Goal: Transaction & Acquisition: Purchase product/service

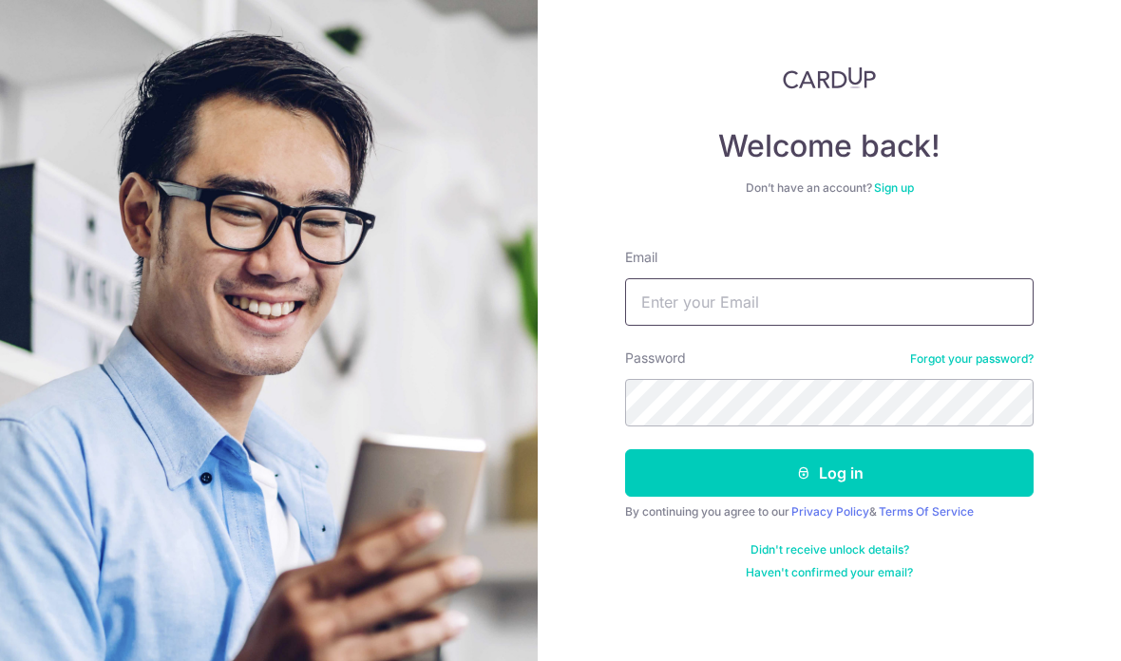
type input "Leesenghai1969@gmail.com"
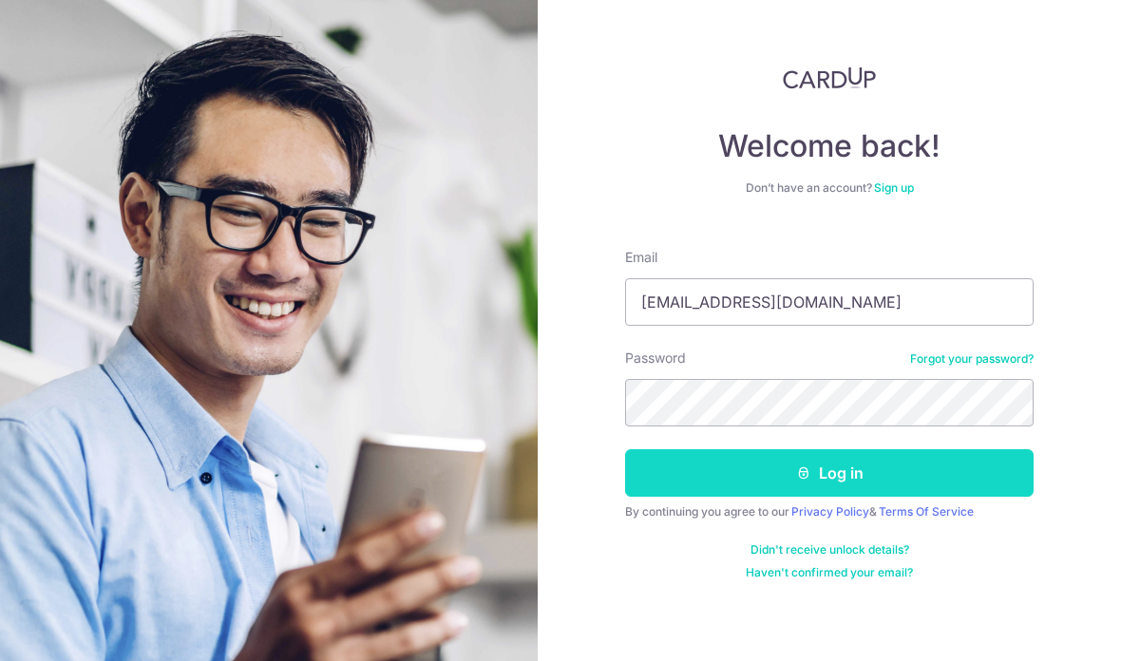
click at [843, 470] on button "Log in" at bounding box center [829, 473] width 409 height 48
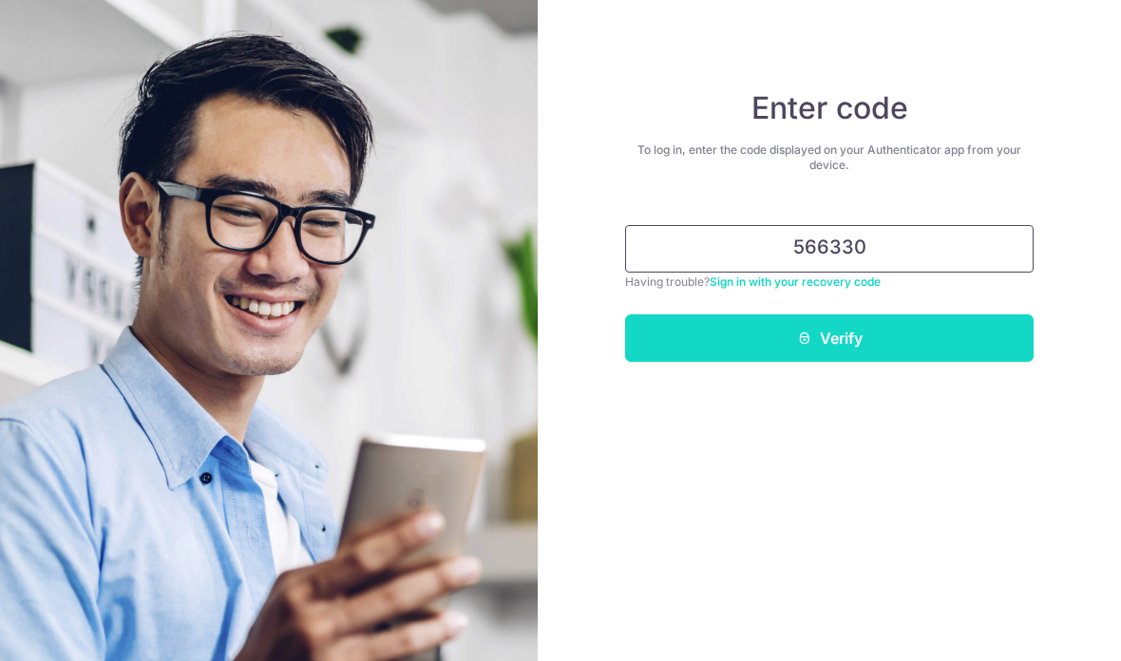
type input "566330"
click at [953, 327] on button "Verify" at bounding box center [829, 338] width 409 height 48
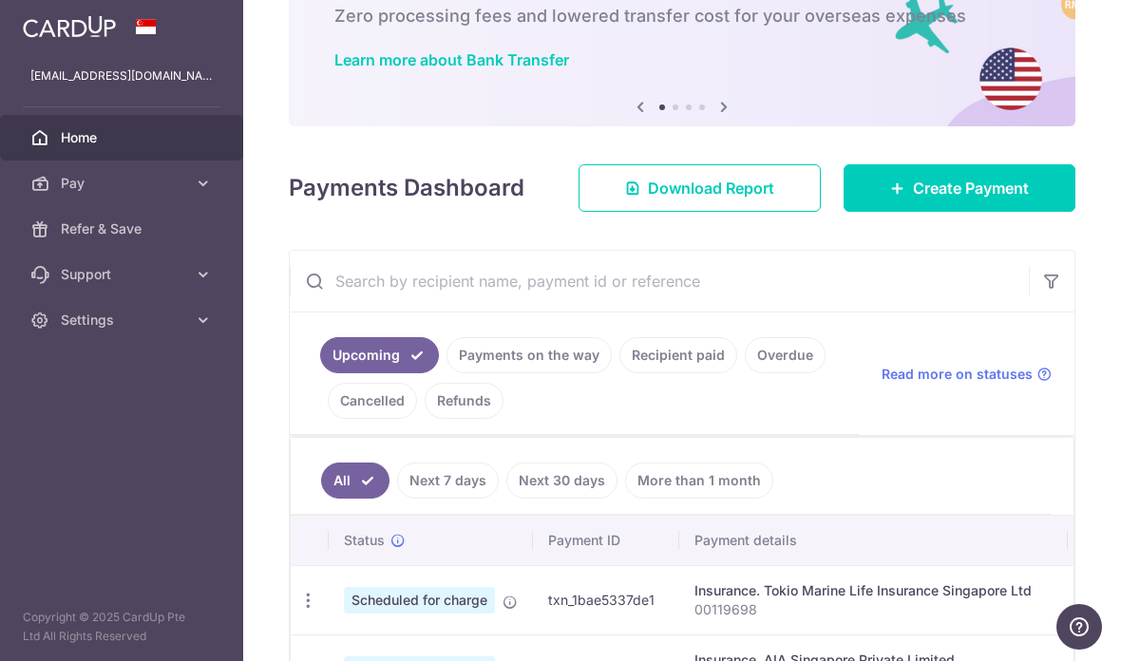
scroll to position [99, 0]
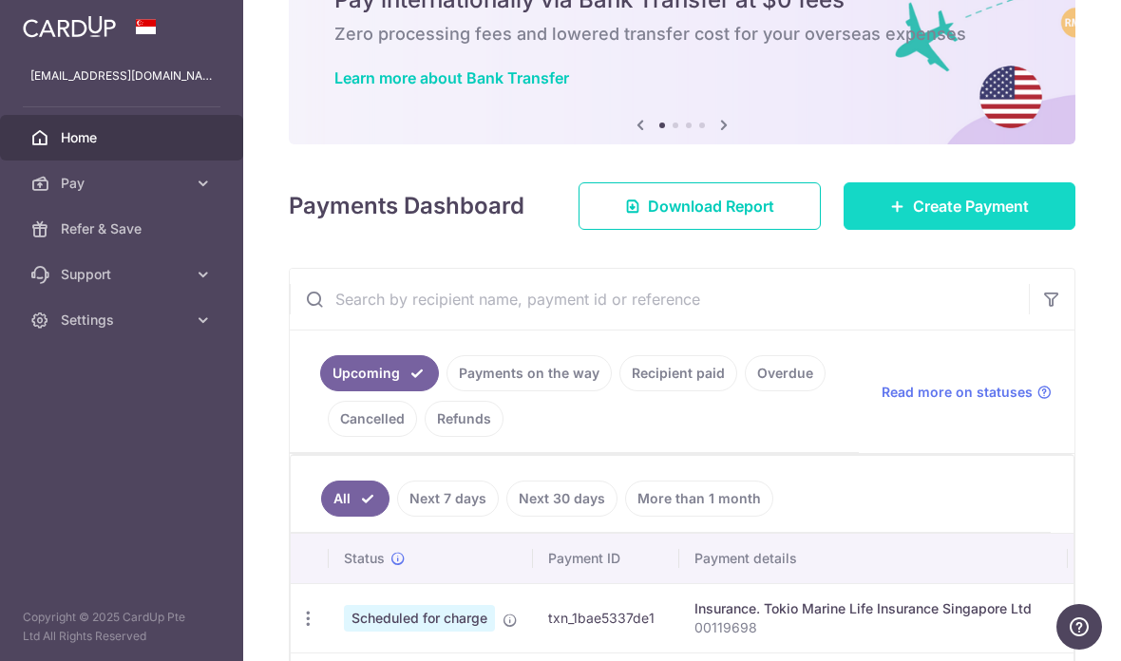
click at [975, 218] on span "Create Payment" at bounding box center [971, 206] width 116 height 23
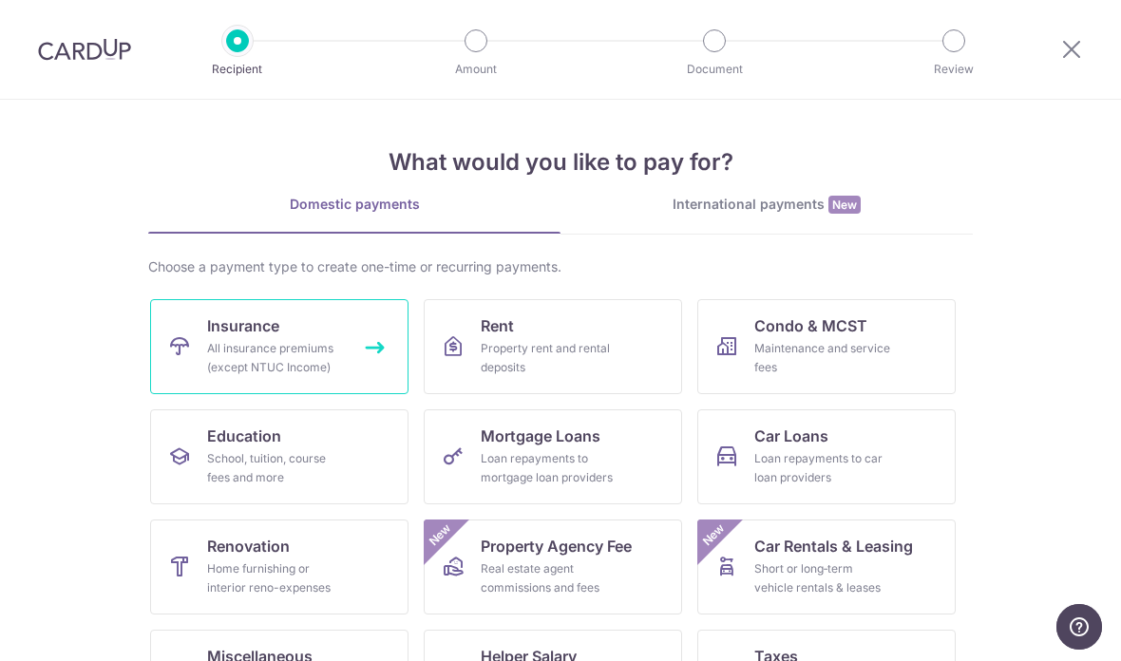
click at [326, 330] on link "Insurance All insurance premiums (except NTUC Income)" at bounding box center [279, 346] width 258 height 95
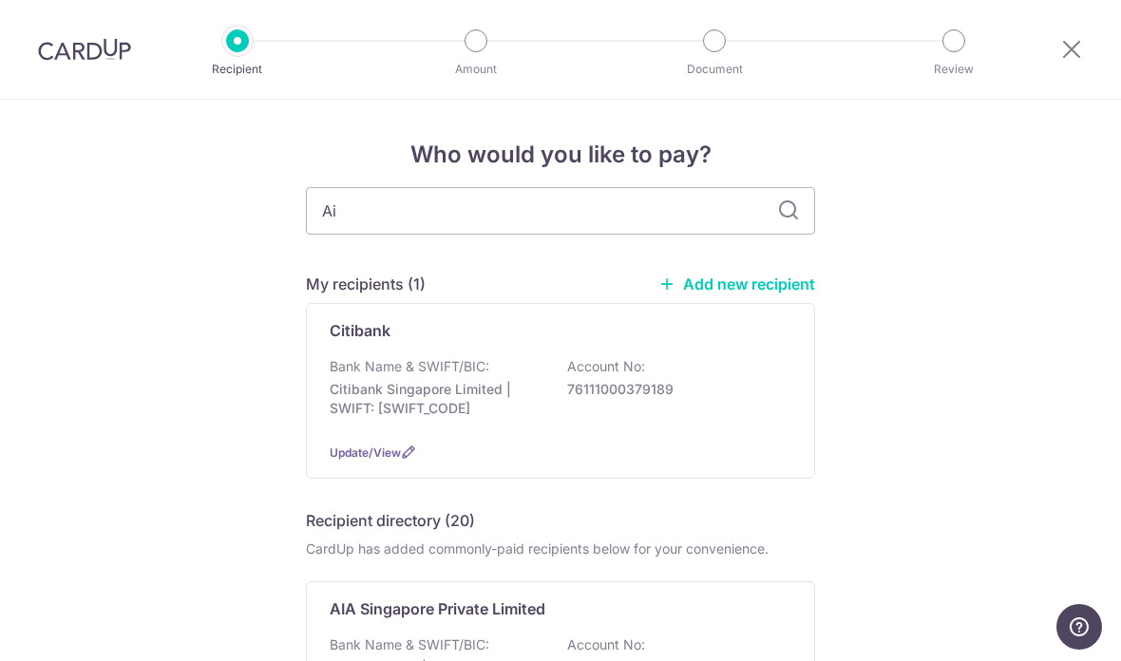
type input "Aia"
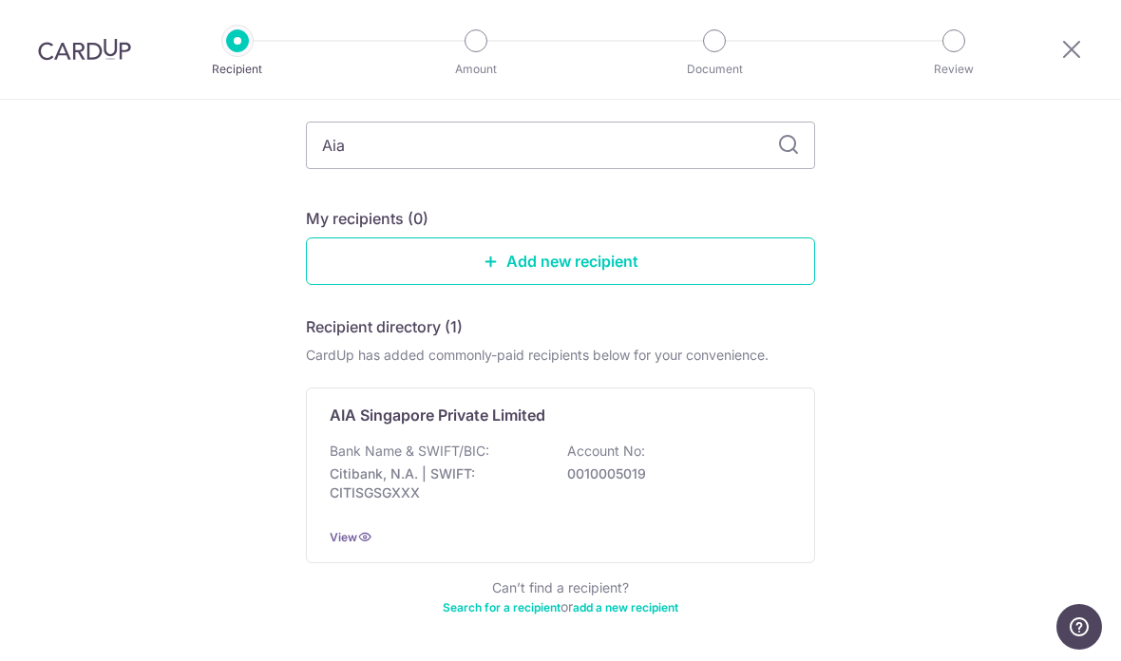
scroll to position [106, 0]
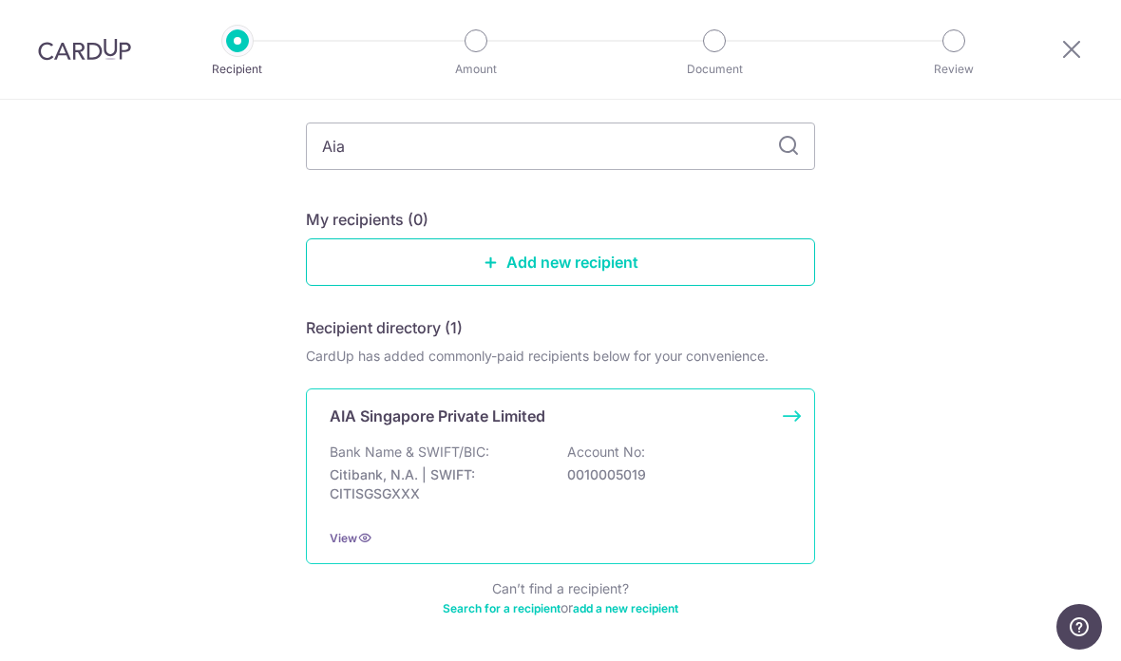
click at [565, 477] on div "Bank Name & SWIFT/BIC: Citibank, N.A. | SWIFT: CITISGSGXXX Account No: 00100050…" at bounding box center [561, 478] width 462 height 70
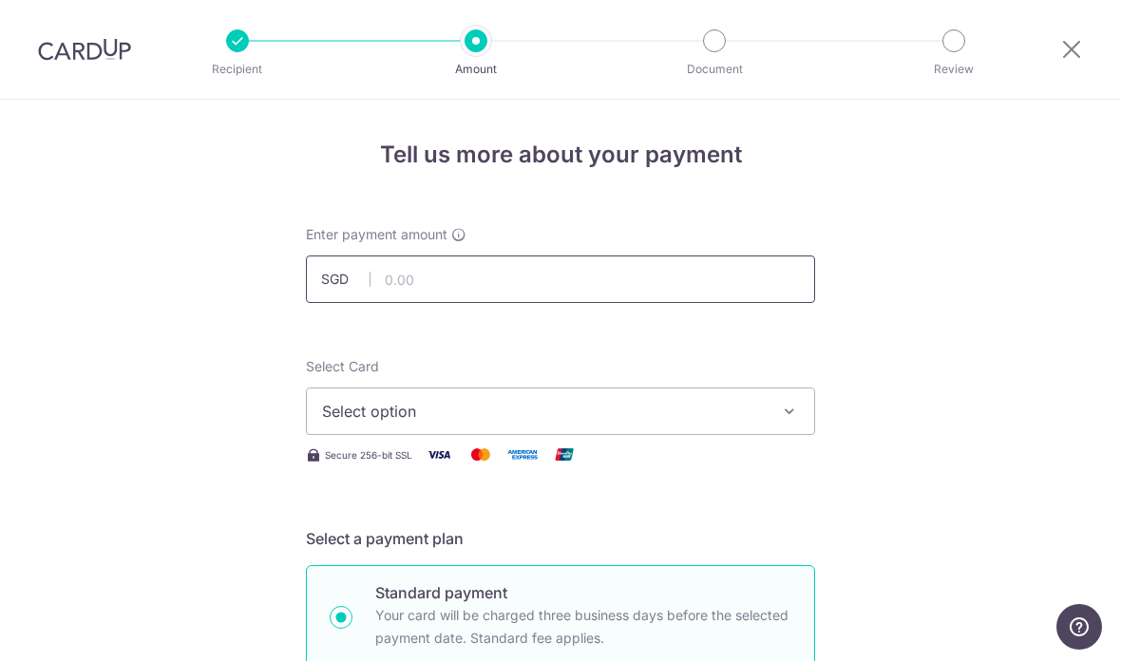
click at [617, 286] on input "text" at bounding box center [560, 280] width 509 height 48
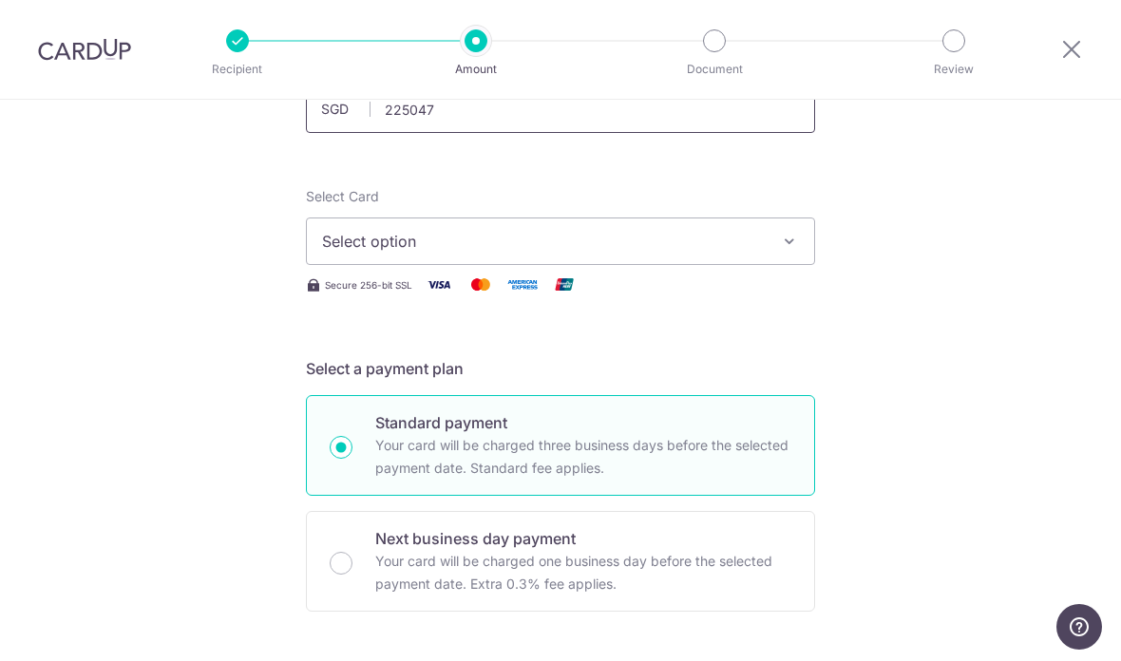
scroll to position [200, 0]
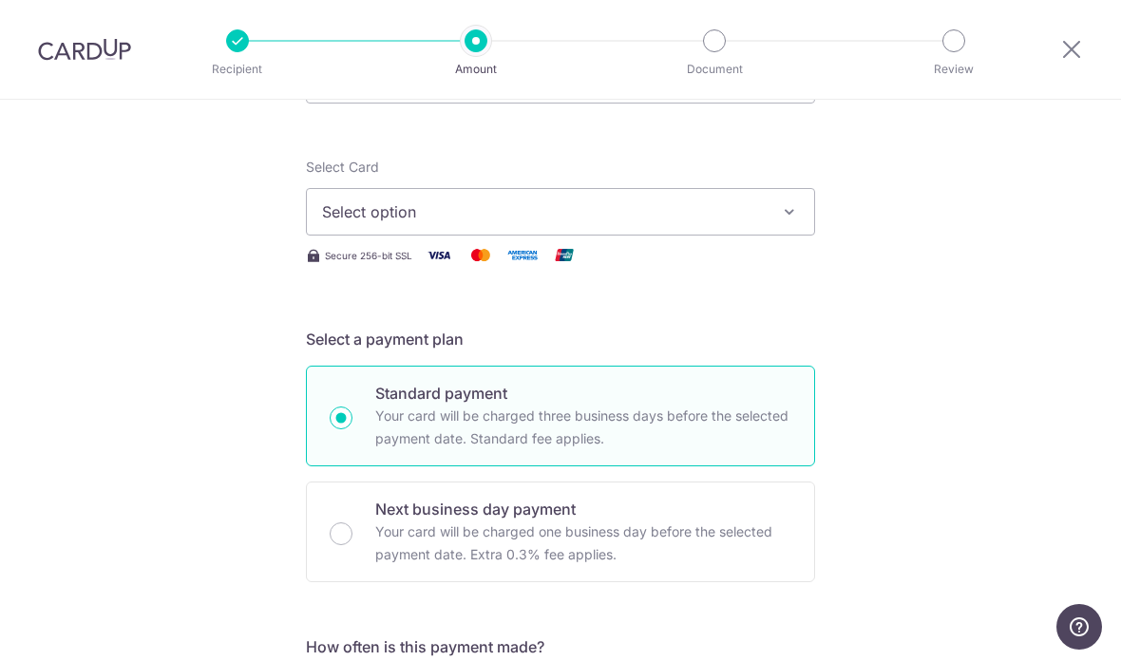
click at [781, 221] on icon "button" at bounding box center [789, 211] width 19 height 19
type input "225,047.00"
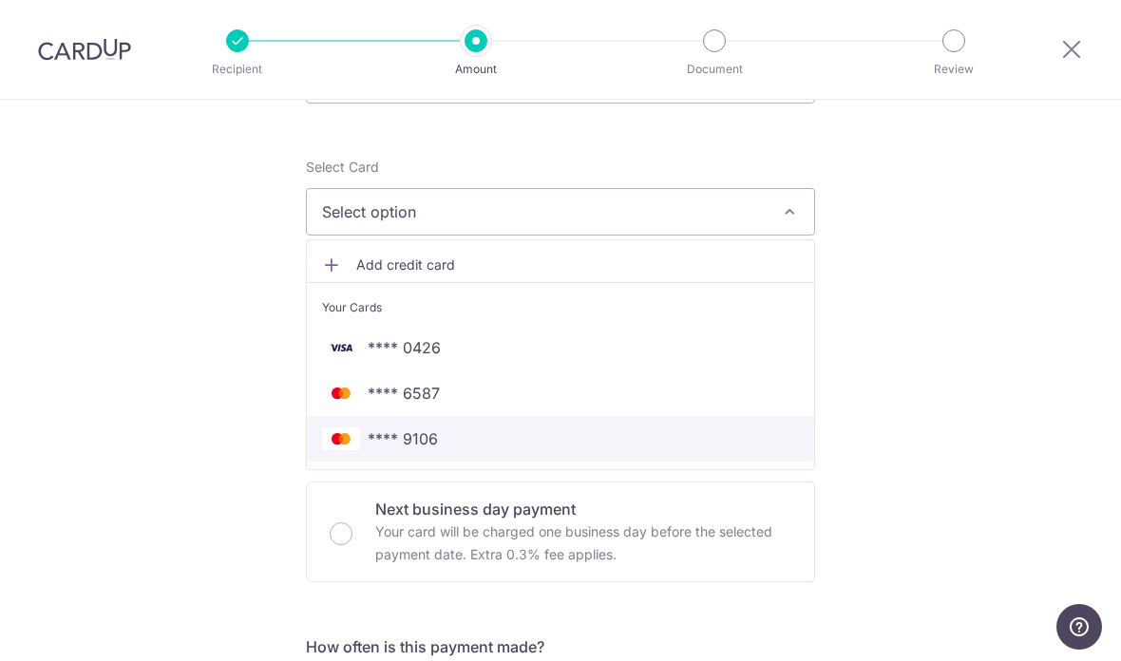
click at [564, 462] on link "**** 9106" at bounding box center [560, 439] width 507 height 46
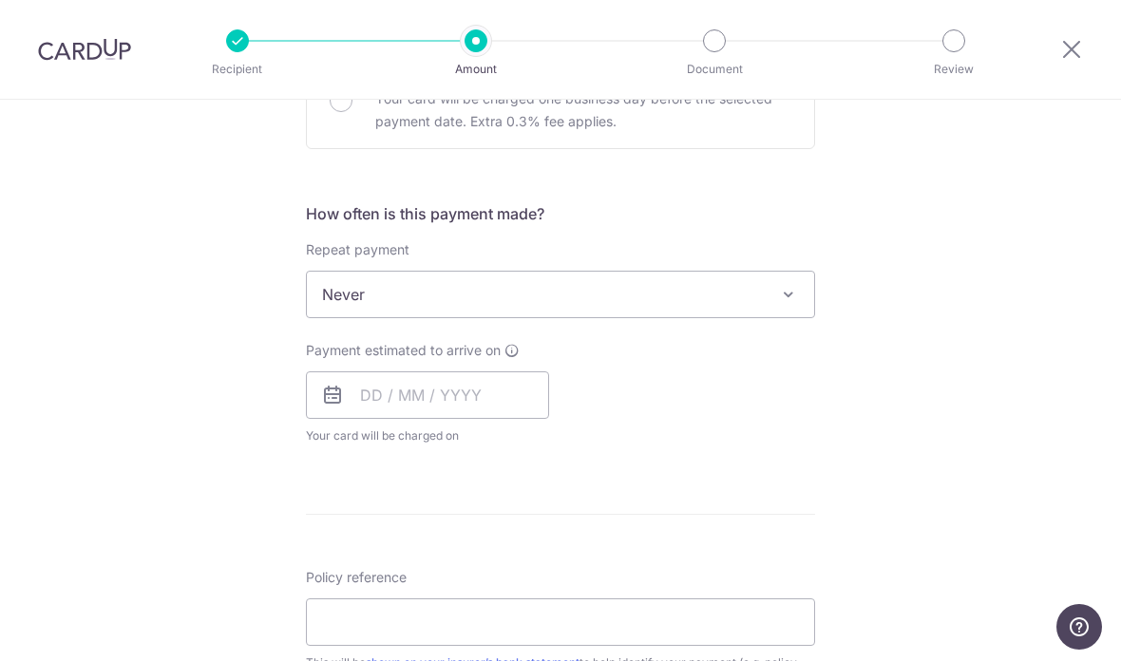
scroll to position [646, 0]
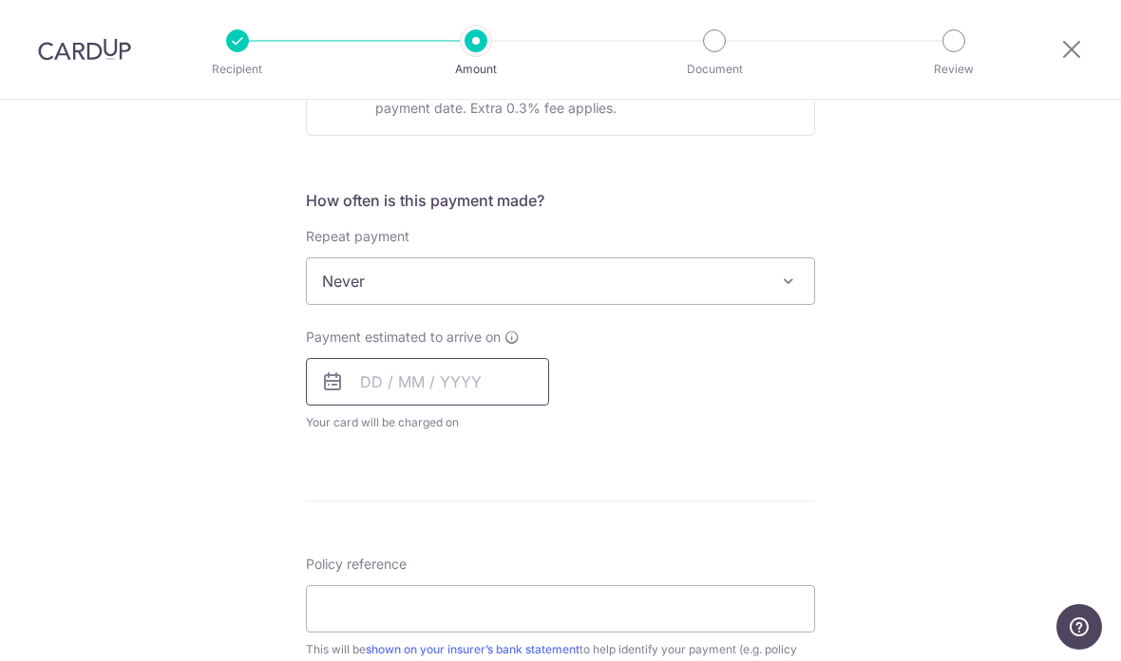
click at [473, 398] on input "text" at bounding box center [427, 382] width 243 height 48
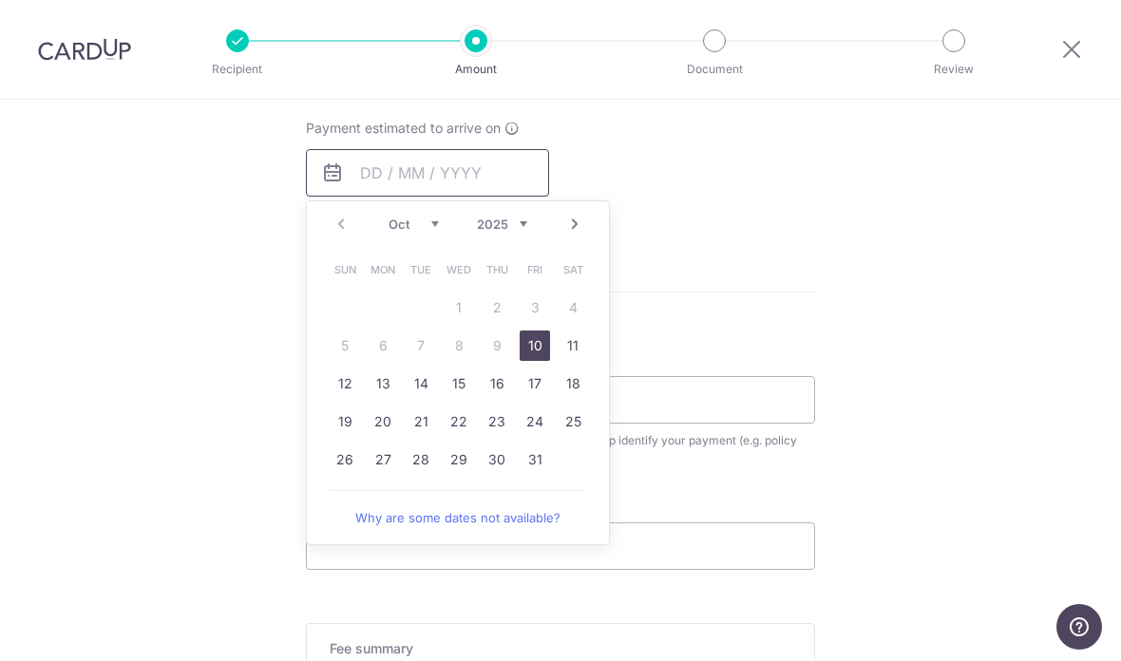
scroll to position [881, 0]
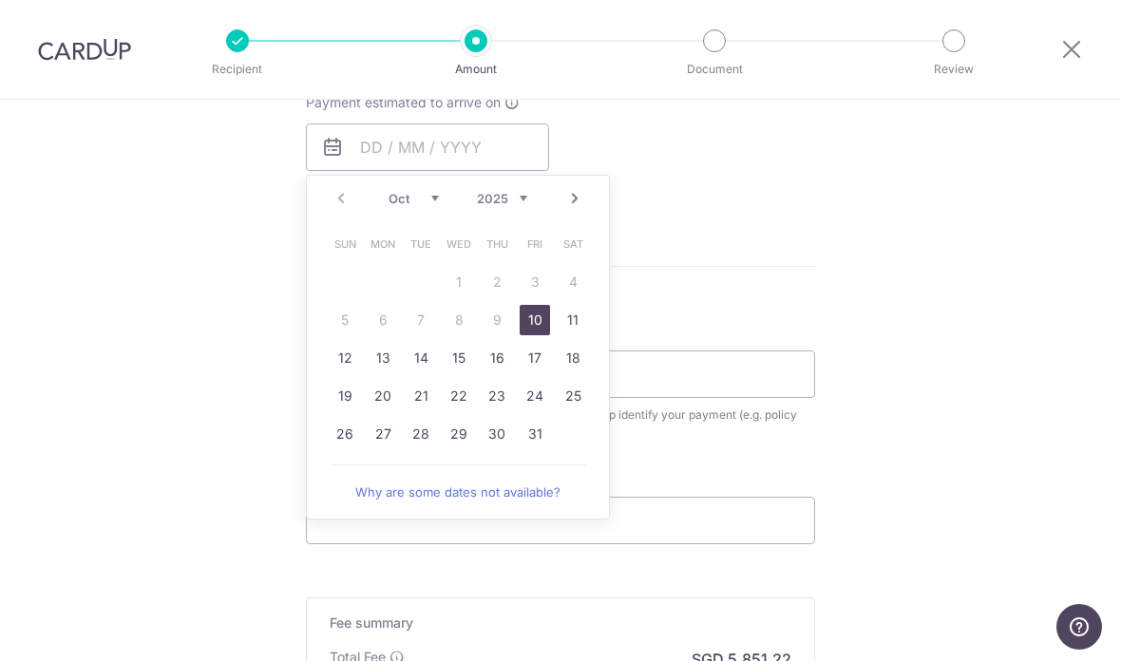
click at [536, 327] on link "10" at bounding box center [535, 320] width 30 height 30
type input "[DATE]"
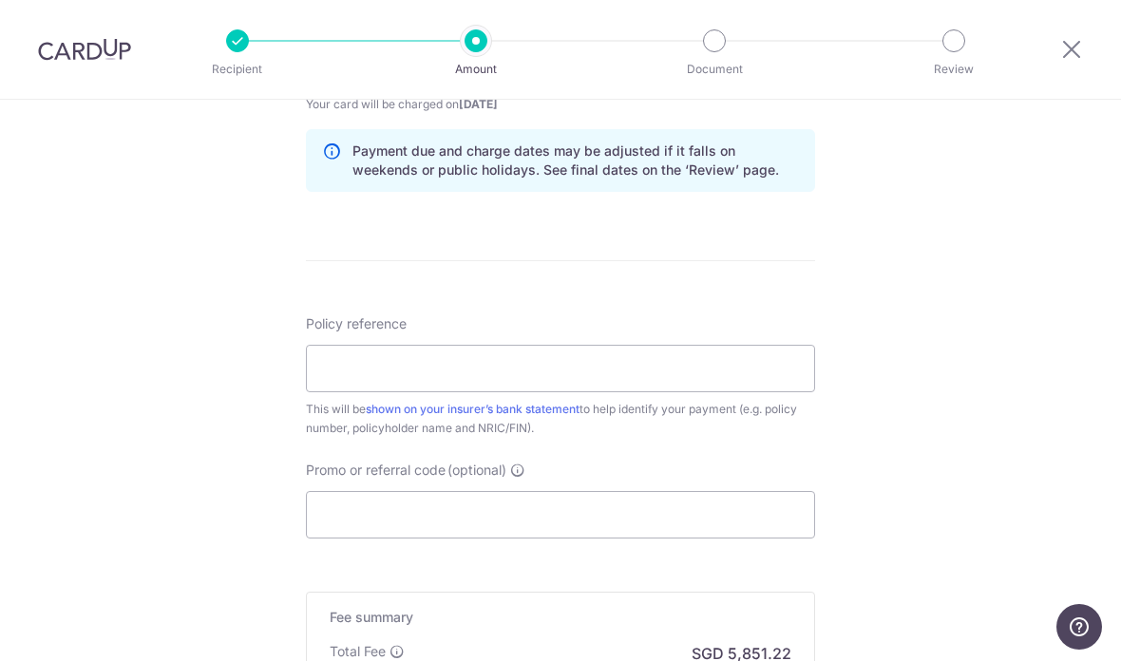
scroll to position [965, 0]
click at [631, 383] on input "Policy reference" at bounding box center [560, 368] width 509 height 48
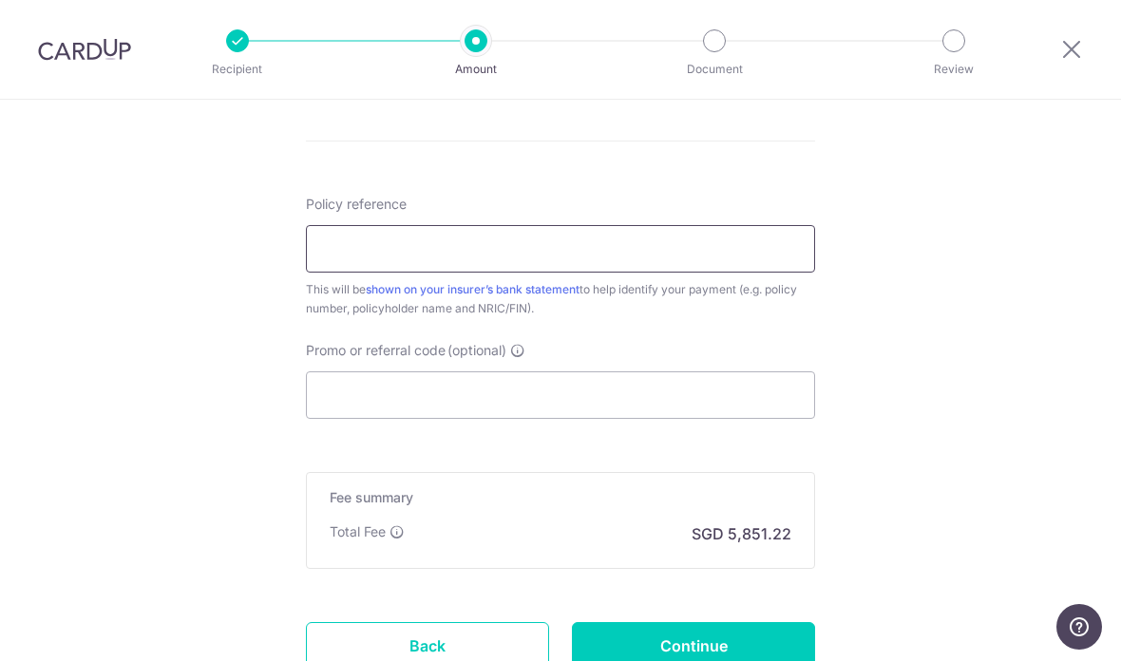
scroll to position [1085, 0]
click at [509, 258] on input "Policy reference" at bounding box center [560, 248] width 509 height 48
paste input "U128396010"
type input "U128396010 [PERSON_NAME]"
click at [466, 402] on input "Promo or referral code (optional)" at bounding box center [560, 395] width 509 height 48
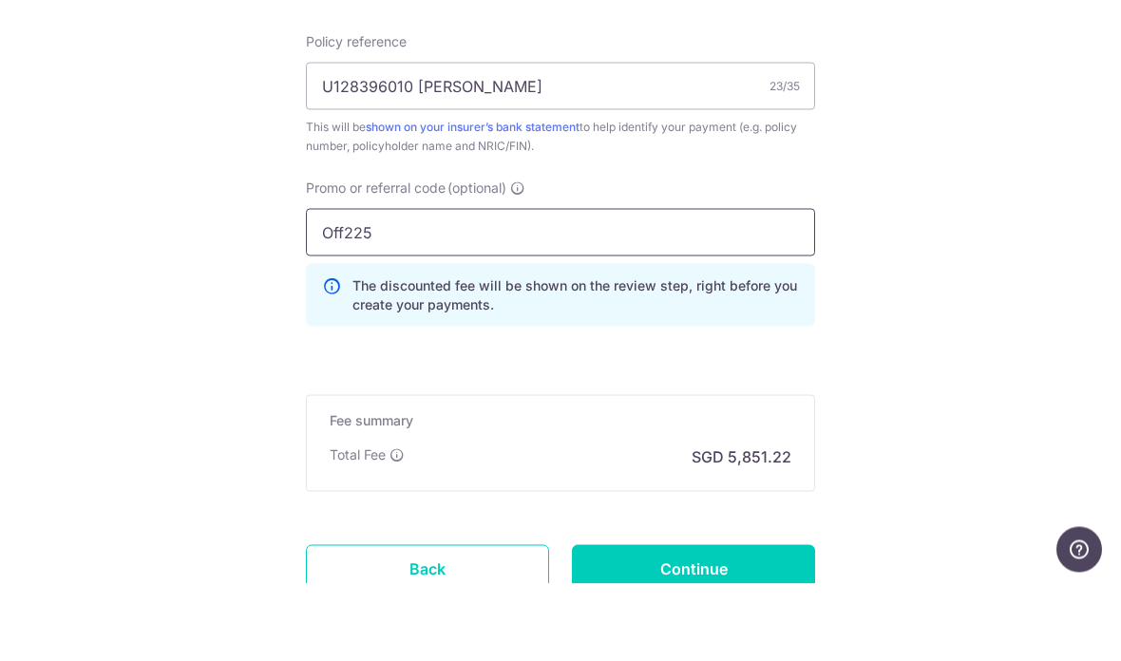
scroll to position [1170, 0]
type input "Off225"
click at [720, 622] on input "Continue" at bounding box center [693, 646] width 243 height 48
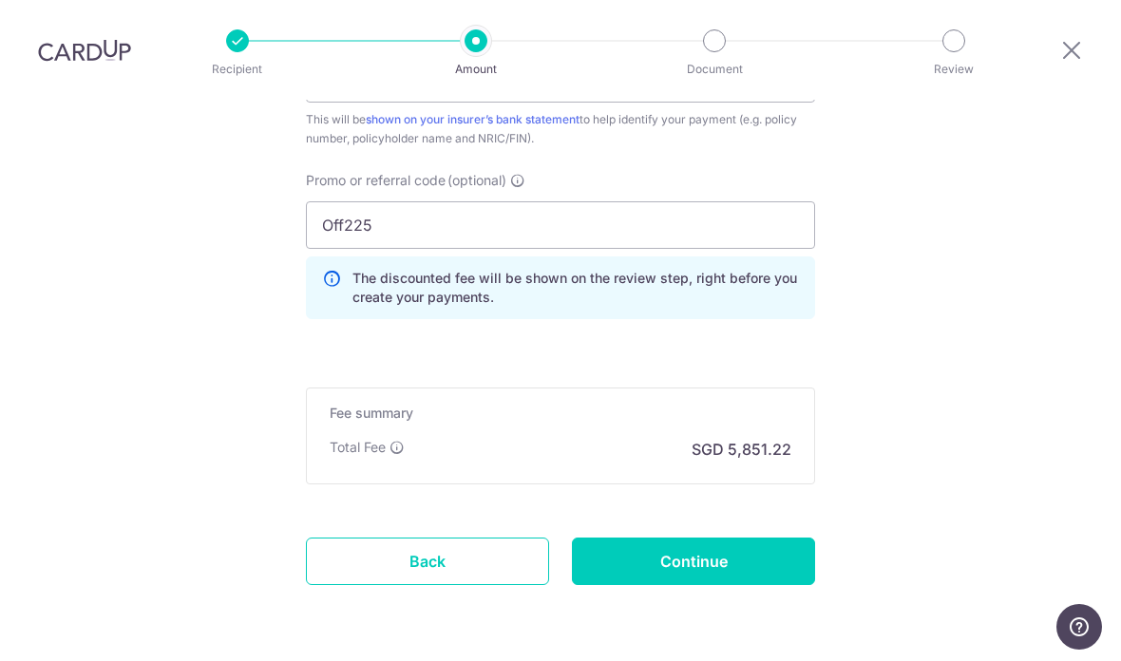
scroll to position [1252, 0]
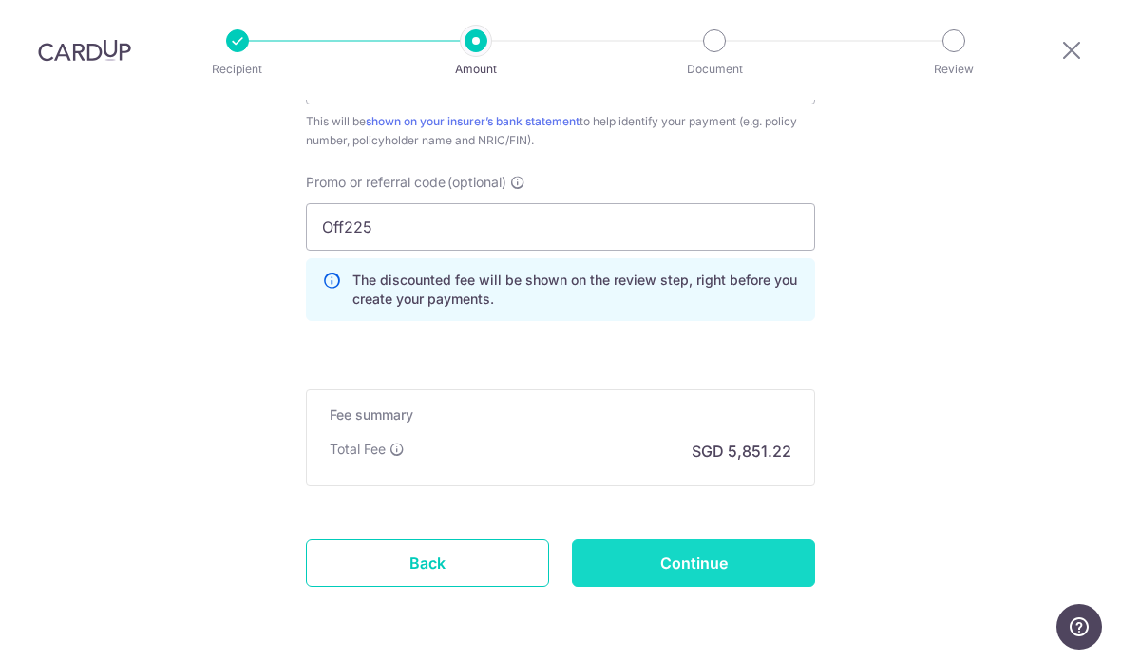
click at [754, 540] on input "Continue" at bounding box center [693, 564] width 243 height 48
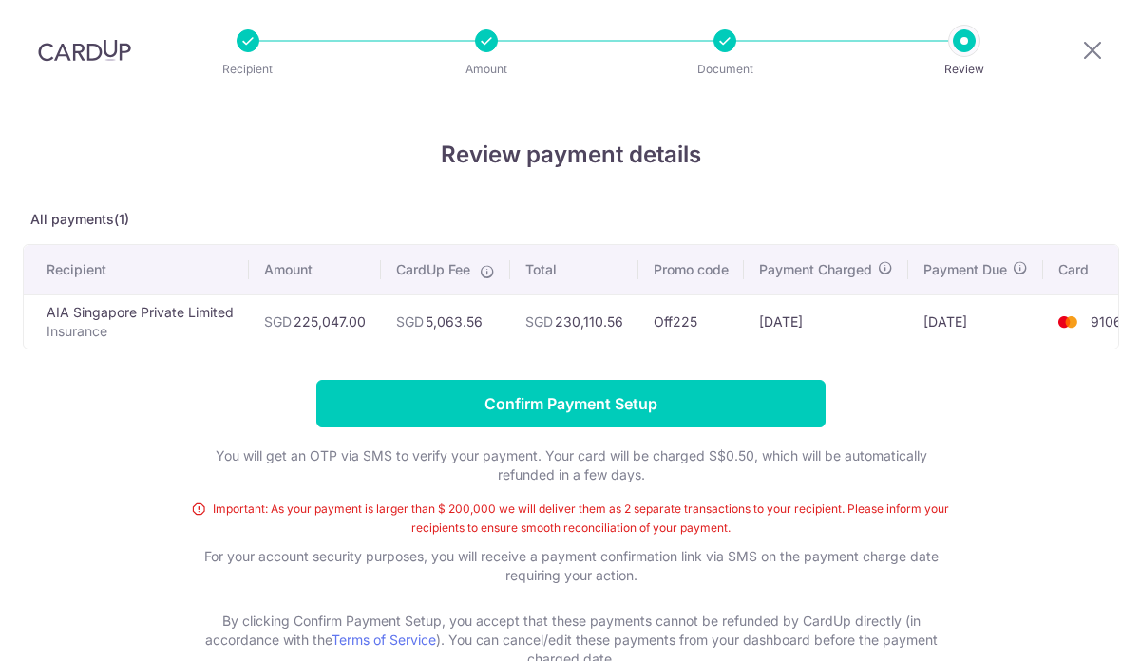
scroll to position [51, 0]
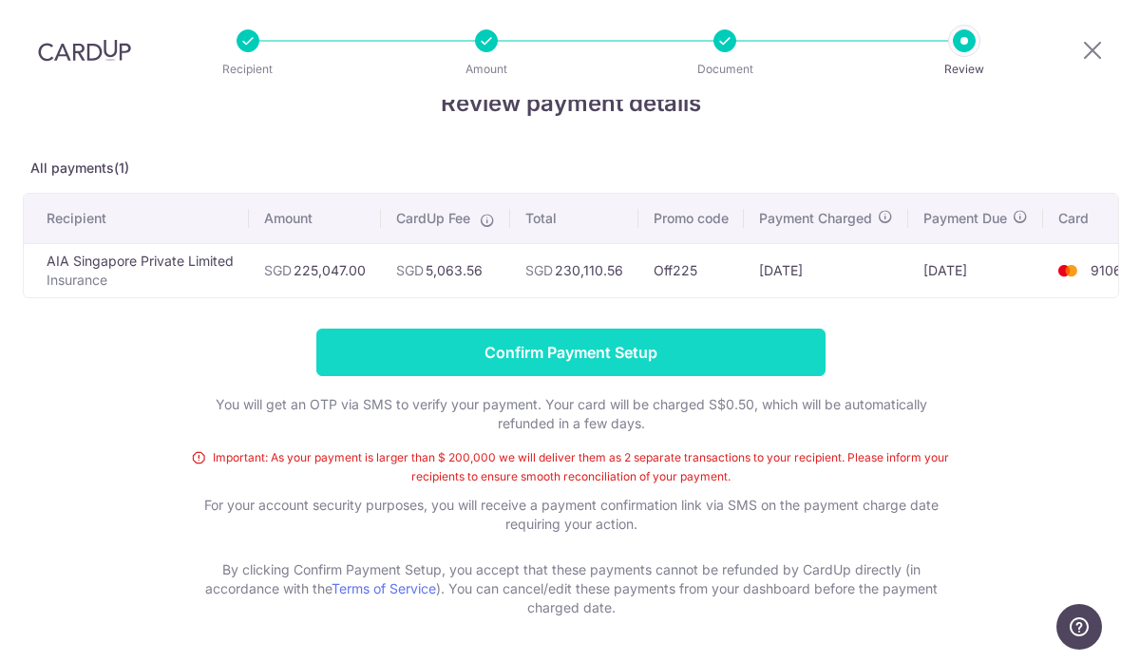
click at [757, 329] on input "Confirm Payment Setup" at bounding box center [570, 353] width 509 height 48
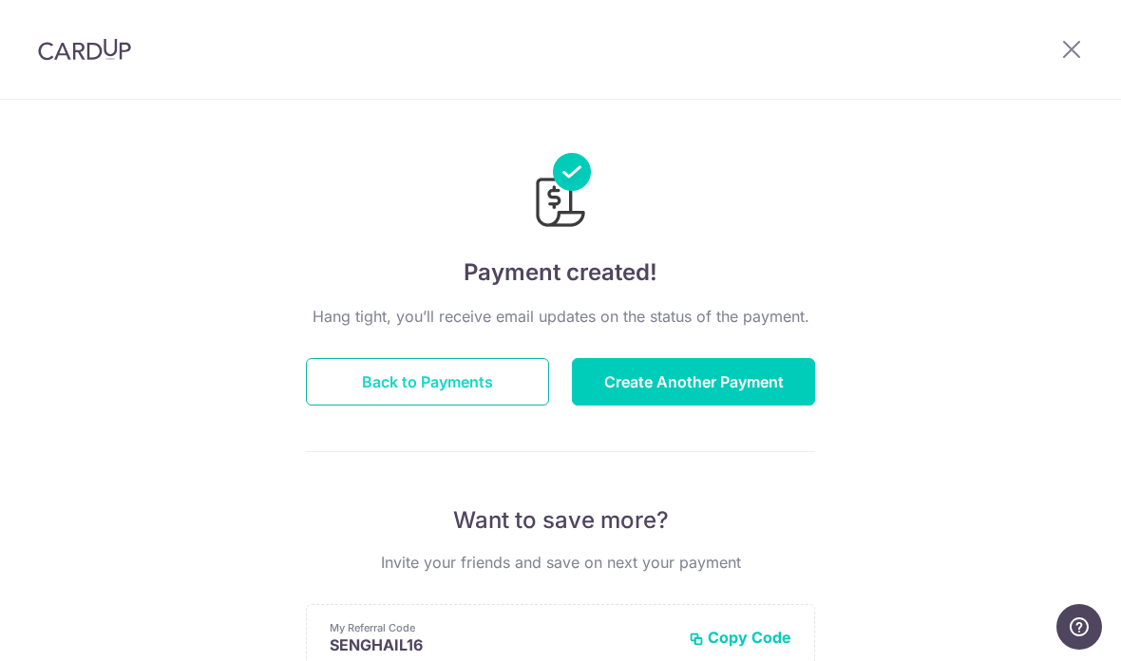
click at [456, 385] on button "Back to Payments" at bounding box center [427, 382] width 243 height 48
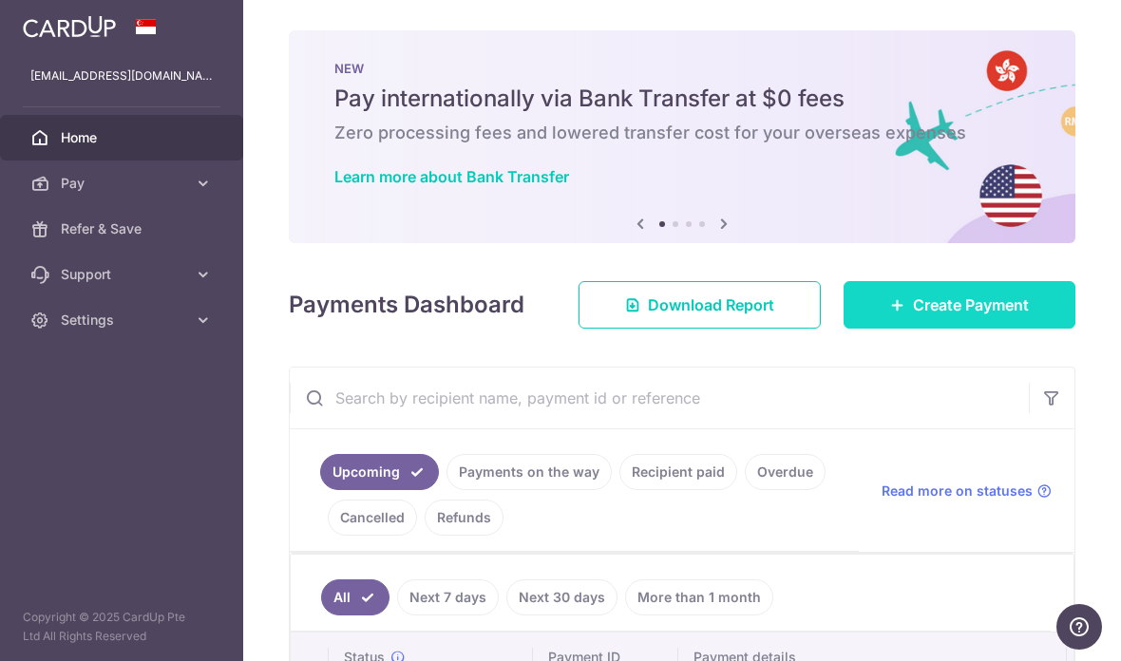
click at [974, 316] on span "Create Payment" at bounding box center [971, 305] width 116 height 23
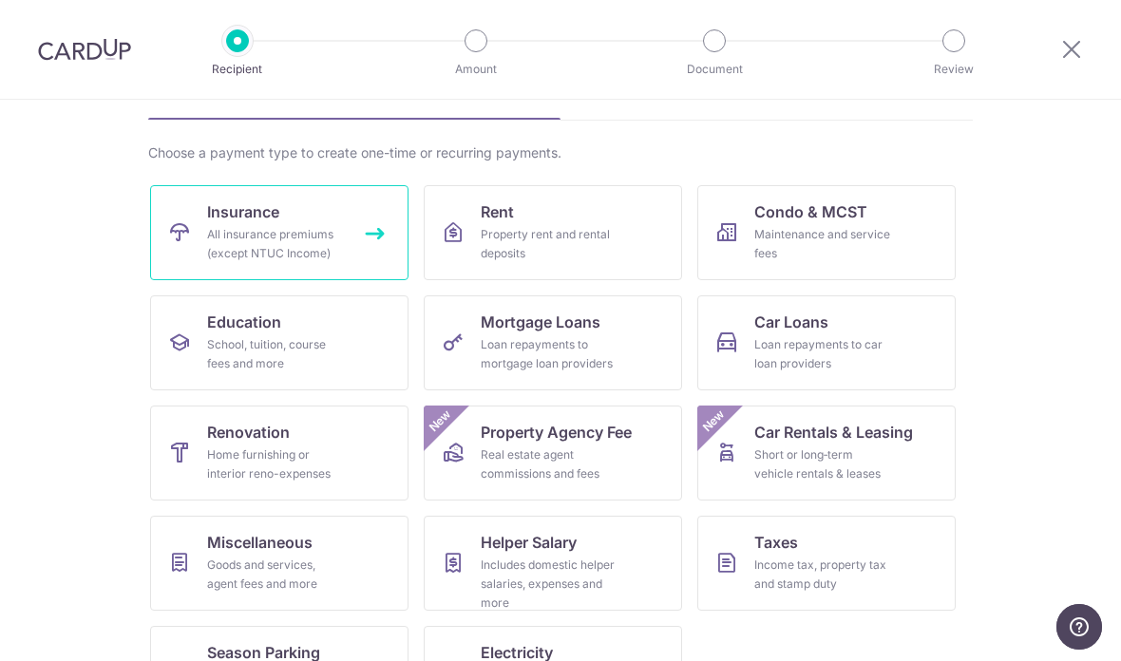
scroll to position [113, 0]
click at [332, 235] on div "All insurance premiums (except NTUC Income)" at bounding box center [275, 245] width 137 height 38
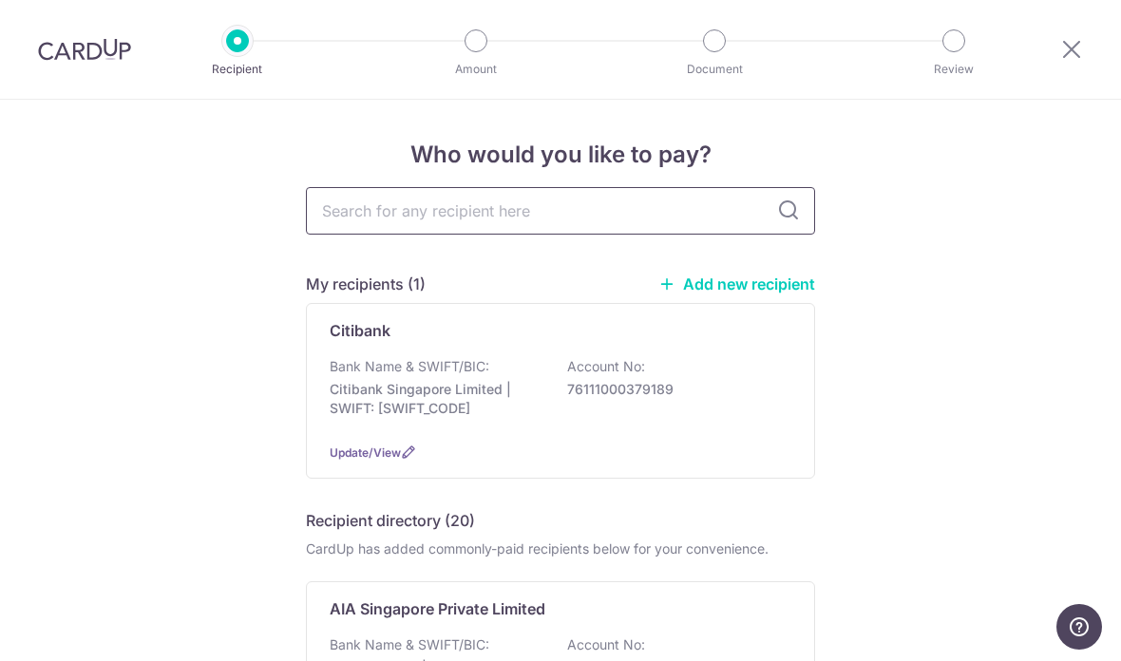
click at [522, 223] on input "text" at bounding box center [560, 211] width 509 height 48
type input "Aia"
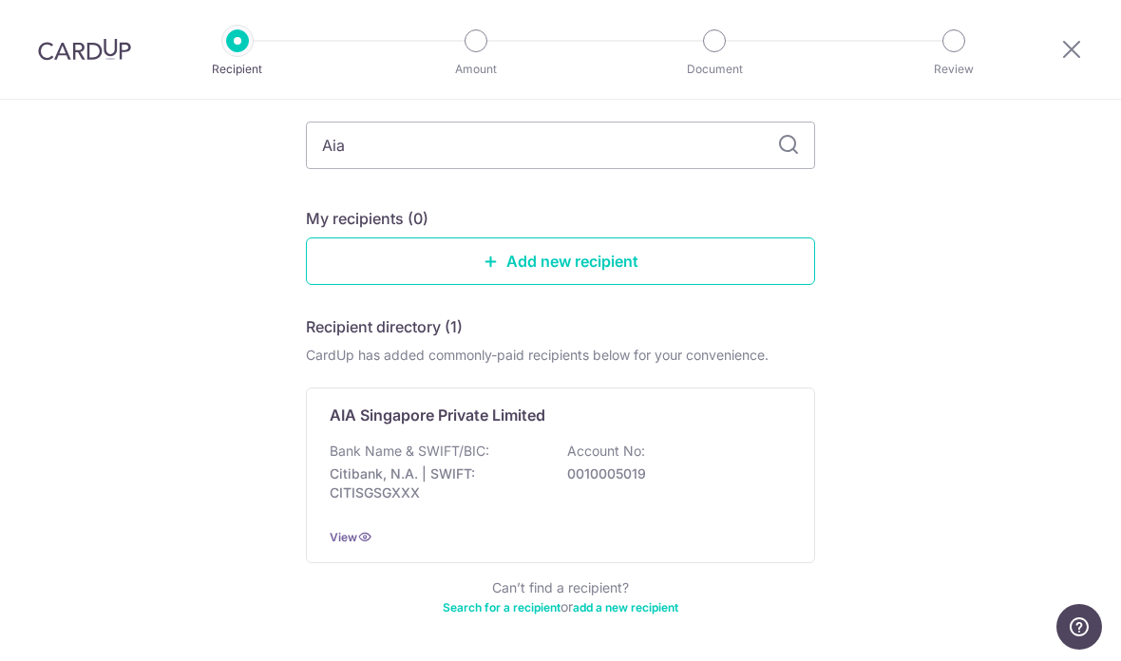
scroll to position [106, 0]
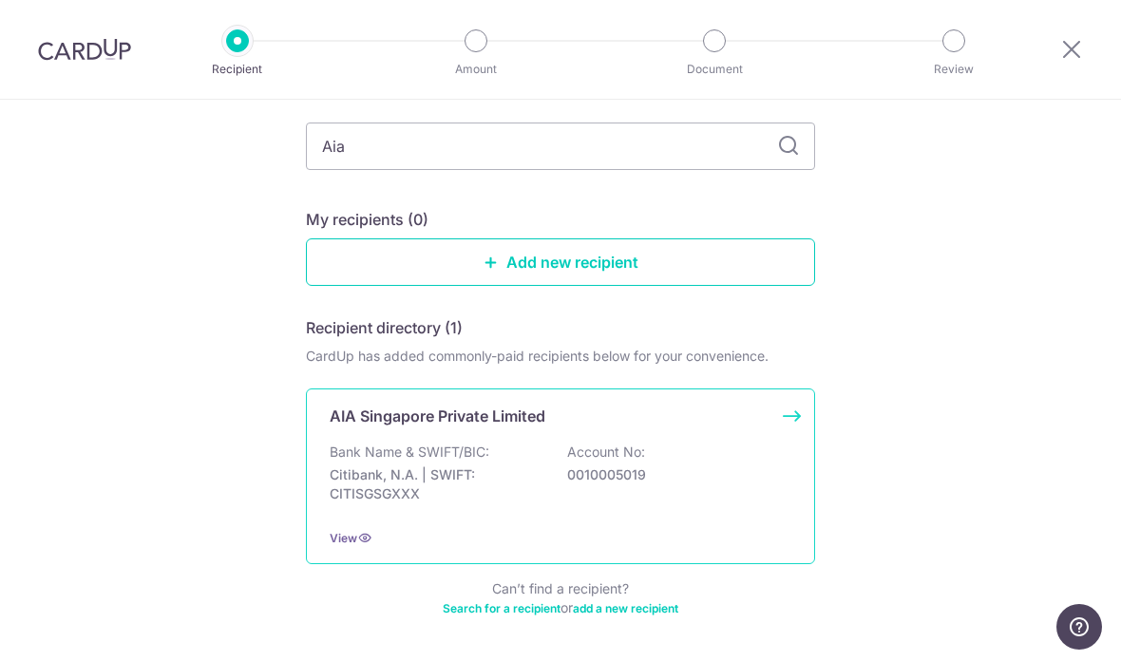
click at [538, 483] on p "Citibank, N.A. | SWIFT: CITISGSGXXX" at bounding box center [436, 485] width 213 height 38
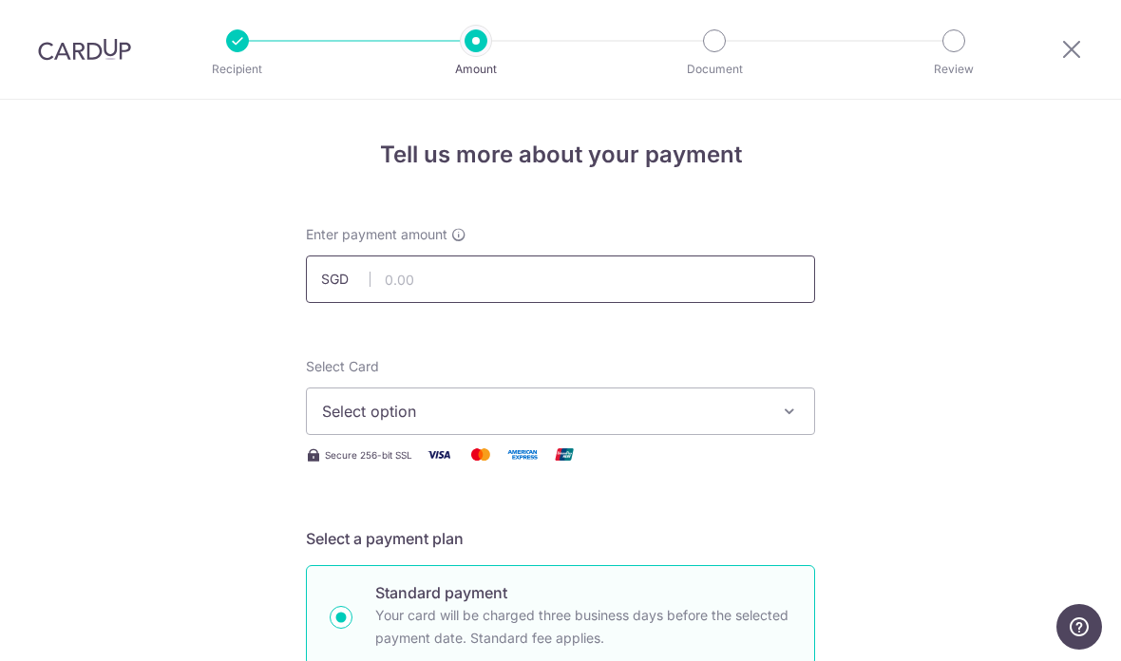
click at [496, 285] on input "text" at bounding box center [560, 280] width 509 height 48
click at [396, 423] on span "Select option" at bounding box center [543, 411] width 443 height 23
type input "13,336.00"
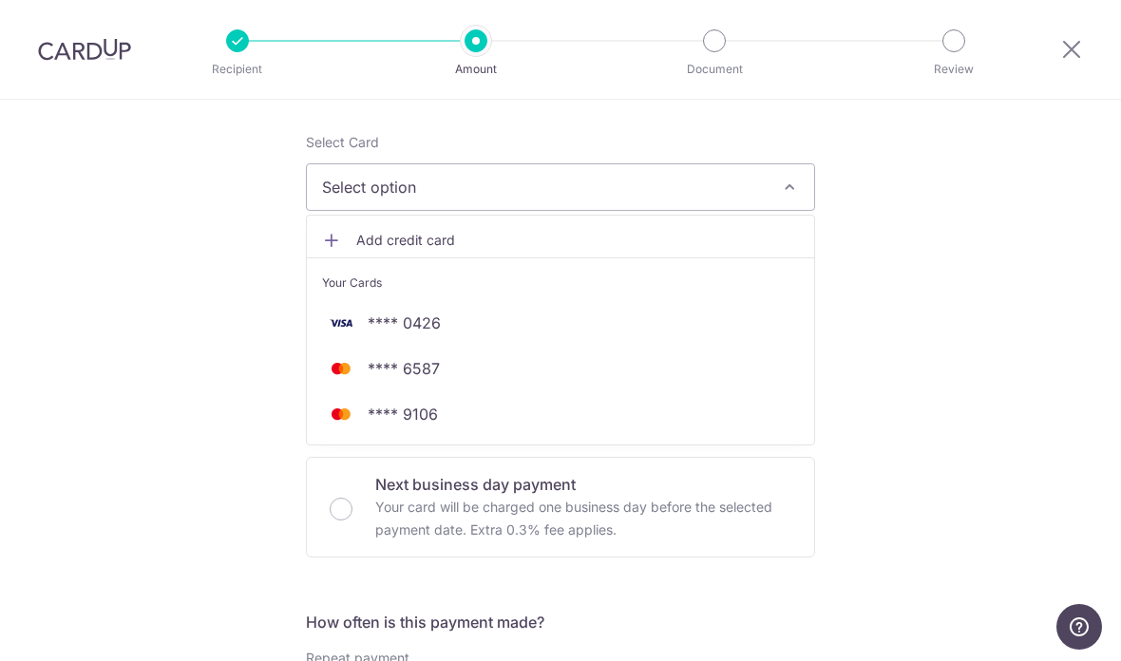
scroll to position [225, 0]
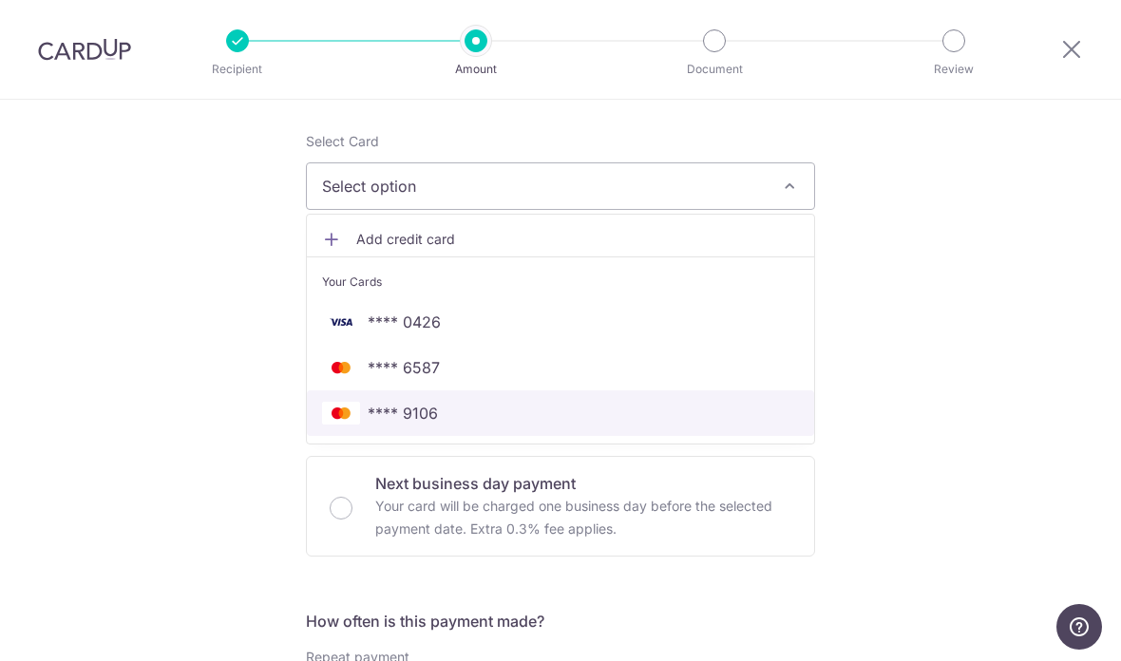
click at [506, 434] on link "**** 9106" at bounding box center [560, 413] width 507 height 46
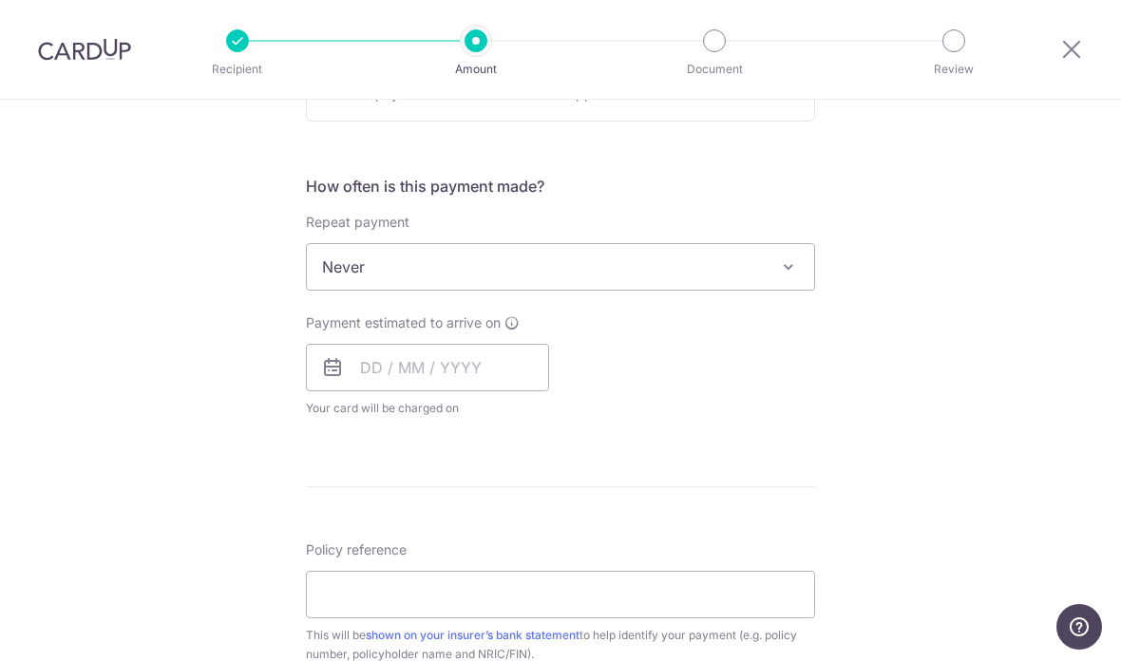
scroll to position [658, 0]
click at [466, 381] on input "text" at bounding box center [427, 370] width 243 height 48
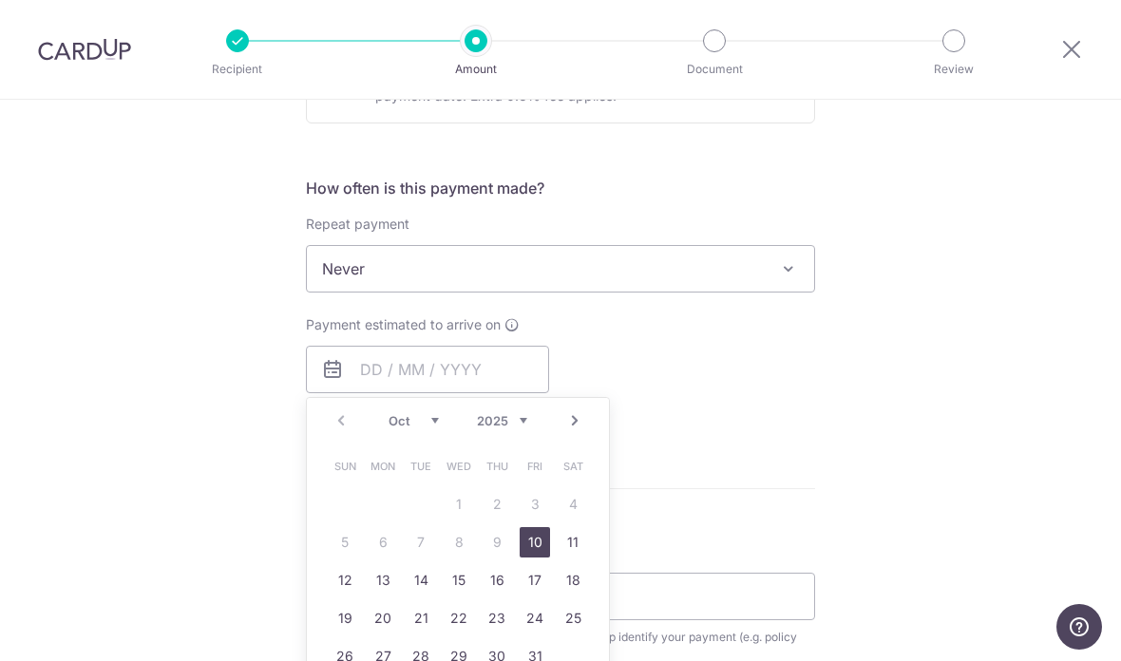
click at [535, 558] on link "10" at bounding box center [535, 542] width 30 height 30
type input "[DATE]"
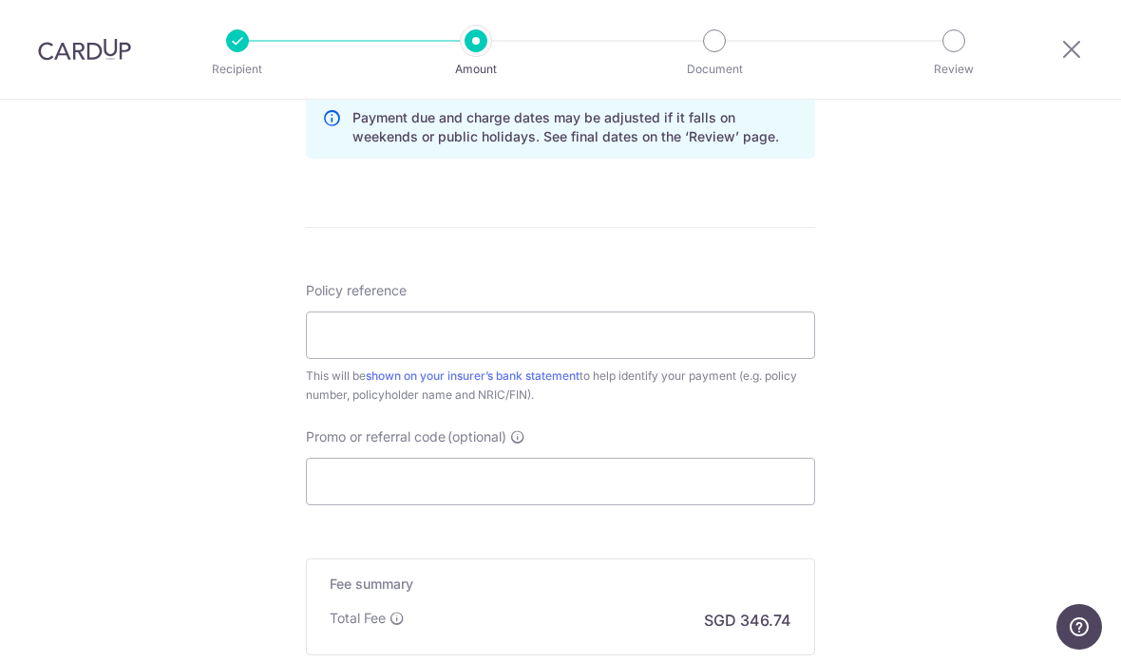
scroll to position [998, 0]
click at [739, 337] on input "Policy reference" at bounding box center [560, 336] width 509 height 48
click at [456, 341] on input "Policy reference" at bounding box center [560, 336] width 509 height 48
paste input "U128396049"
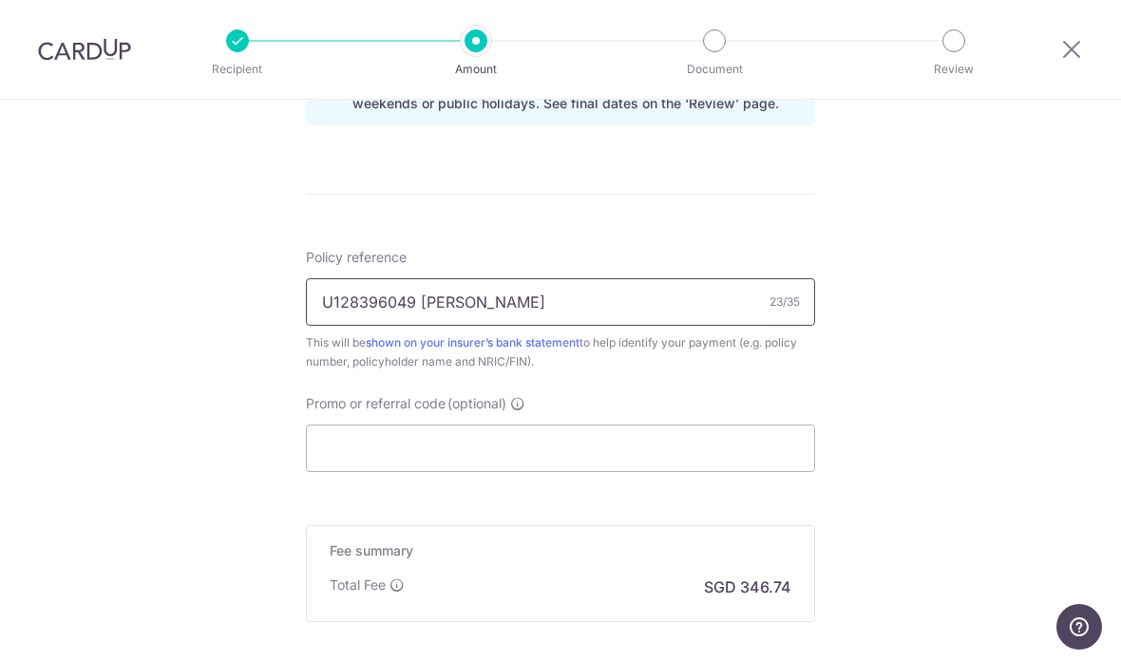
scroll to position [1094, 0]
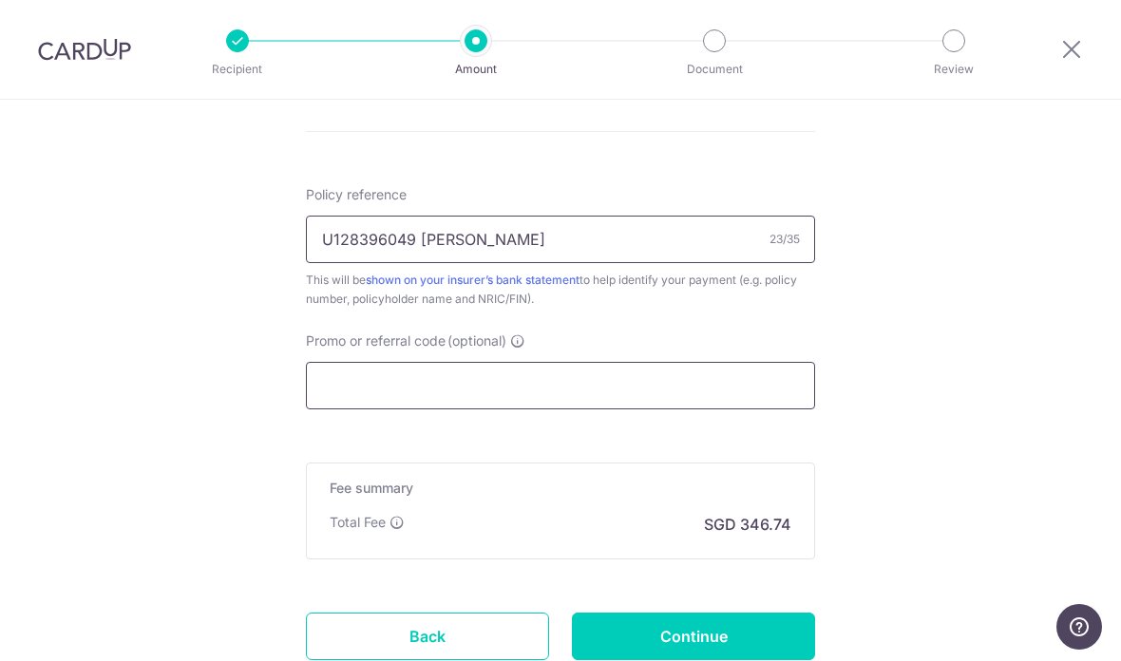
type input "U128396049 Lee Seng Hai"
click at [637, 394] on input "Promo or referral code (optional)" at bounding box center [560, 386] width 509 height 48
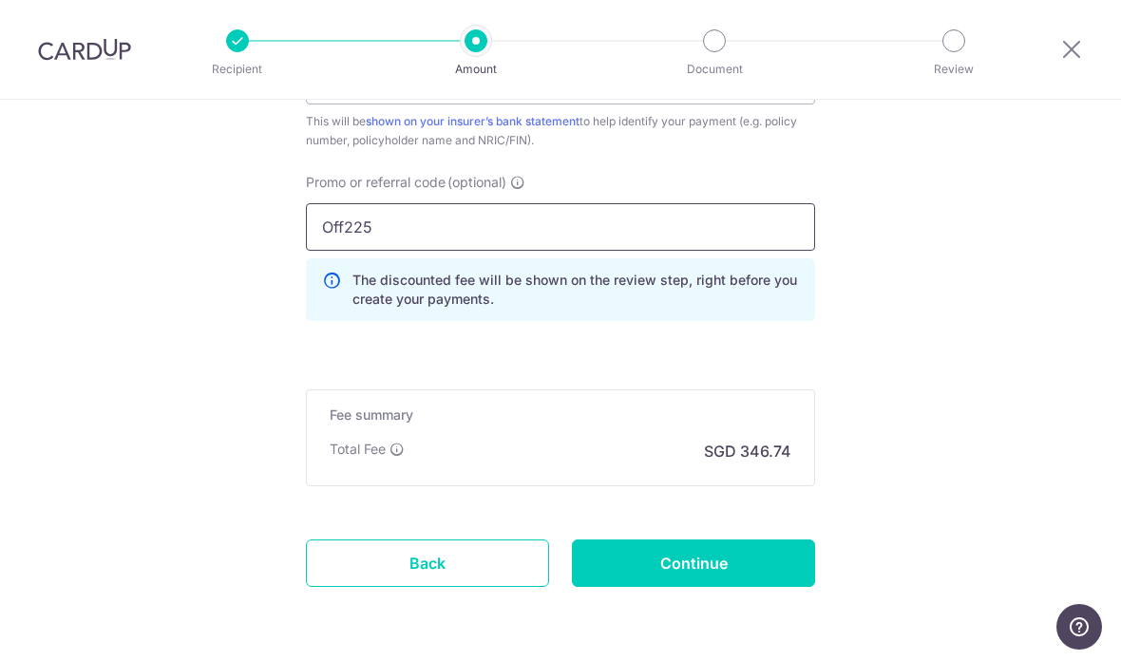
scroll to position [1252, 0]
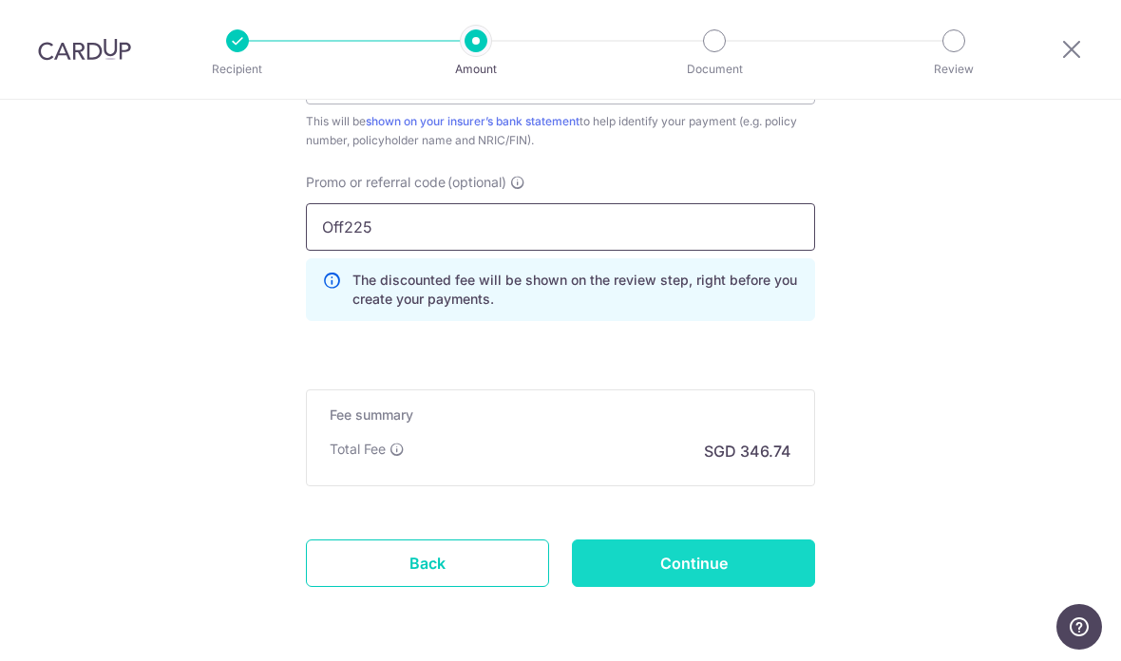
type input "Off225"
click at [745, 560] on input "Continue" at bounding box center [693, 564] width 243 height 48
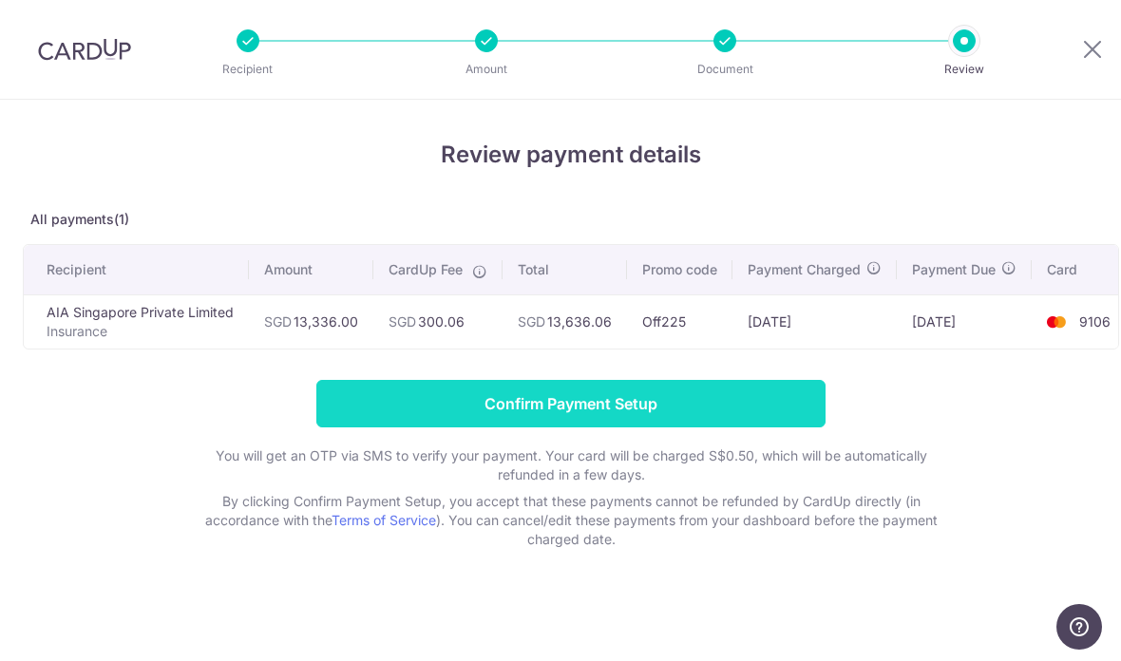
click at [655, 414] on input "Confirm Payment Setup" at bounding box center [570, 404] width 509 height 48
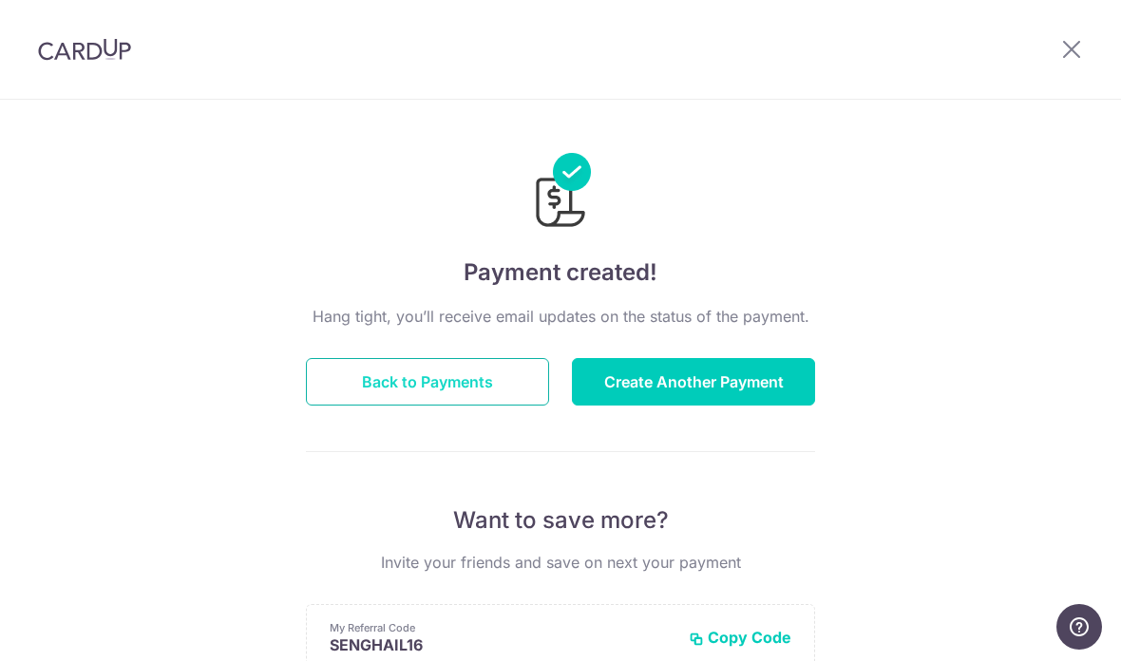
click at [457, 390] on button "Back to Payments" at bounding box center [427, 382] width 243 height 48
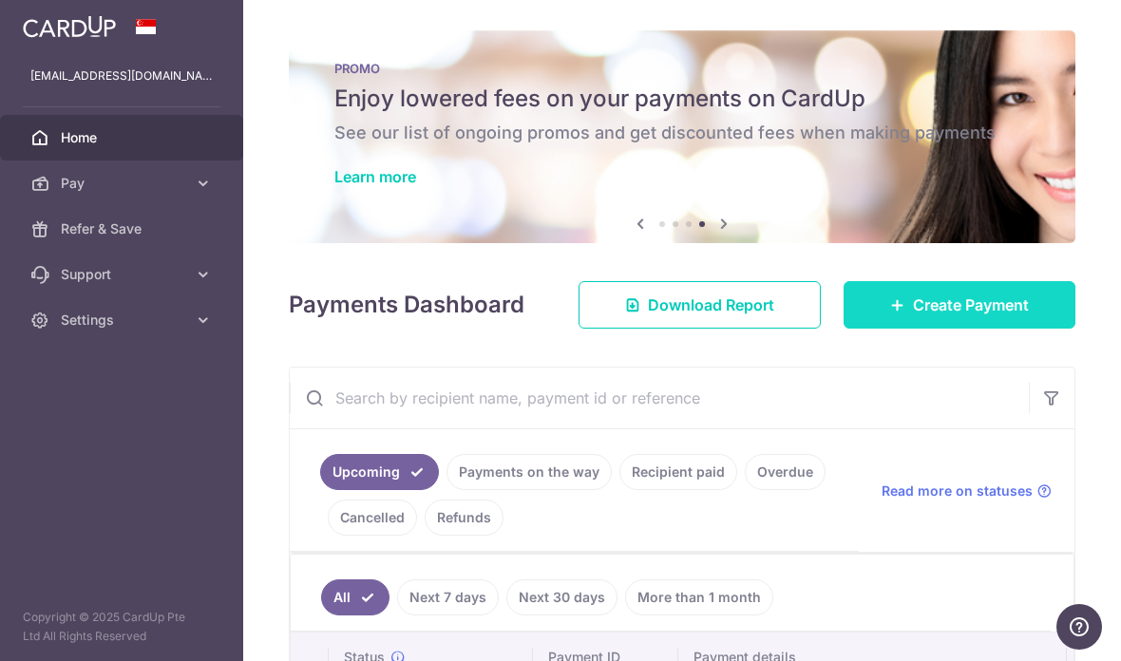
click at [973, 316] on span "Create Payment" at bounding box center [971, 305] width 116 height 23
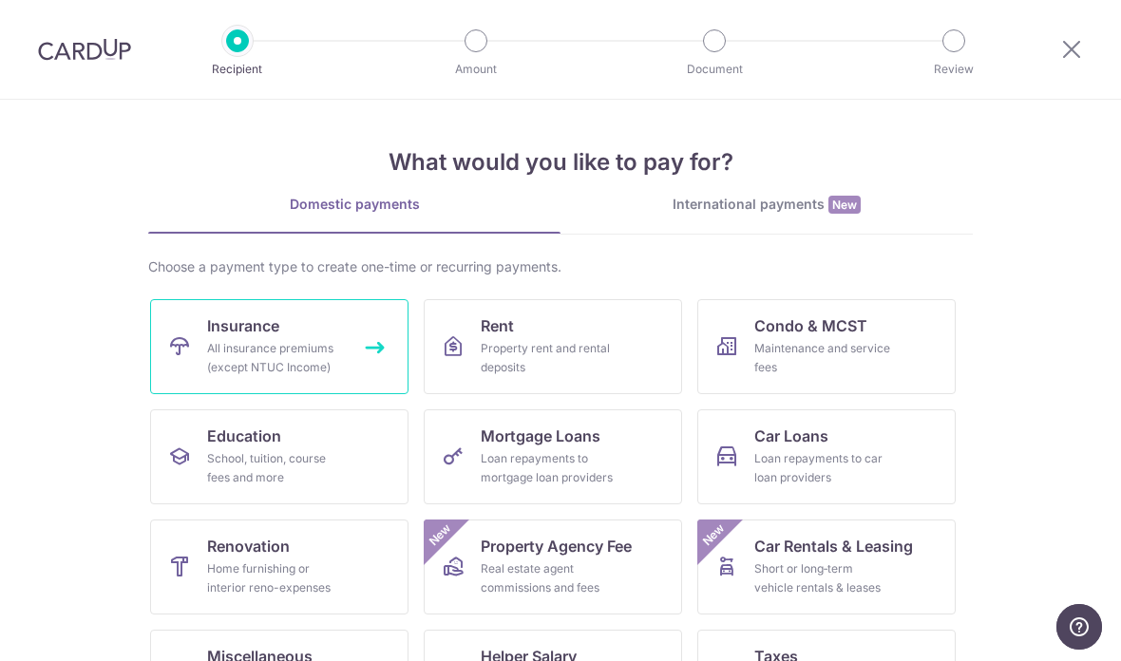
click at [282, 346] on div "All insurance premiums (except NTUC Income)" at bounding box center [275, 358] width 137 height 38
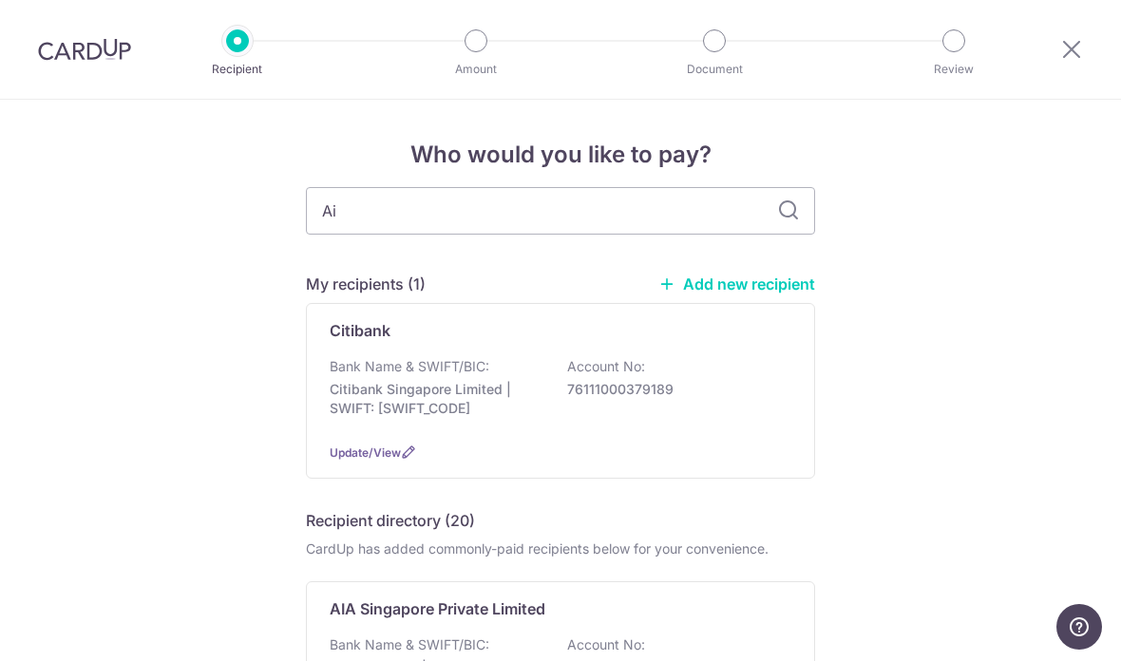
type input "Aia"
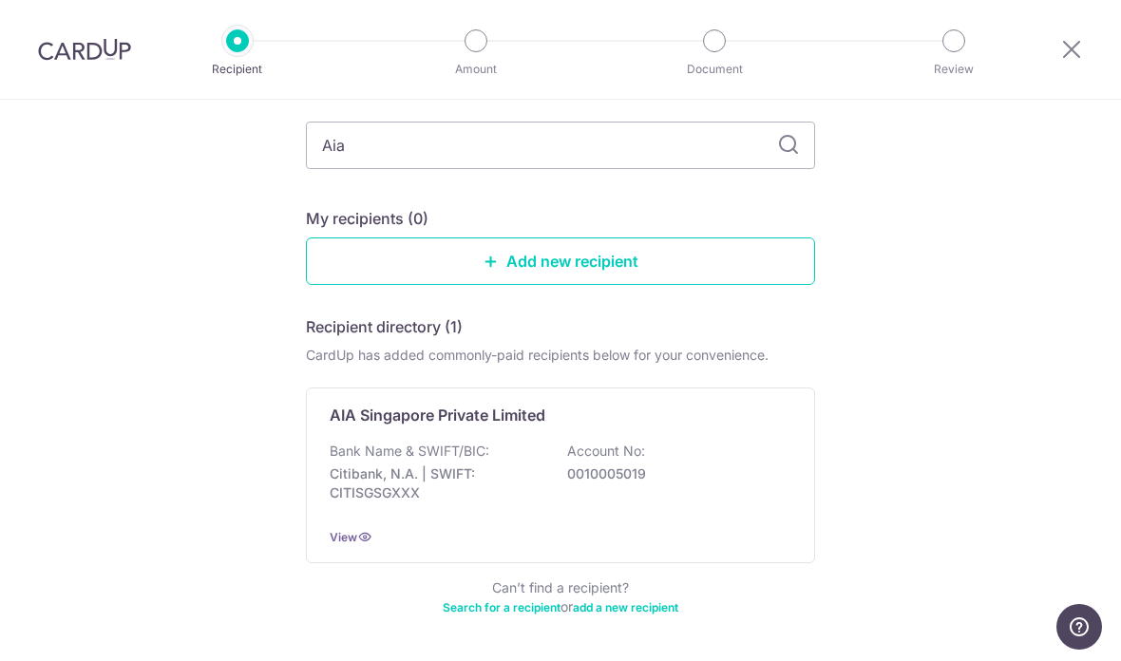
scroll to position [106, 0]
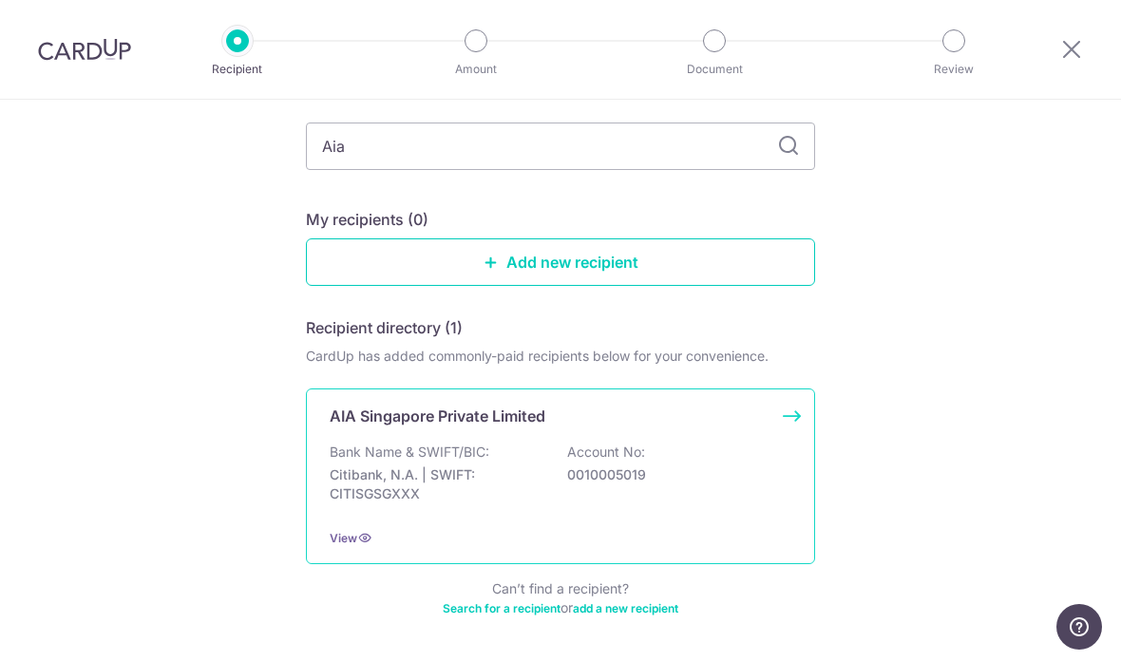
click at [534, 475] on p "Citibank, N.A. | SWIFT: CITISGSGXXX" at bounding box center [436, 485] width 213 height 38
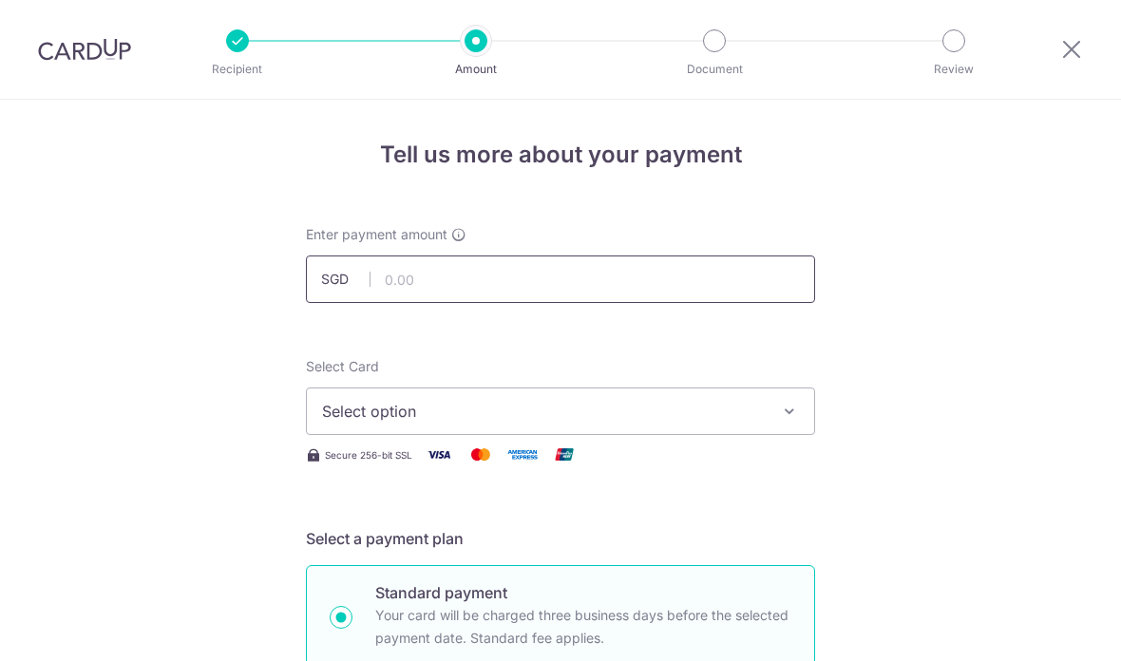
click at [538, 288] on input "text" at bounding box center [560, 280] width 509 height 48
click at [475, 284] on input "text" at bounding box center [560, 280] width 509 height 48
paste input "153497"
click at [530, 297] on input "153,497.00" at bounding box center [560, 280] width 509 height 48
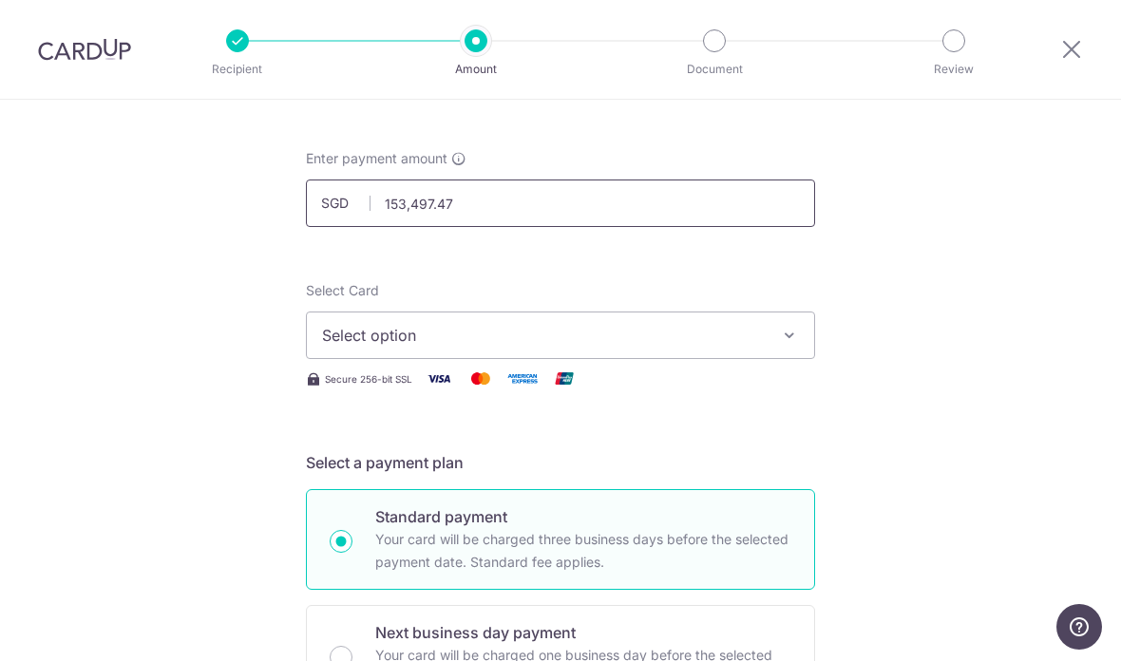
scroll to position [152, 0]
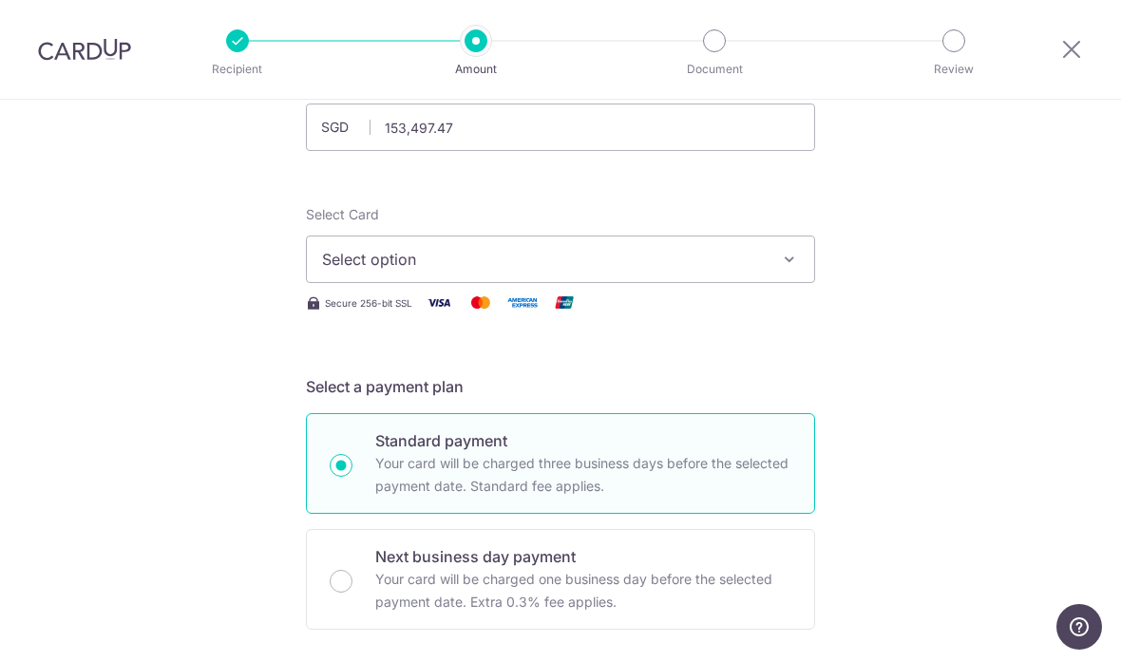
click at [789, 265] on icon "button" at bounding box center [789, 259] width 19 height 19
type input "153,497.47"
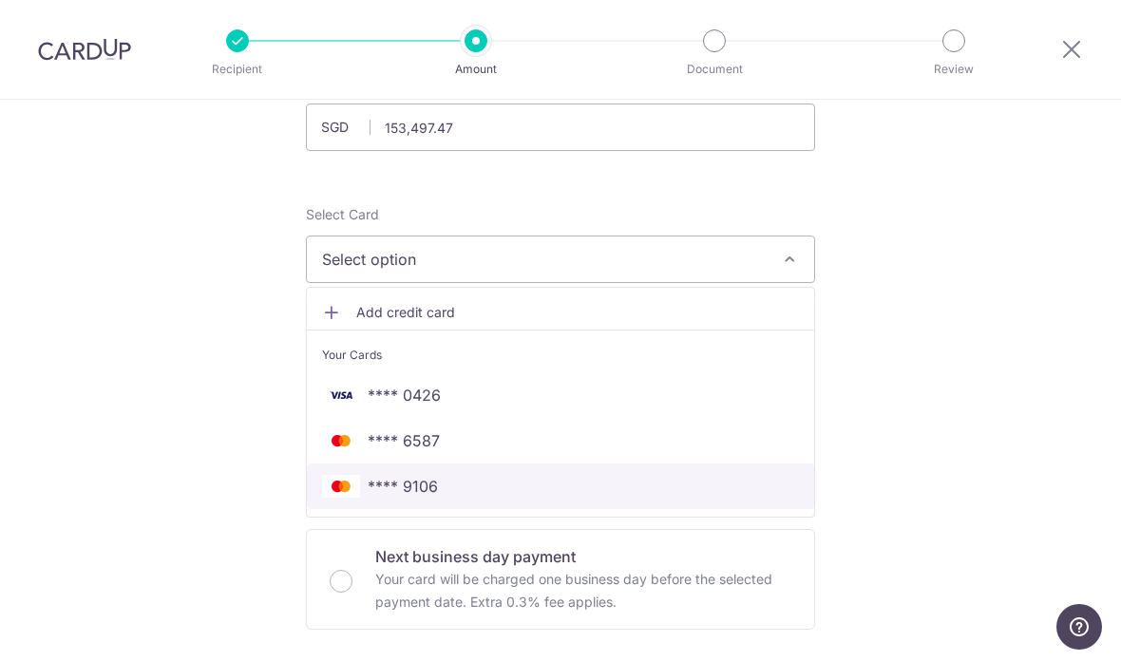
click at [509, 496] on span "**** 9106" at bounding box center [560, 486] width 477 height 23
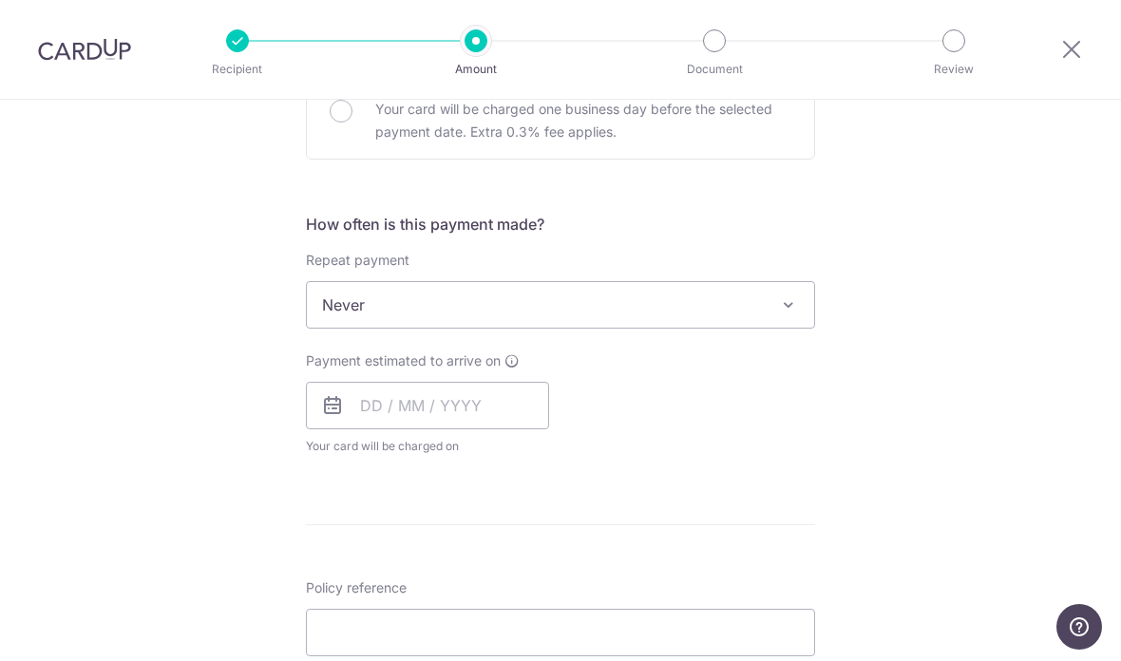
scroll to position [627, 0]
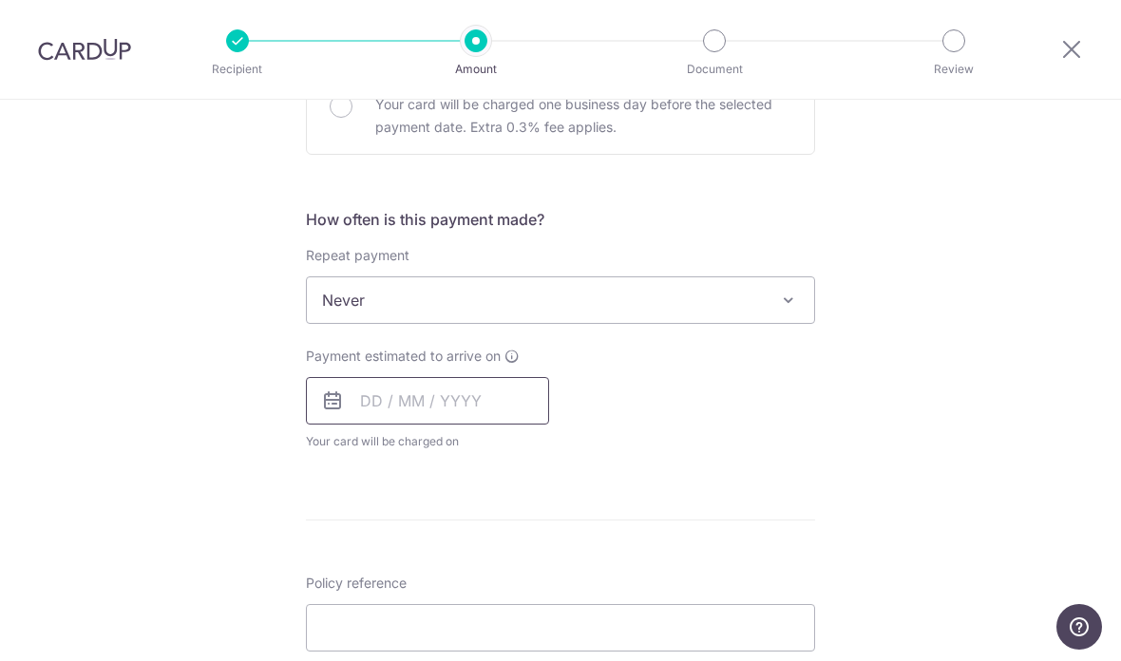
click at [489, 404] on input "text" at bounding box center [427, 401] width 243 height 48
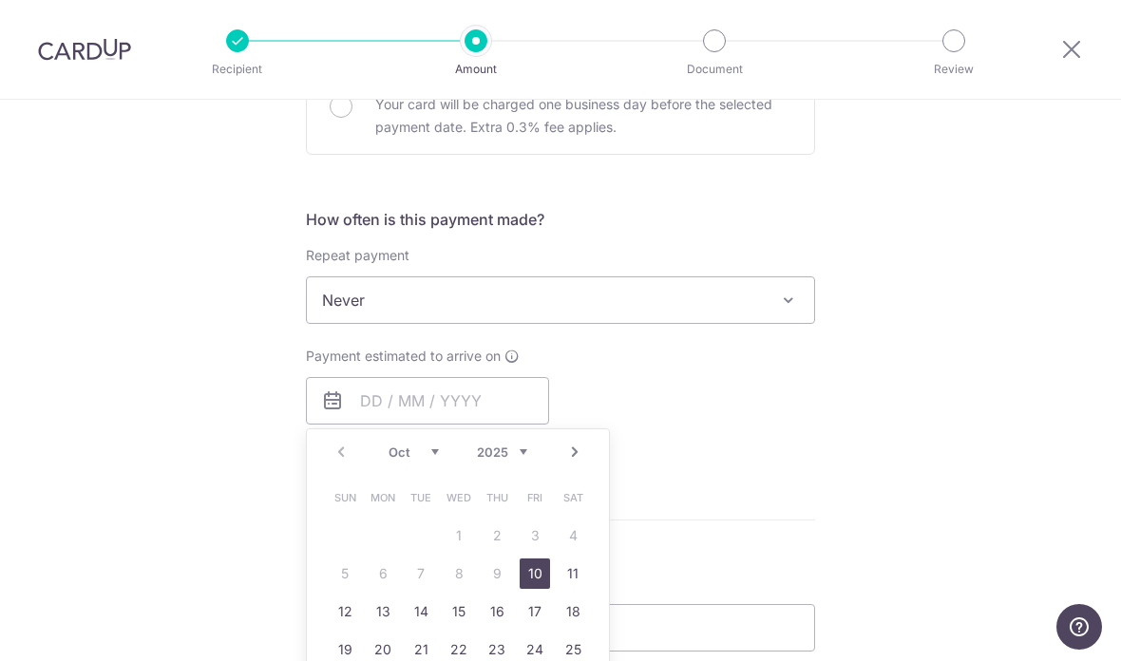
click at [529, 568] on link "10" at bounding box center [535, 574] width 30 height 30
type input "10/10/2025"
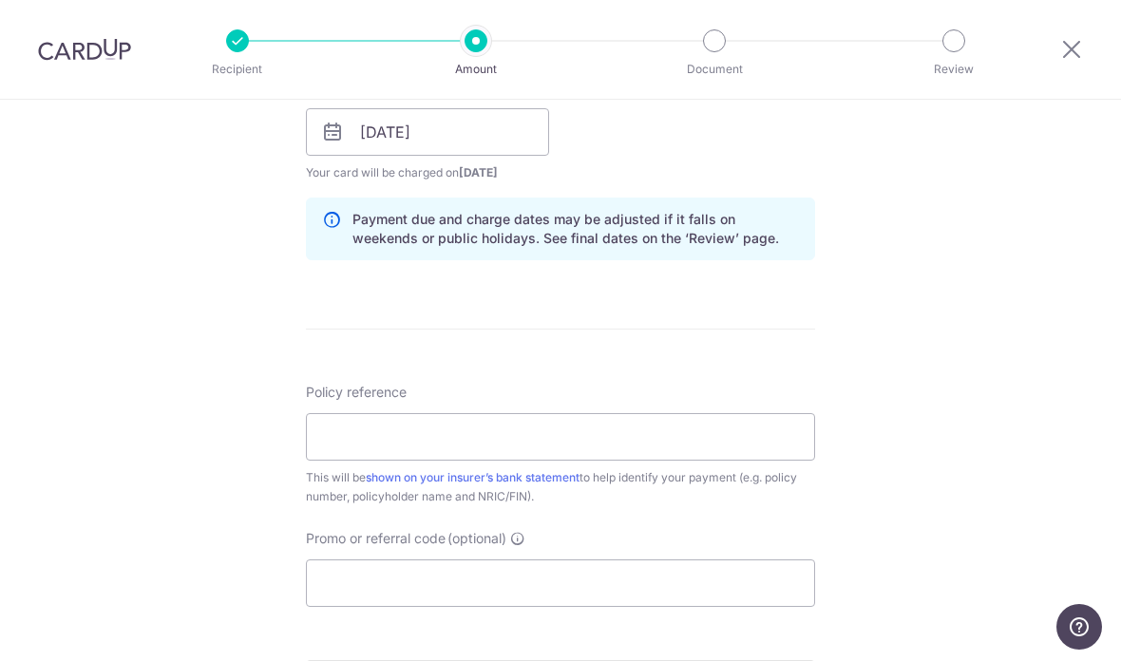
scroll to position [908, 0]
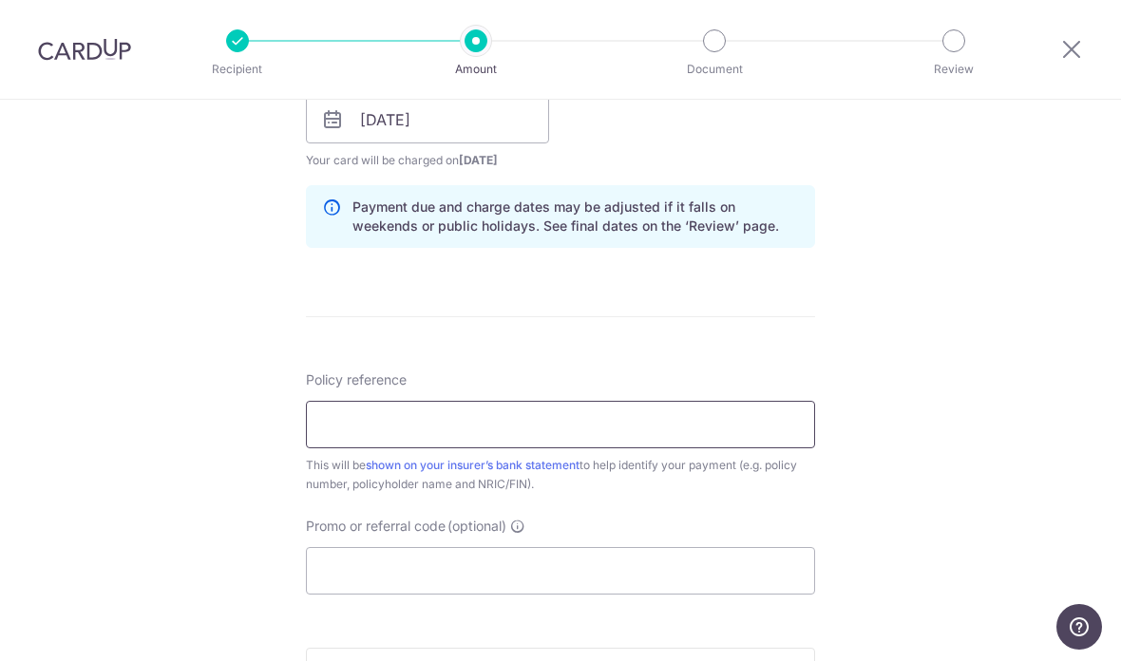
click at [586, 440] on input "Policy reference" at bounding box center [560, 425] width 509 height 48
click at [396, 431] on input "Policy reference" at bounding box center [560, 425] width 509 height 48
paste input "U128396023"
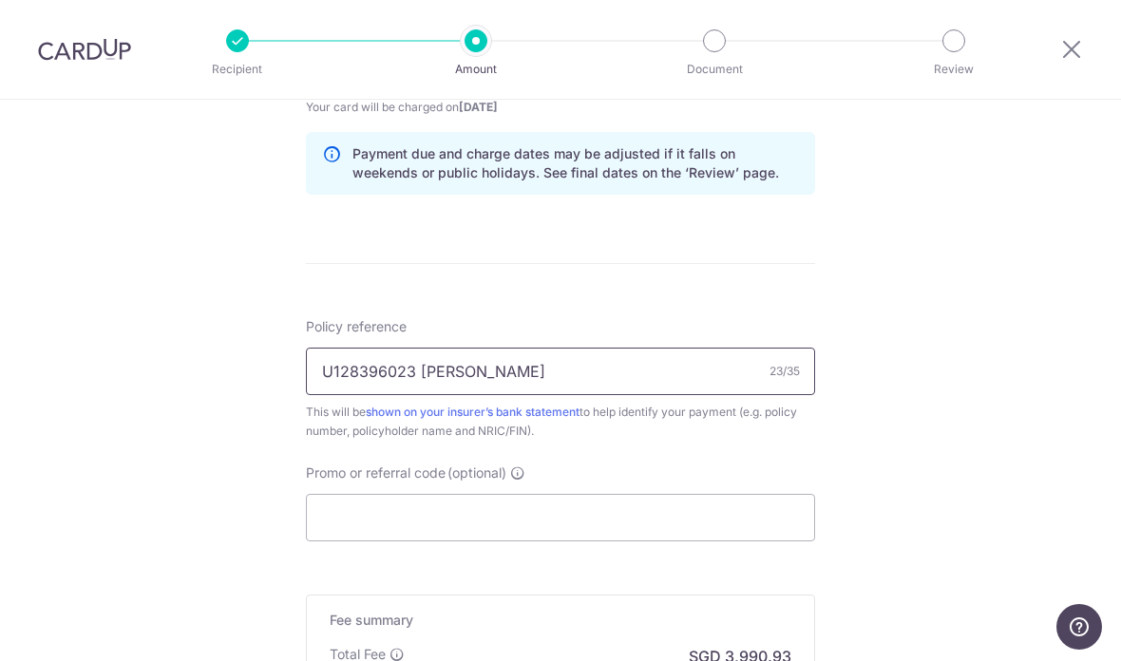
scroll to position [1047, 0]
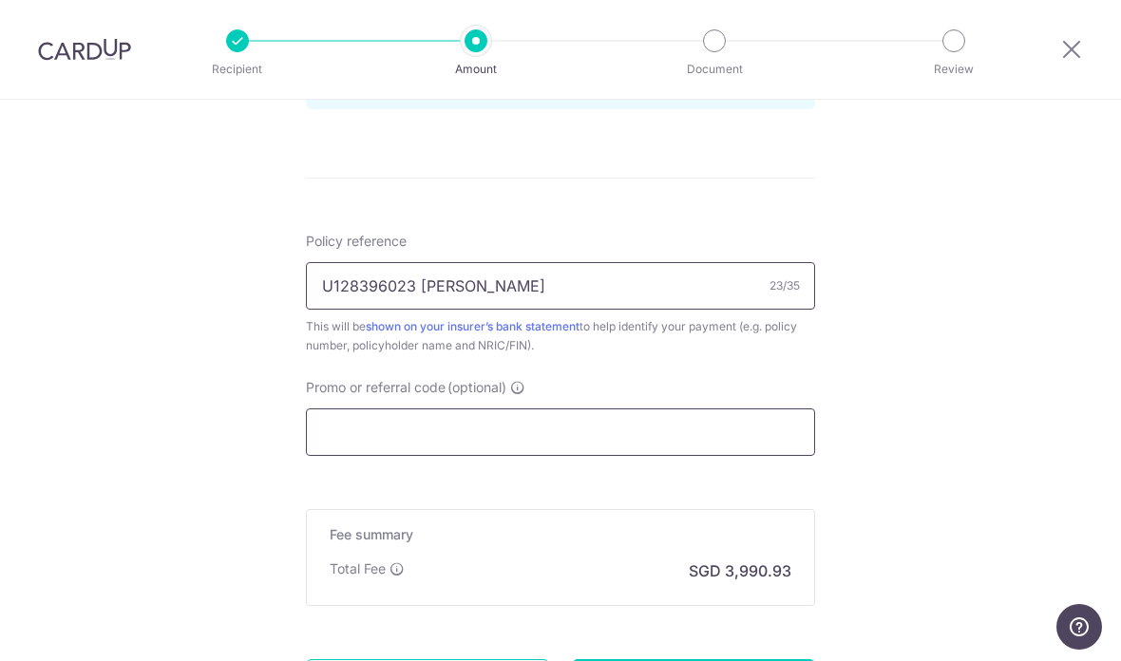
type input "U128396023 Lee Seng Hai"
click at [630, 438] on input "Promo or referral code (optional)" at bounding box center [560, 433] width 509 height 48
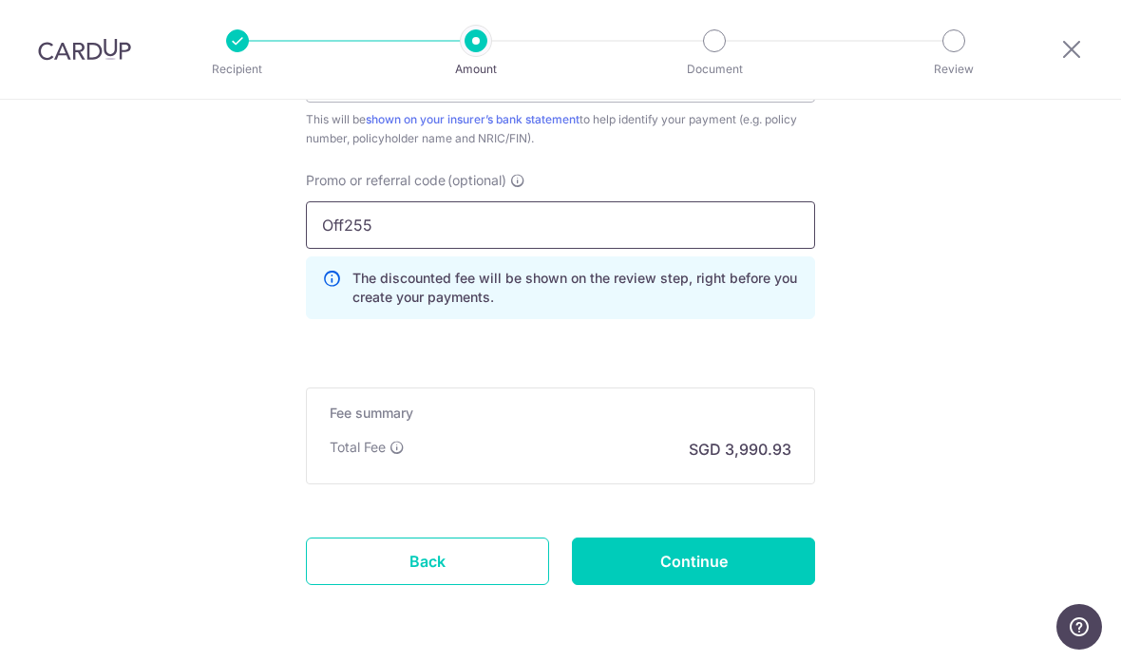
scroll to position [1252, 0]
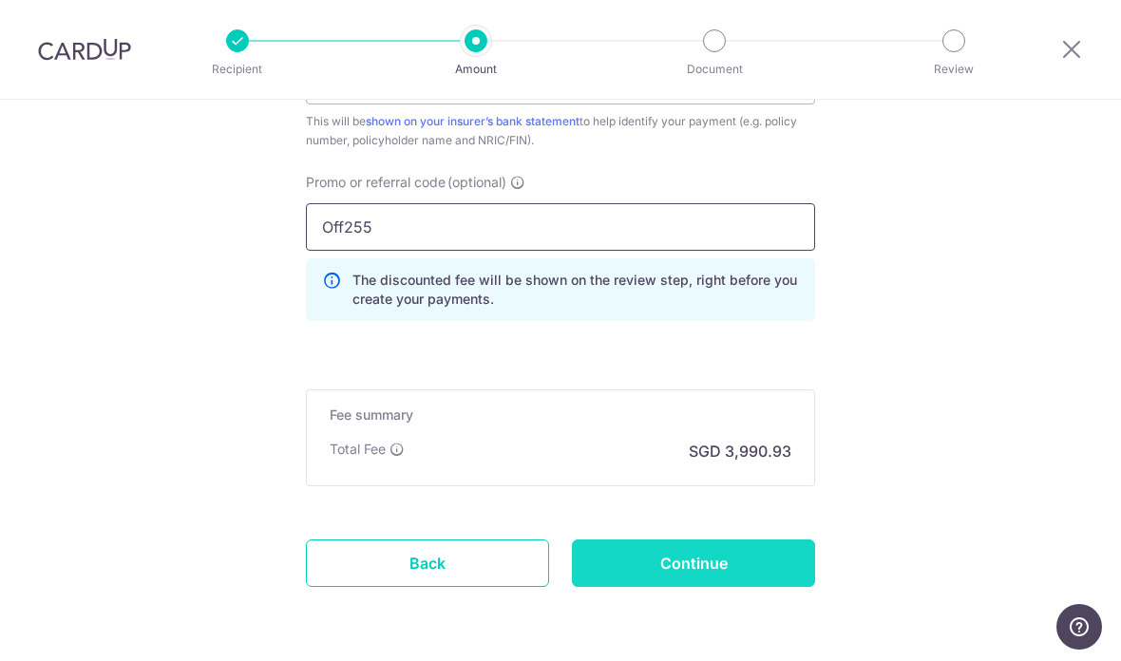
type input "Off255"
click at [718, 572] on input "Continue" at bounding box center [693, 564] width 243 height 48
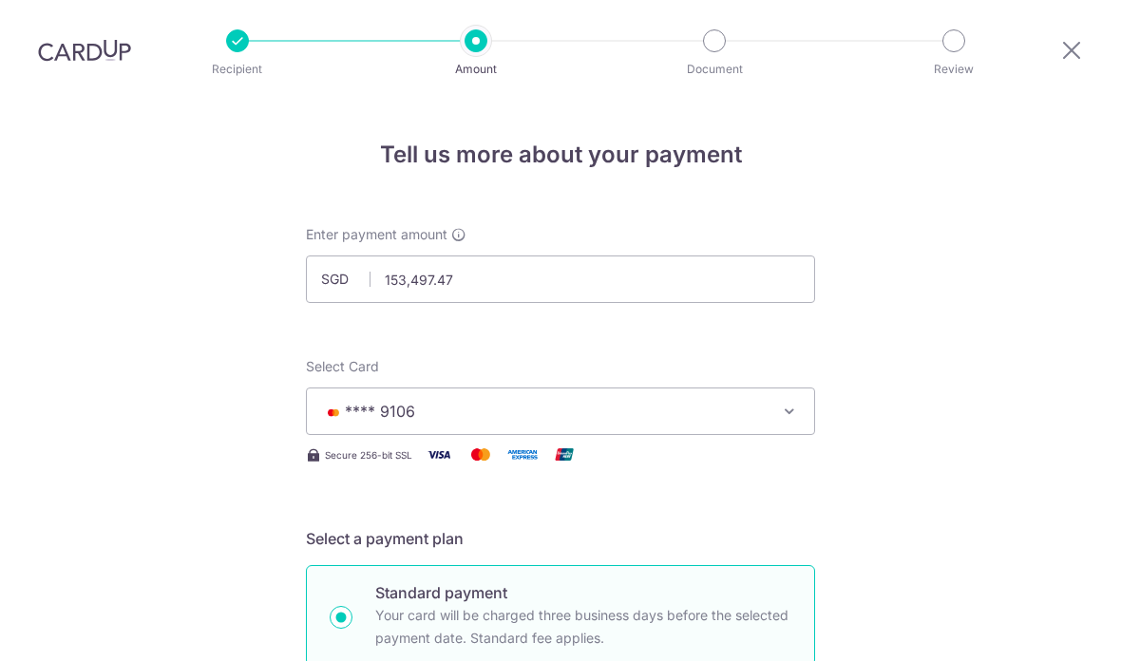
scroll to position [1279, 0]
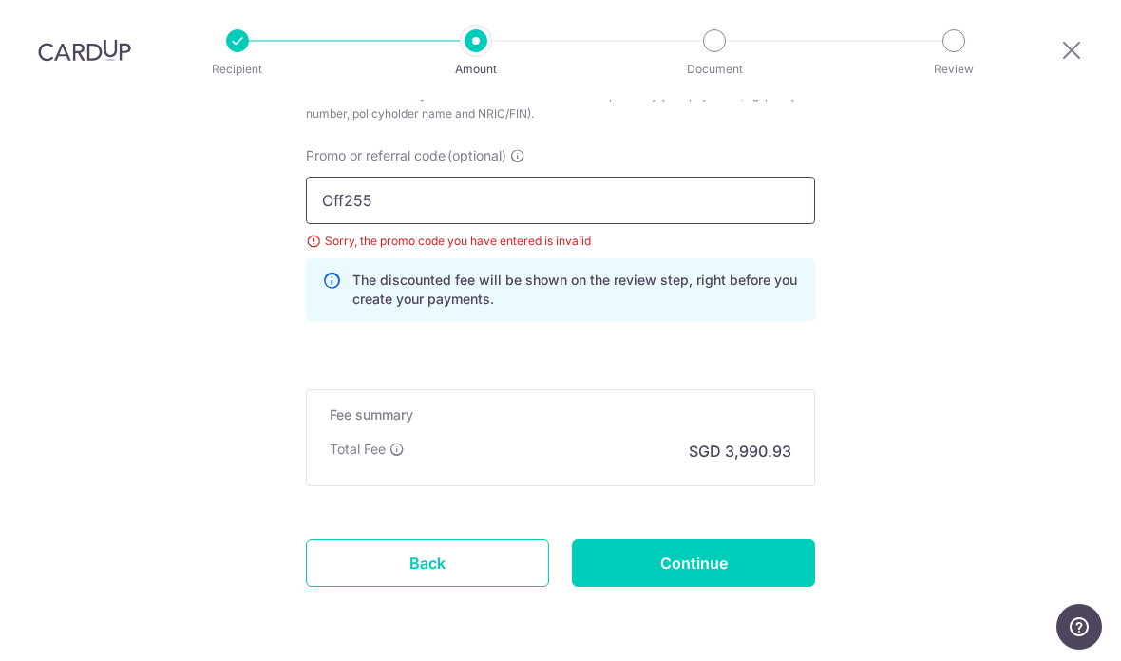
click at [437, 177] on input "Off255" at bounding box center [560, 201] width 509 height 48
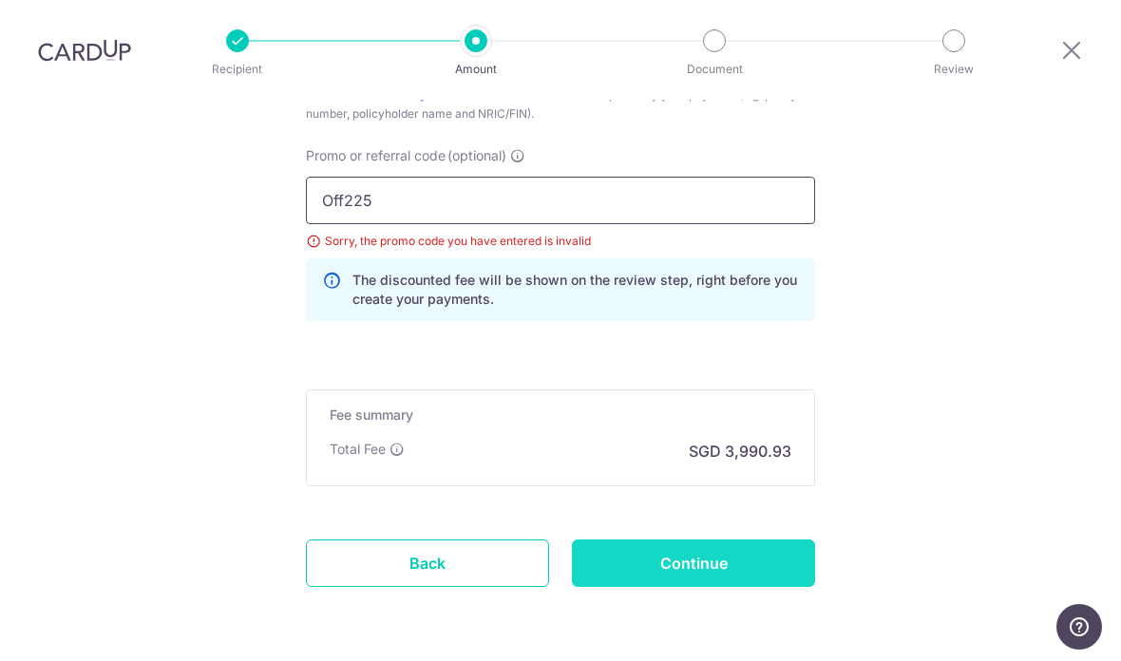
type input "Off225"
click at [754, 540] on input "Continue" at bounding box center [693, 564] width 243 height 48
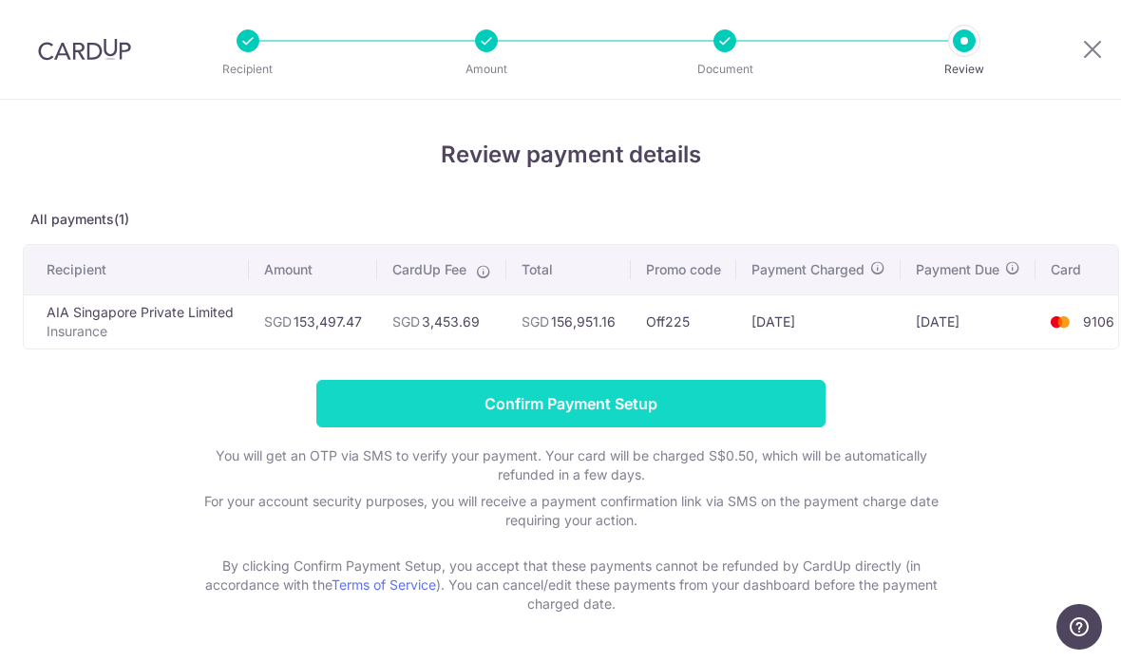
click at [703, 406] on input "Confirm Payment Setup" at bounding box center [570, 404] width 509 height 48
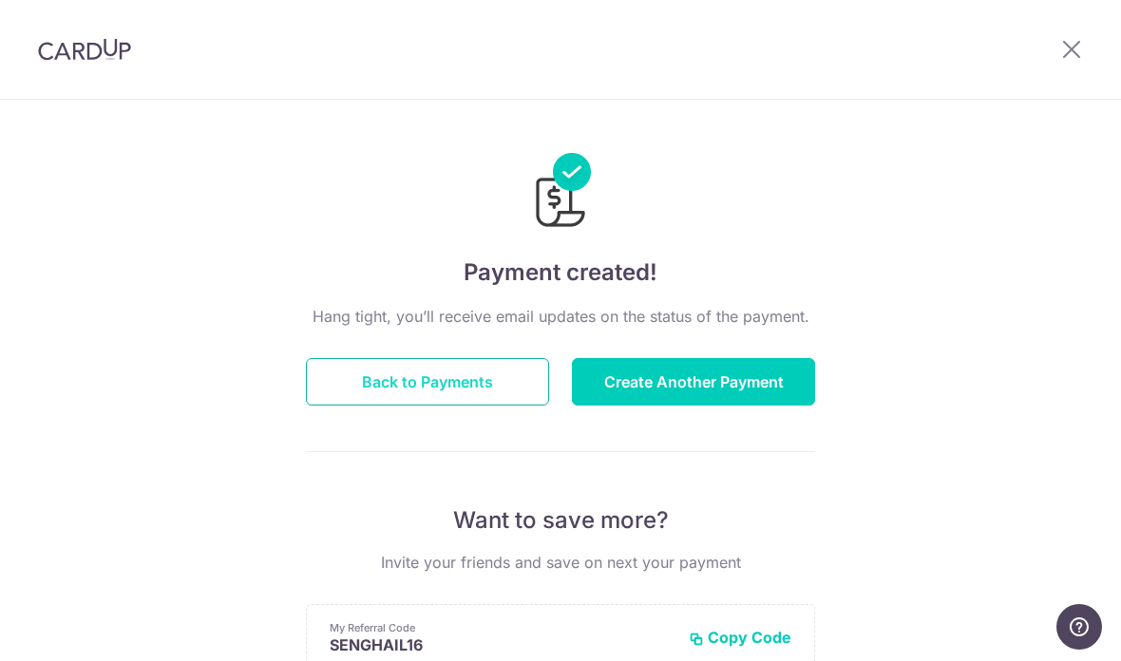
click at [482, 389] on button "Back to Payments" at bounding box center [427, 382] width 243 height 48
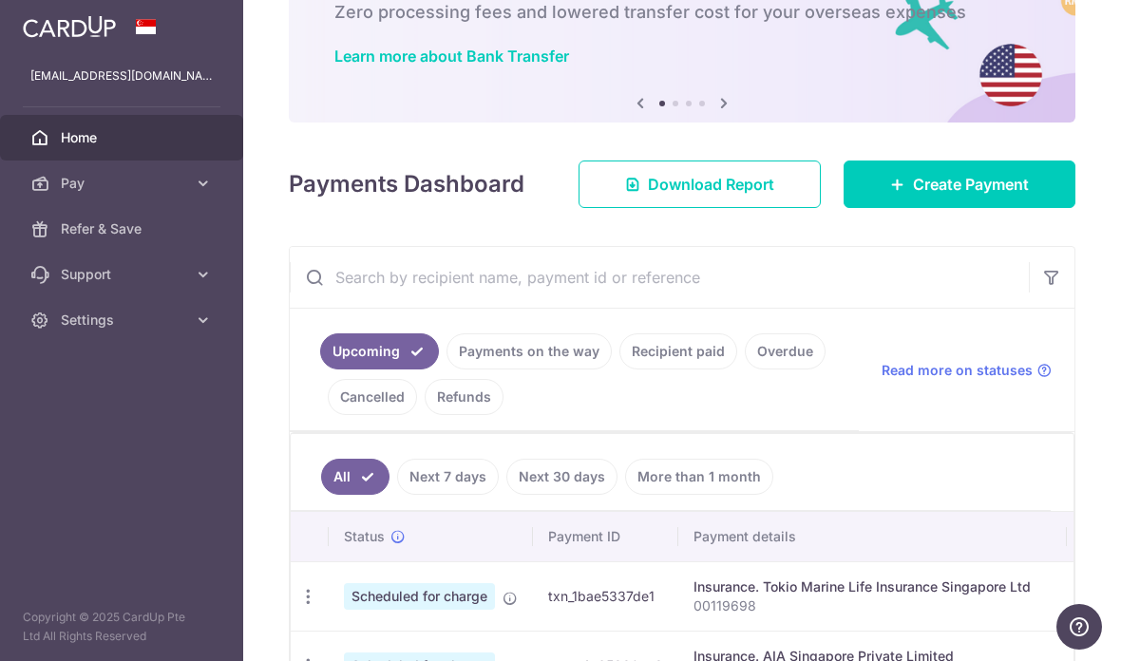
scroll to position [142, 0]
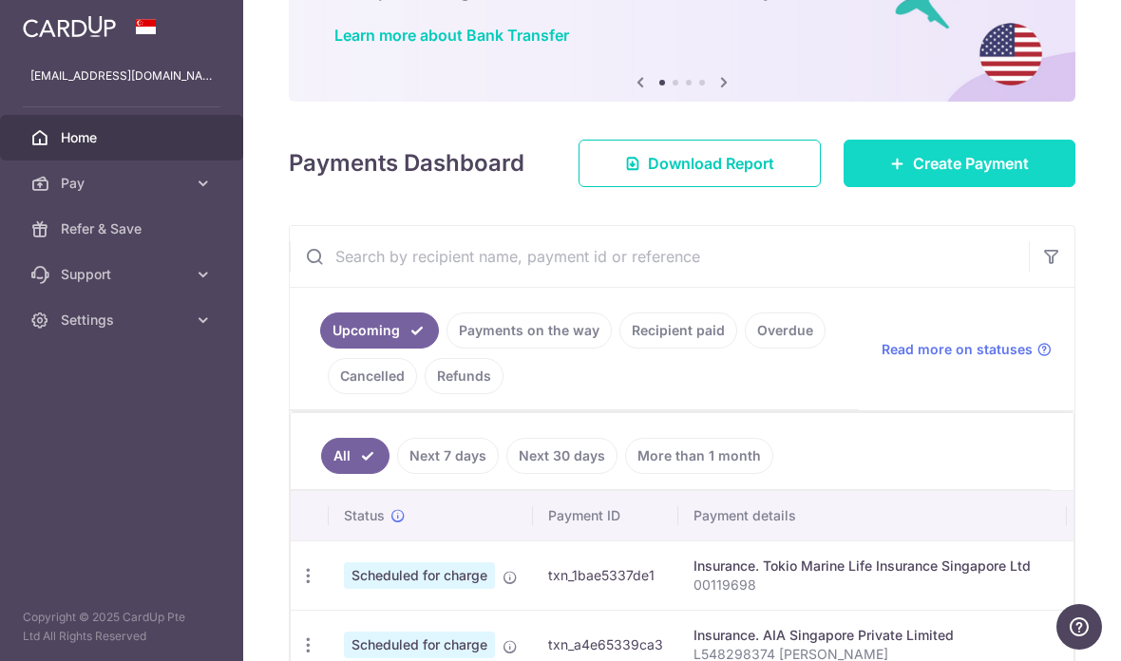
click at [978, 175] on span "Create Payment" at bounding box center [971, 163] width 116 height 23
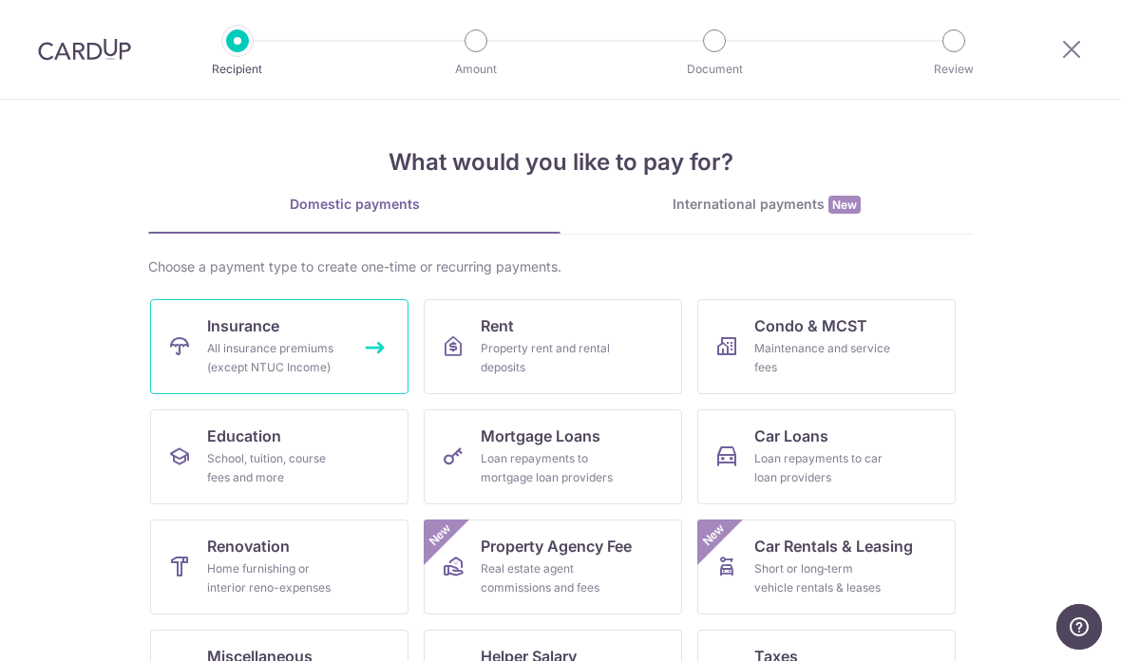
click at [311, 340] on div "All insurance premiums (except NTUC Income)" at bounding box center [275, 358] width 137 height 38
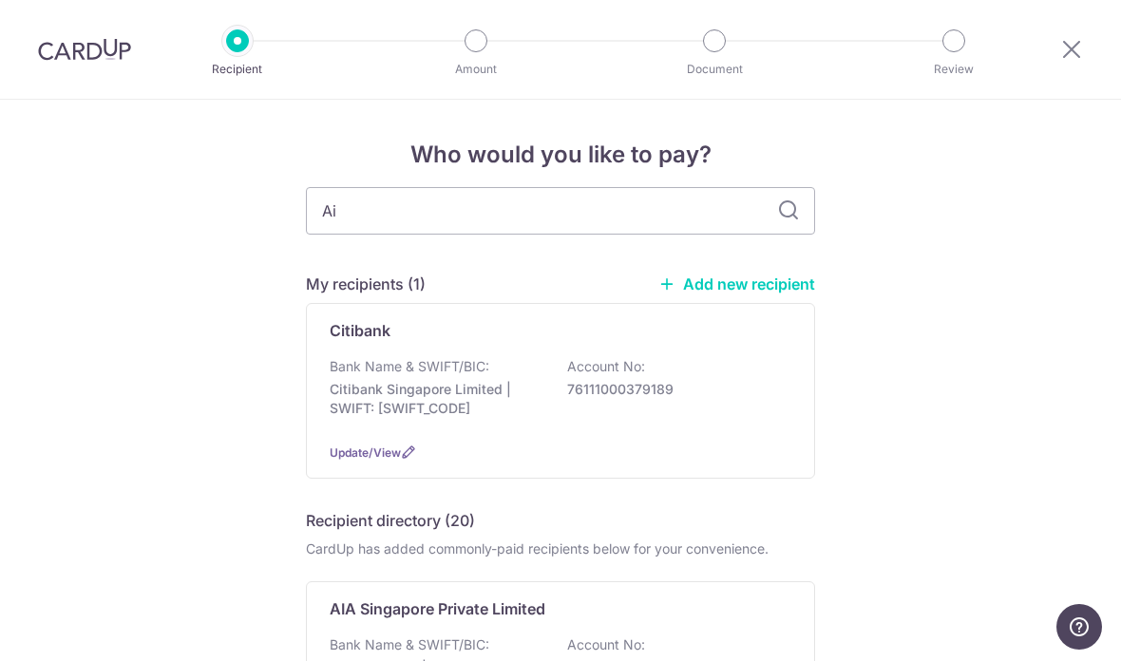
type input "Aia"
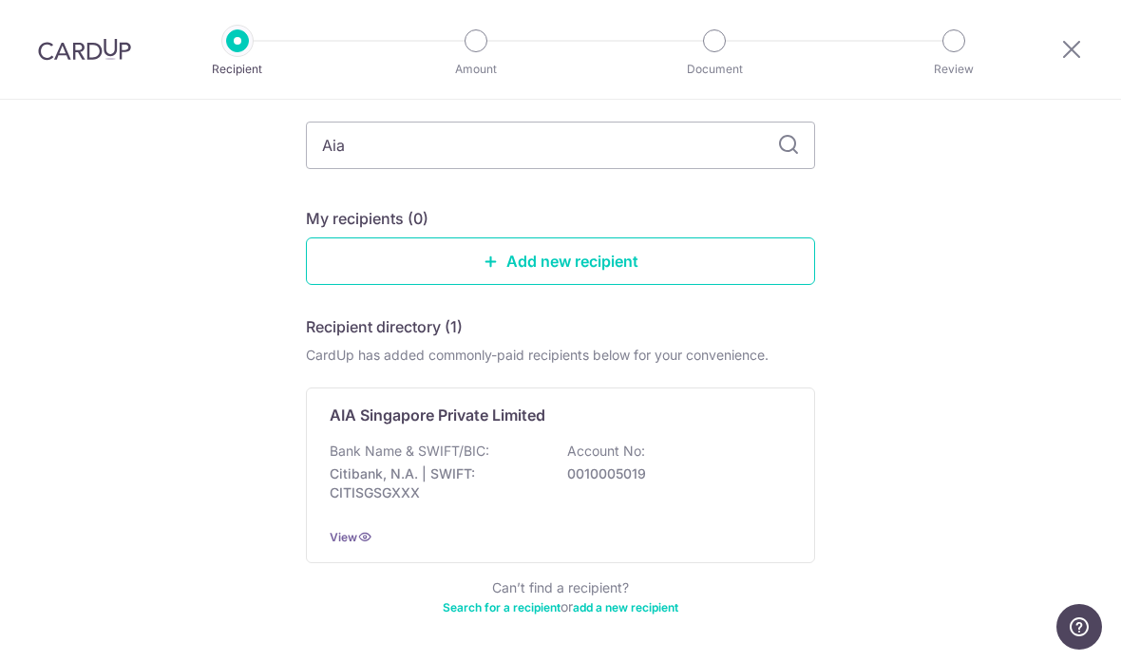
scroll to position [106, 0]
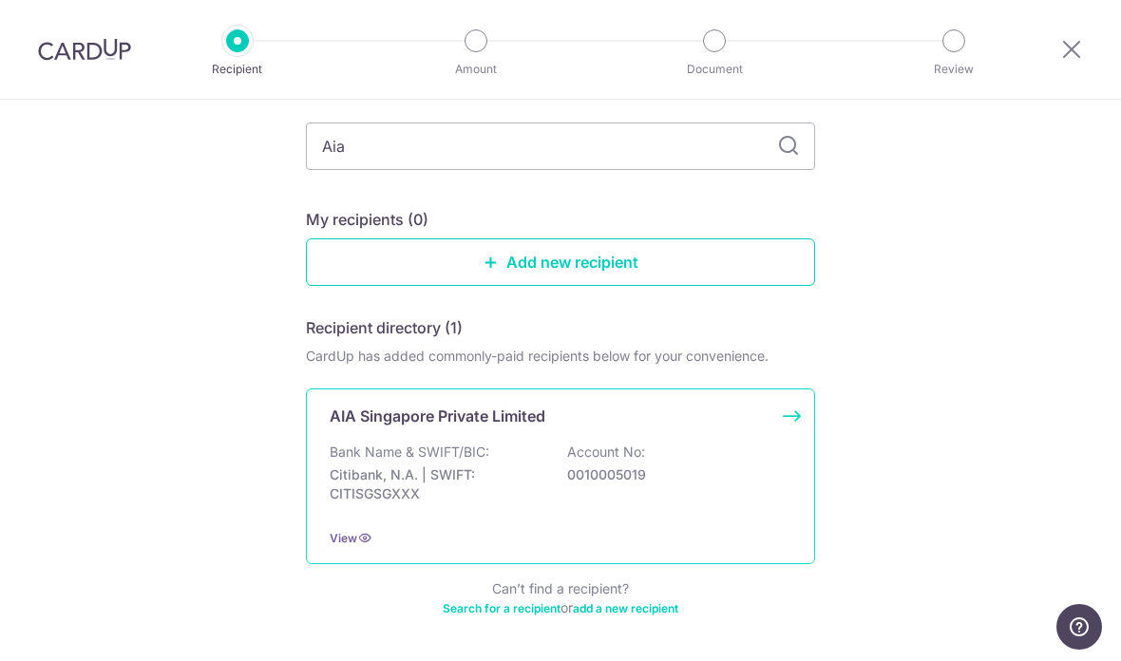
click at [525, 477] on p "Citibank, N.A. | SWIFT: CITISGSGXXX" at bounding box center [436, 485] width 213 height 38
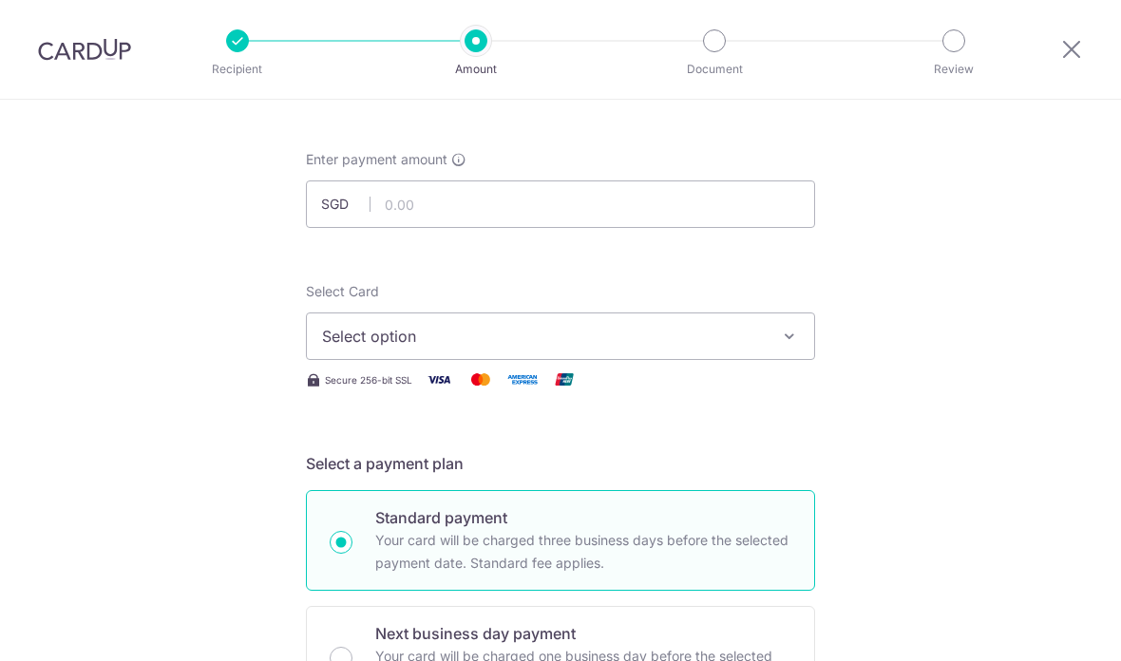
scroll to position [94, 0]
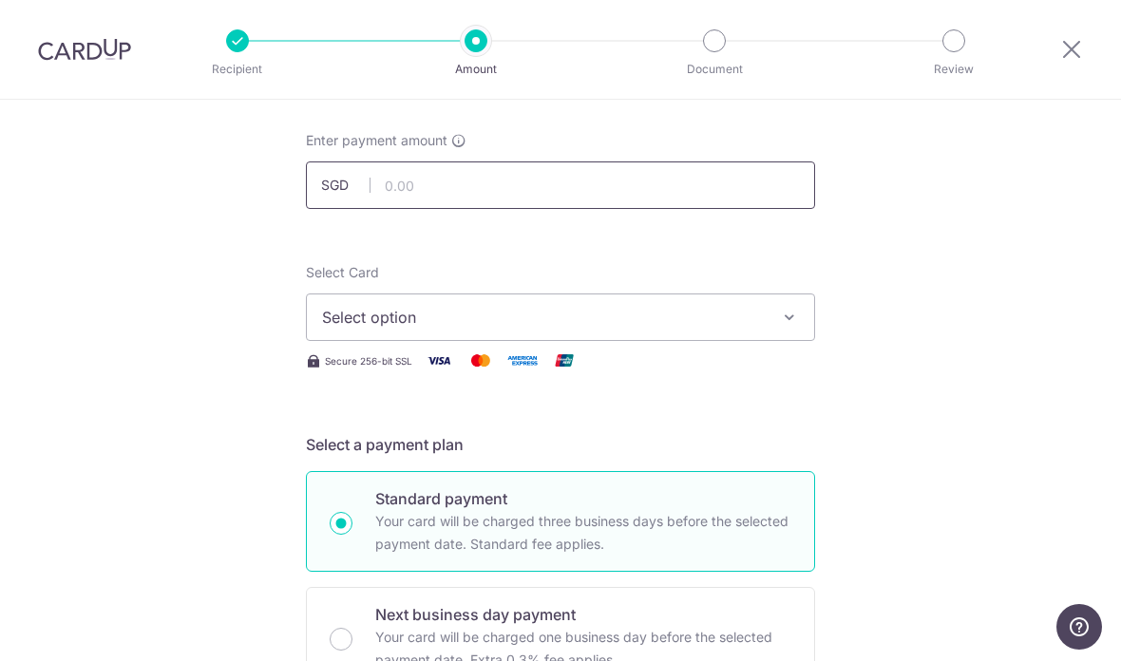
click at [692, 196] on input "text" at bounding box center [560, 186] width 509 height 48
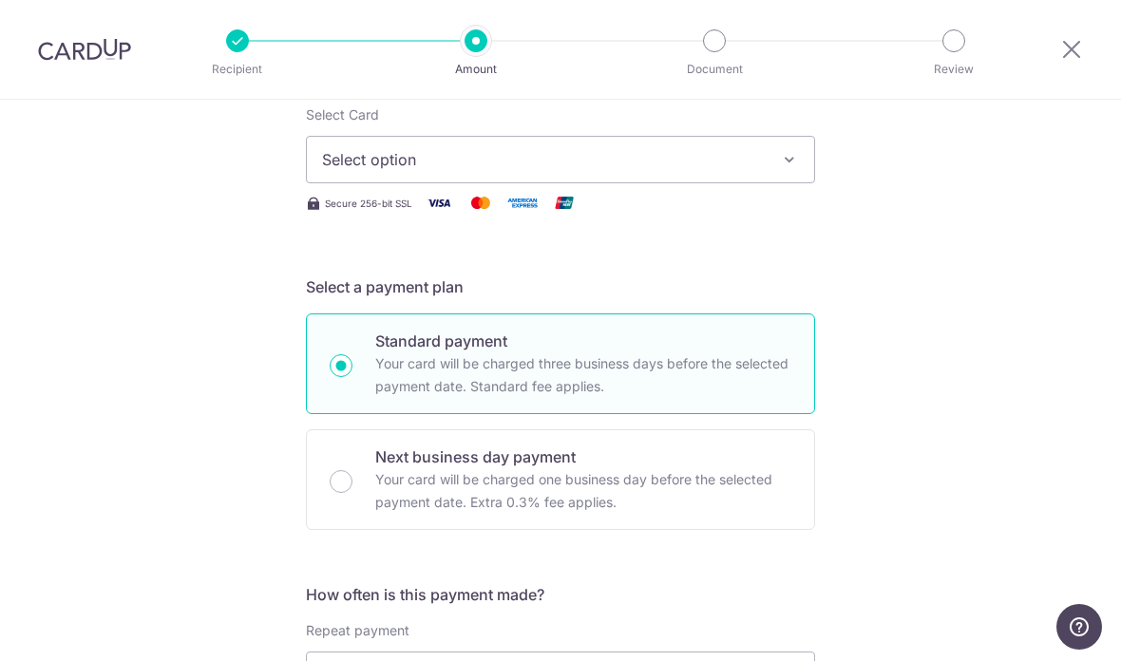
scroll to position [259, 0]
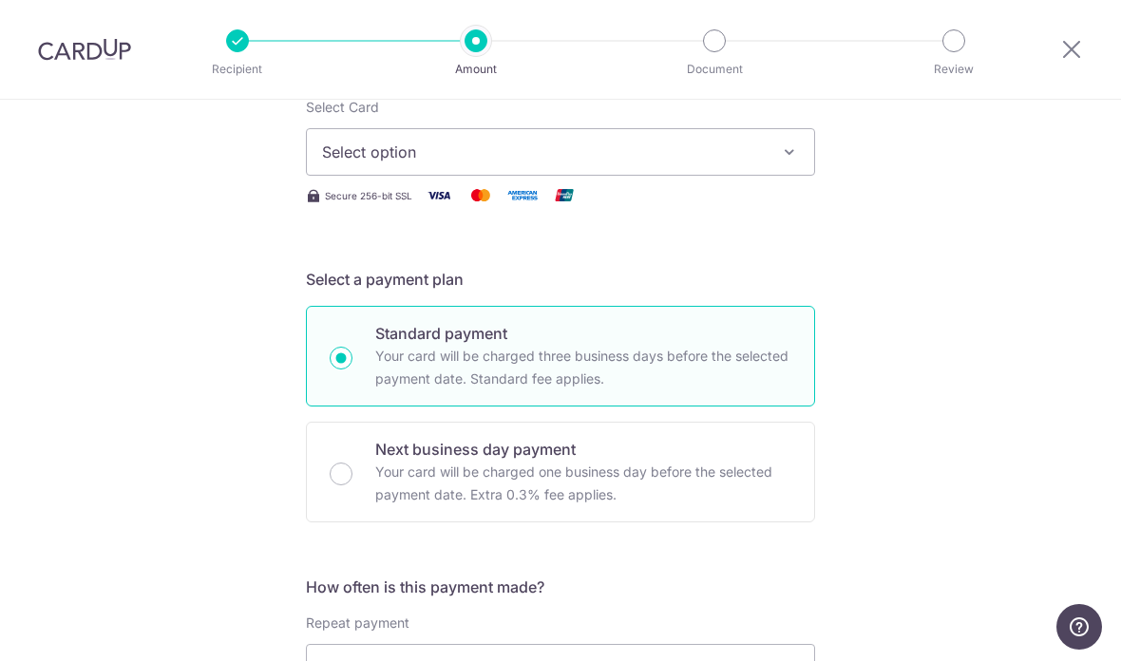
click at [787, 170] on button "Select option" at bounding box center [560, 152] width 509 height 48
type input "40,000.00"
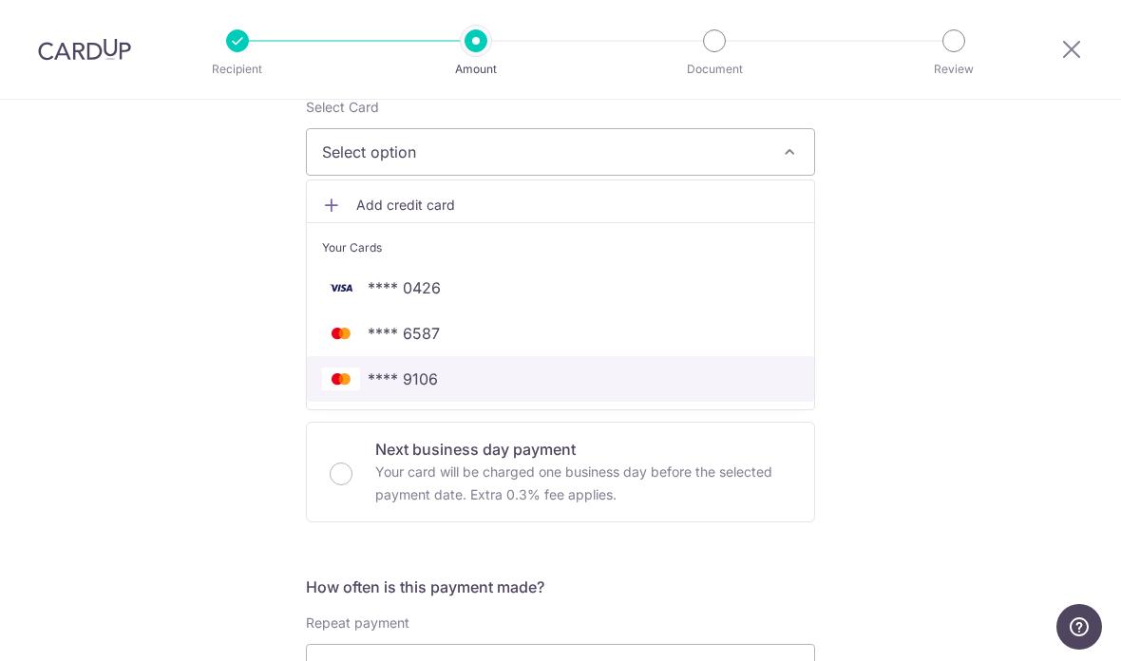
click at [570, 390] on span "**** 9106" at bounding box center [560, 379] width 477 height 23
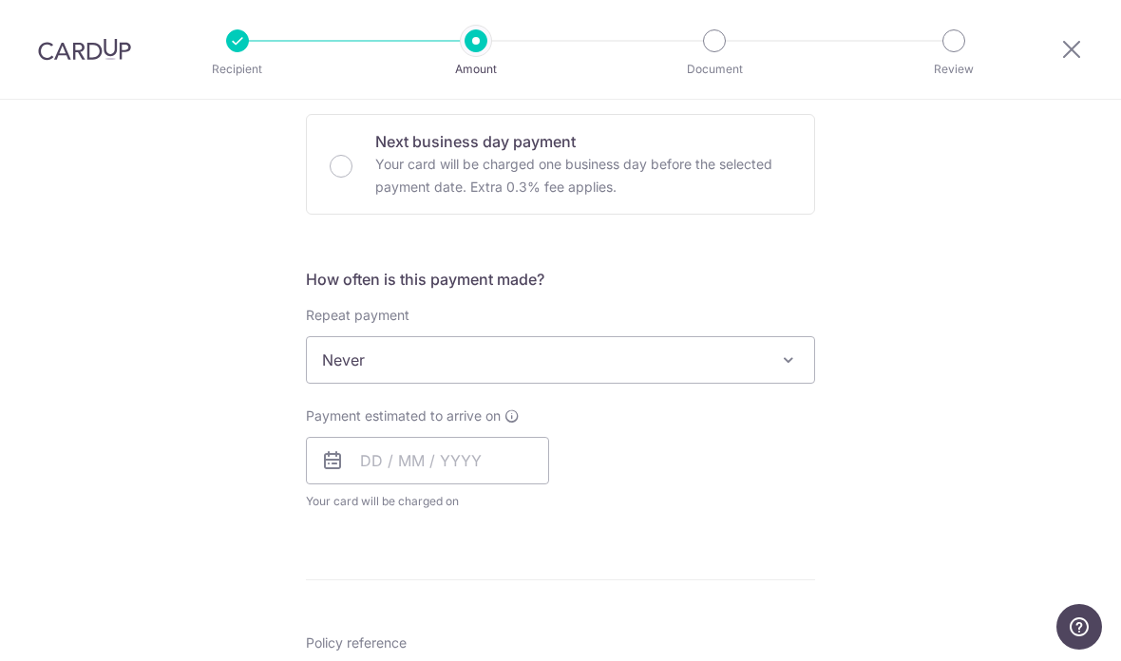
scroll to position [565, 0]
click at [503, 478] on input "text" at bounding box center [427, 463] width 243 height 48
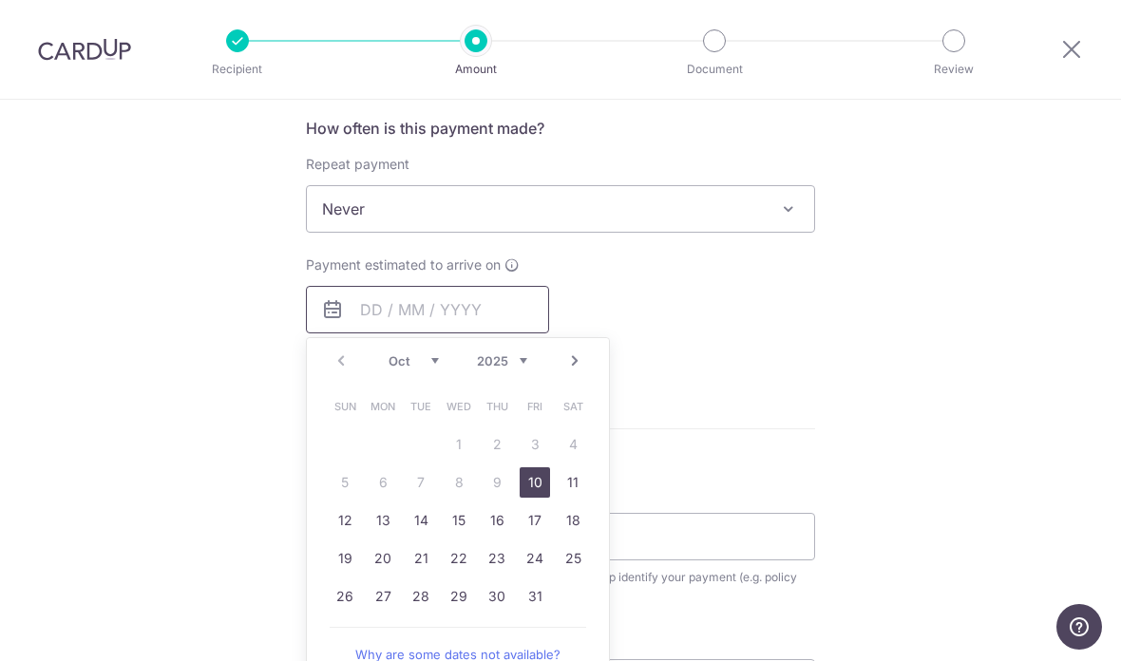
scroll to position [792, 0]
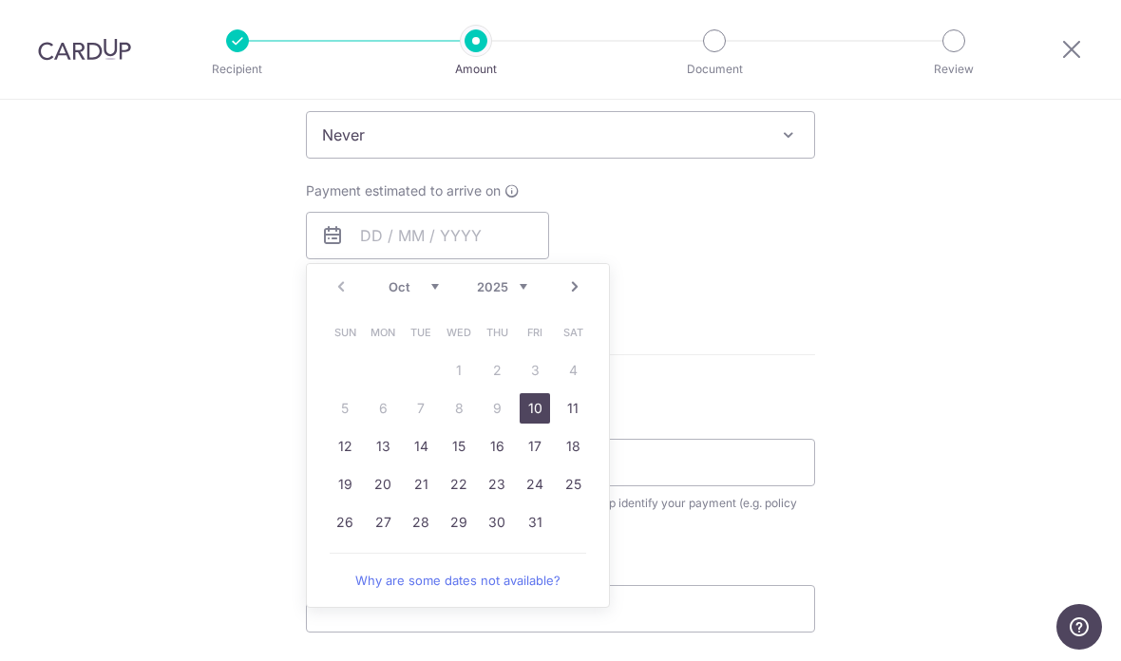
click at [542, 416] on link "10" at bounding box center [535, 408] width 30 height 30
type input "10/10/2025"
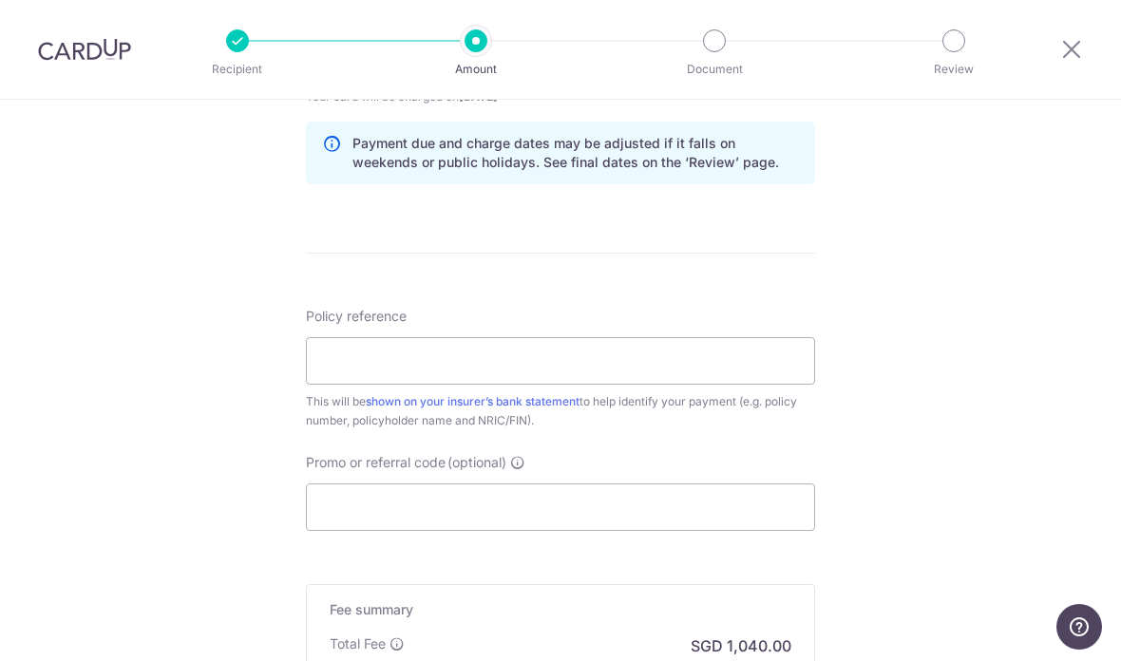
scroll to position [977, 0]
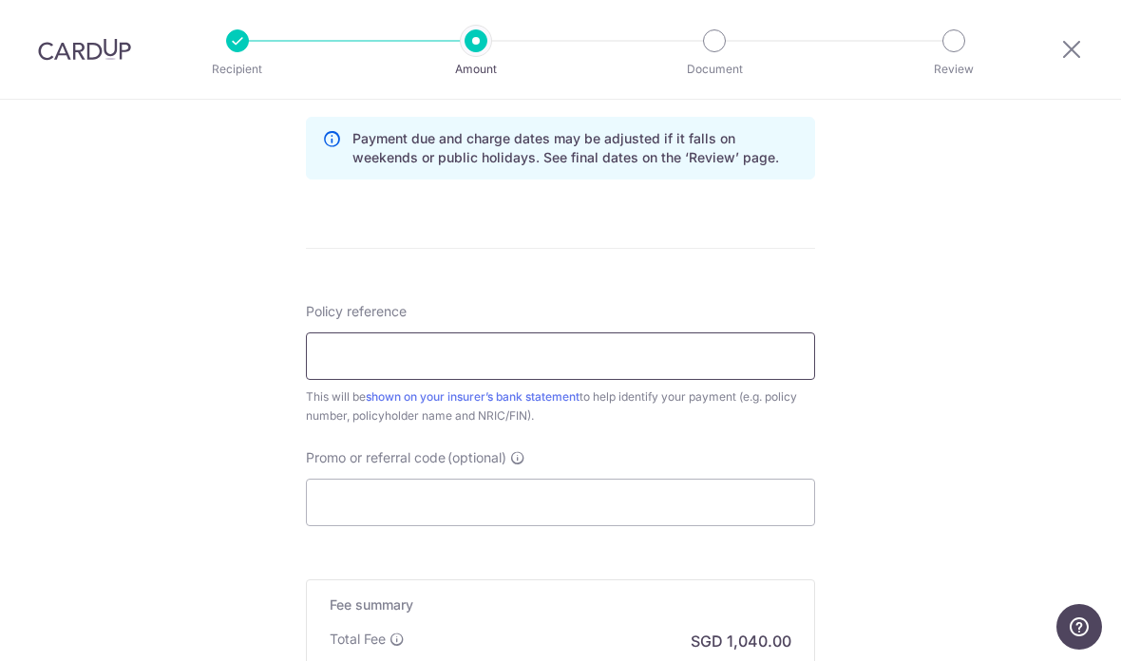
click at [703, 364] on input "Policy reference" at bounding box center [560, 357] width 509 height 48
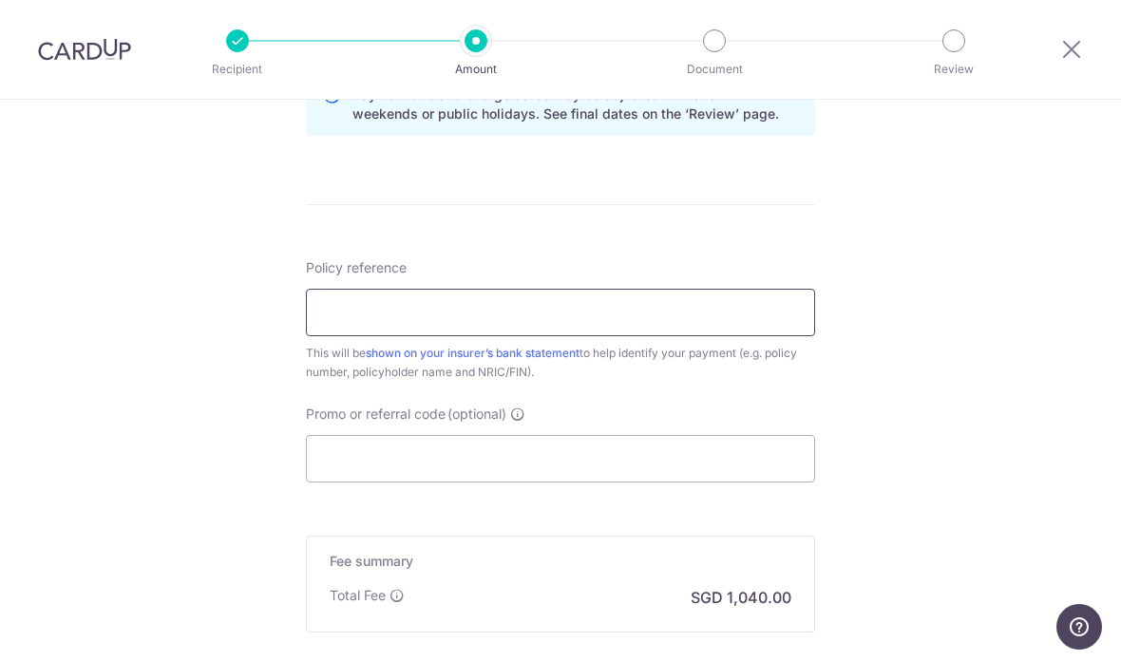
scroll to position [1024, 0]
click at [428, 303] on input "Policy reference" at bounding box center [560, 309] width 509 height 48
paste input "U128396036"
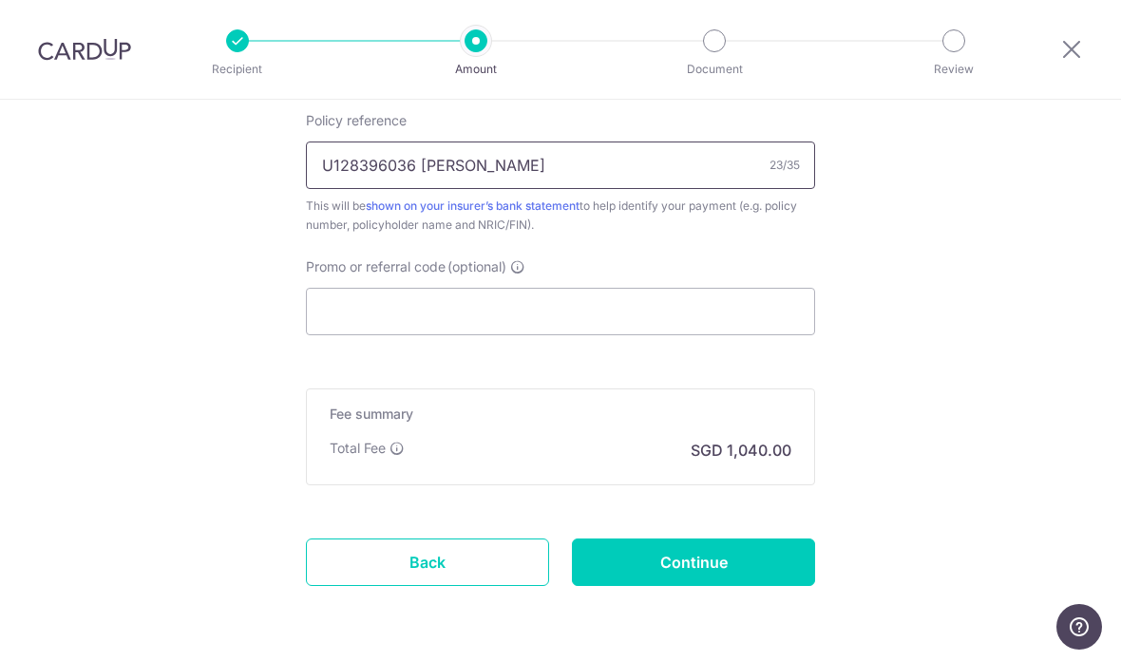
scroll to position [1167, 0]
type input "U128396036 Lee Seng Hai"
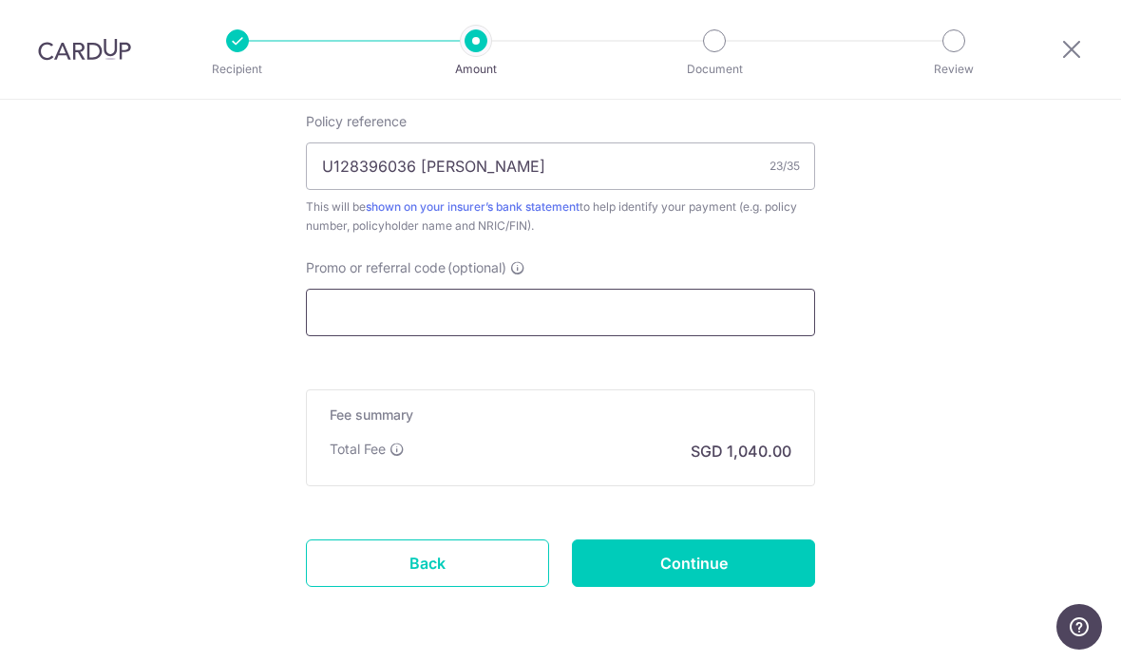
click at [640, 305] on input "Promo or referral code (optional)" at bounding box center [560, 313] width 509 height 48
type input "("
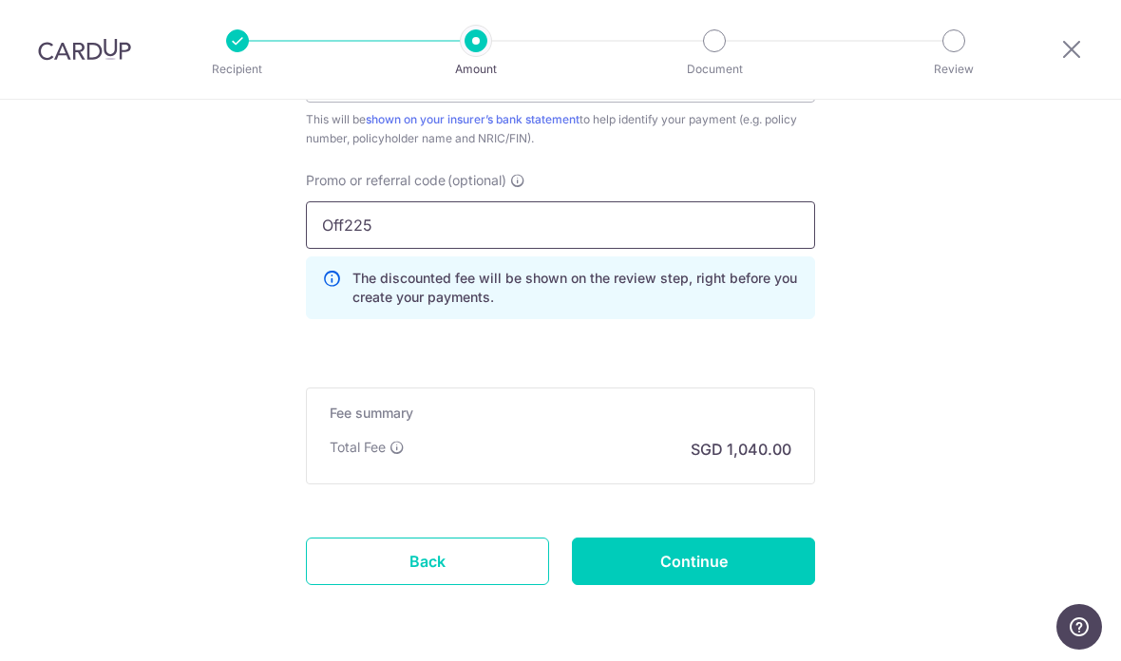
scroll to position [1252, 0]
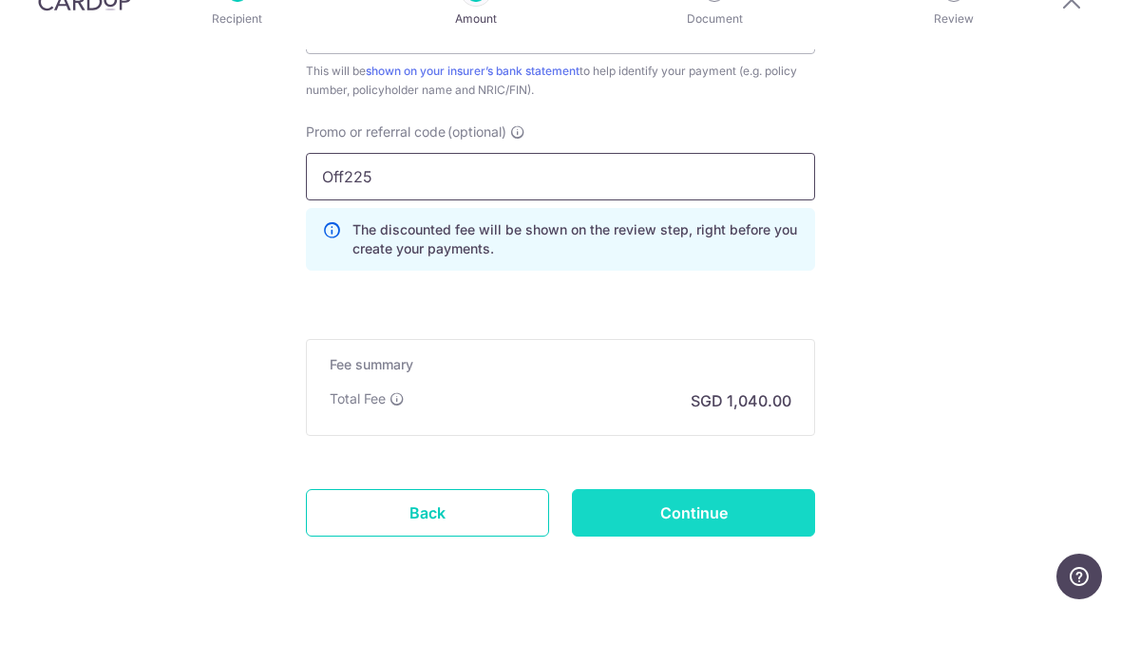
type input "Off225"
click at [763, 540] on input "Continue" at bounding box center [693, 564] width 243 height 48
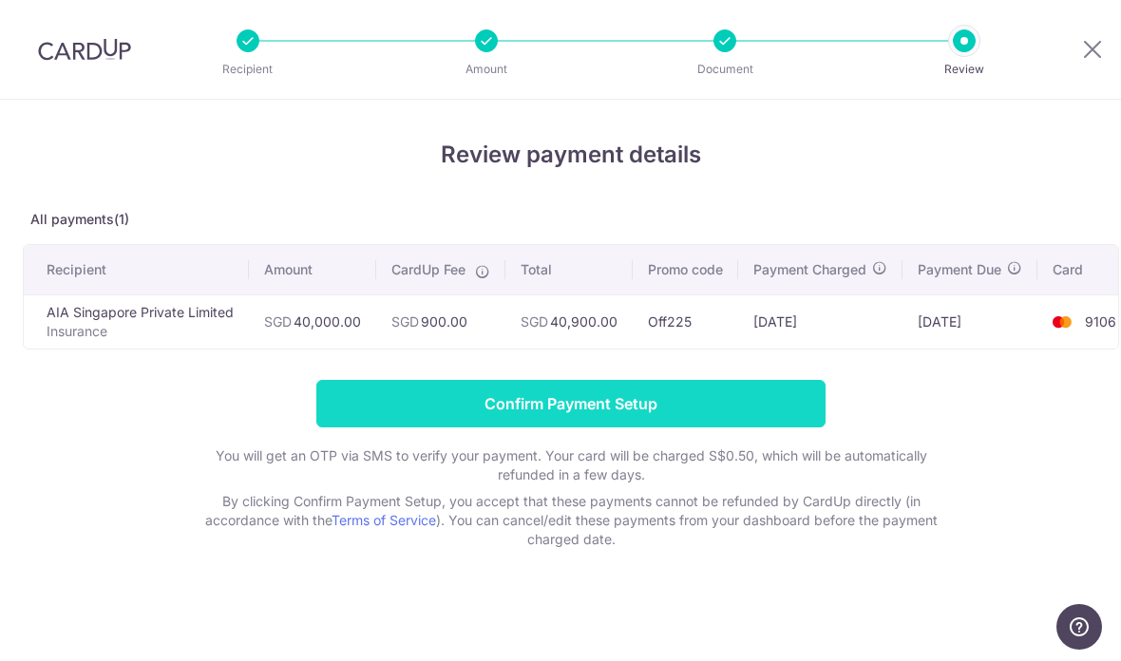
click at [702, 410] on input "Confirm Payment Setup" at bounding box center [570, 404] width 509 height 48
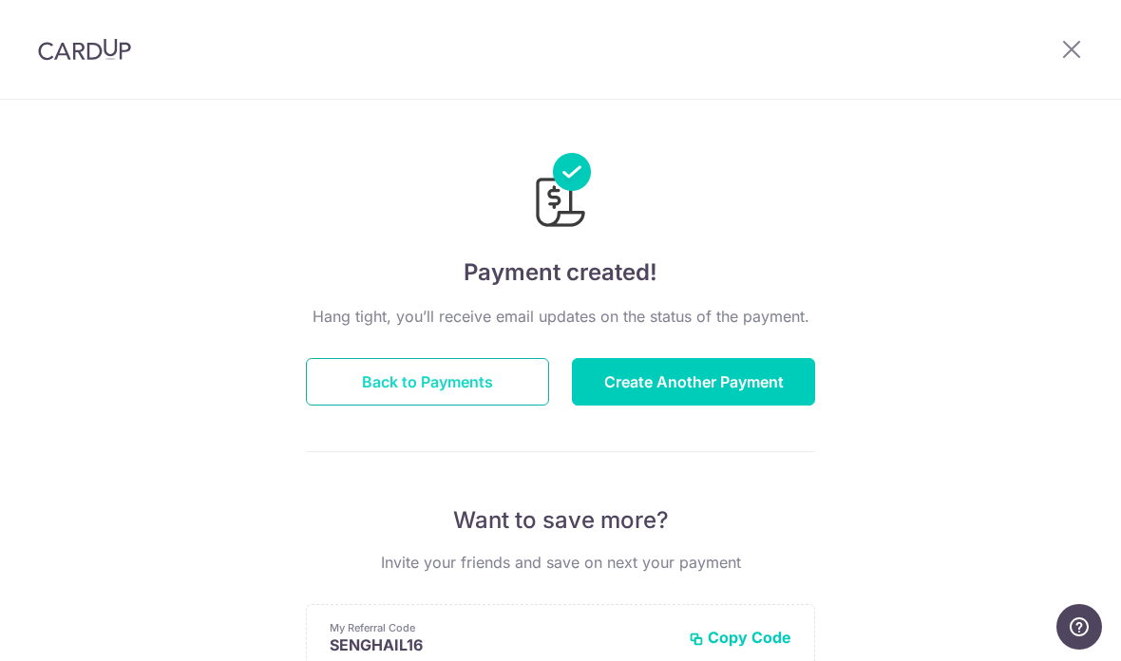
click at [486, 378] on button "Back to Payments" at bounding box center [427, 382] width 243 height 48
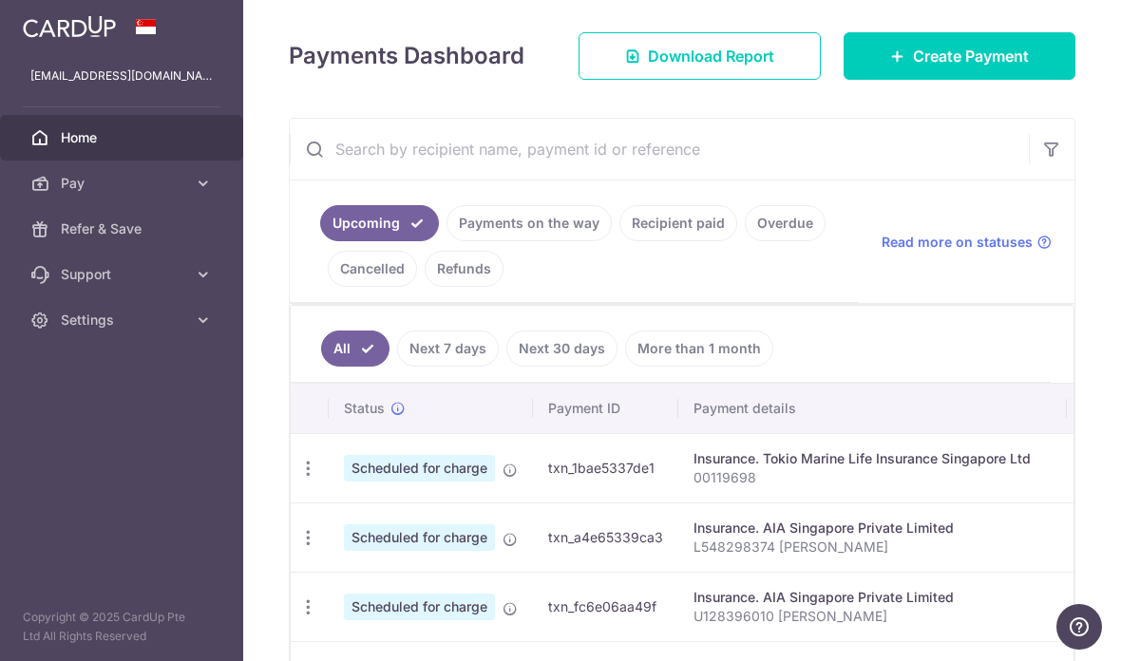
scroll to position [245, 0]
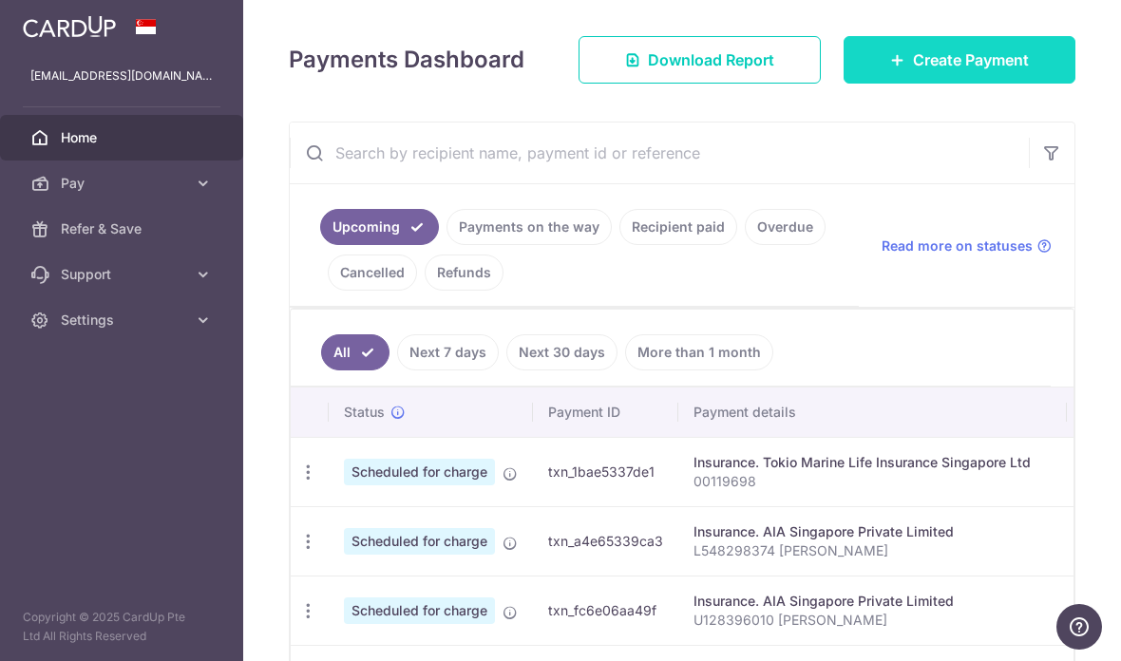
click at [988, 71] on span "Create Payment" at bounding box center [971, 59] width 116 height 23
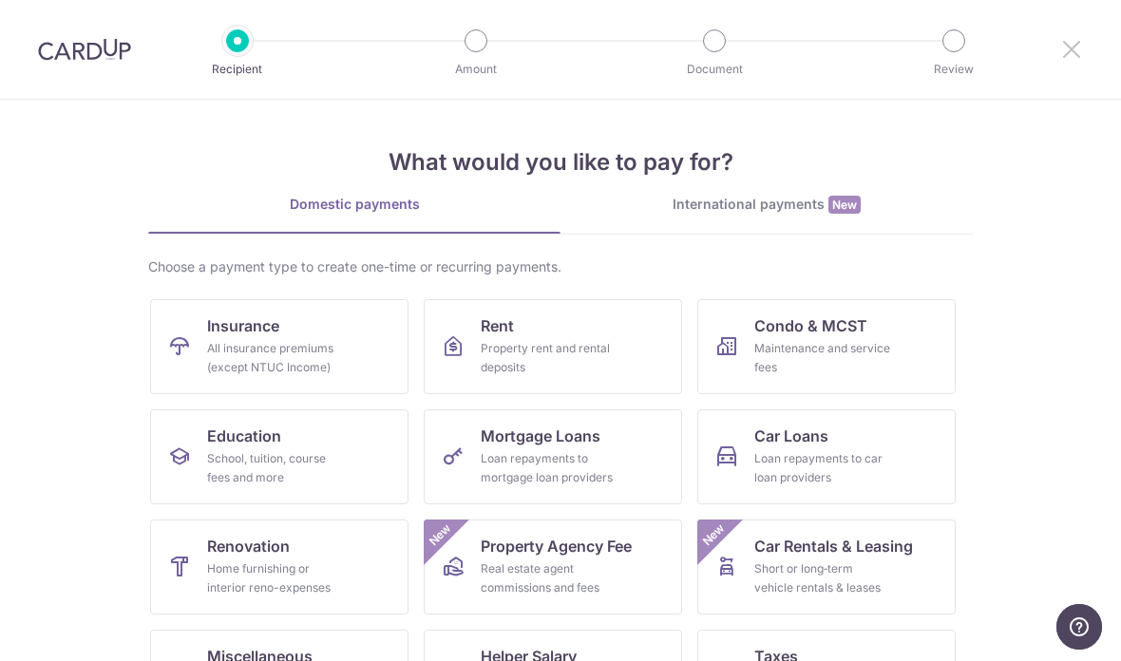
click at [1075, 45] on icon at bounding box center [1071, 49] width 23 height 24
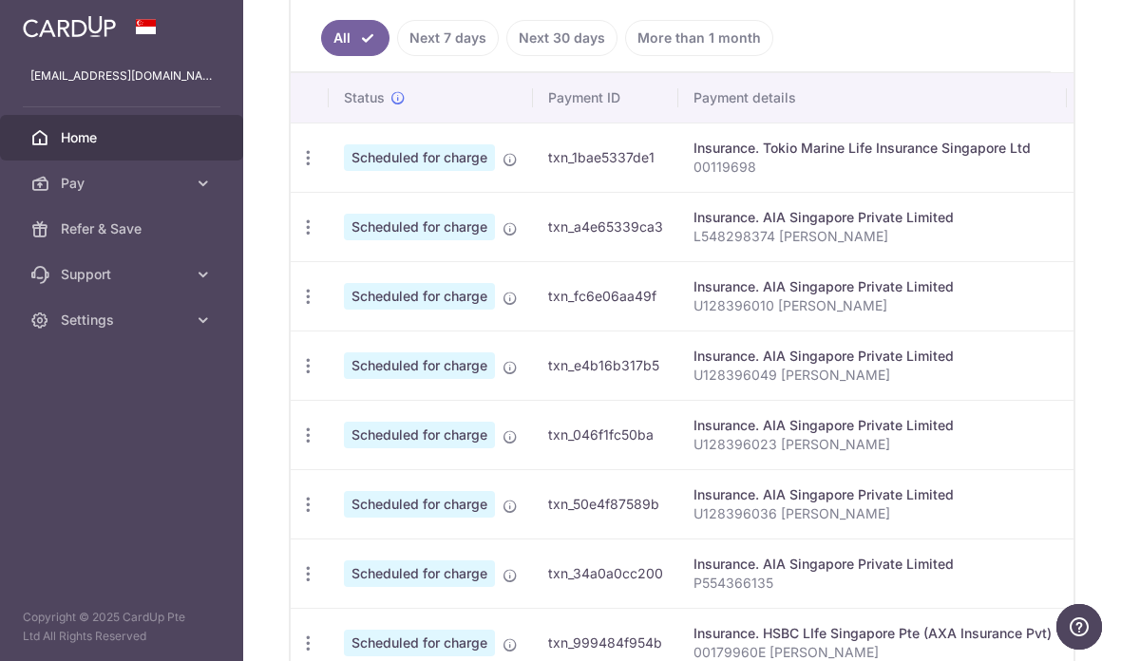
scroll to position [543, 0]
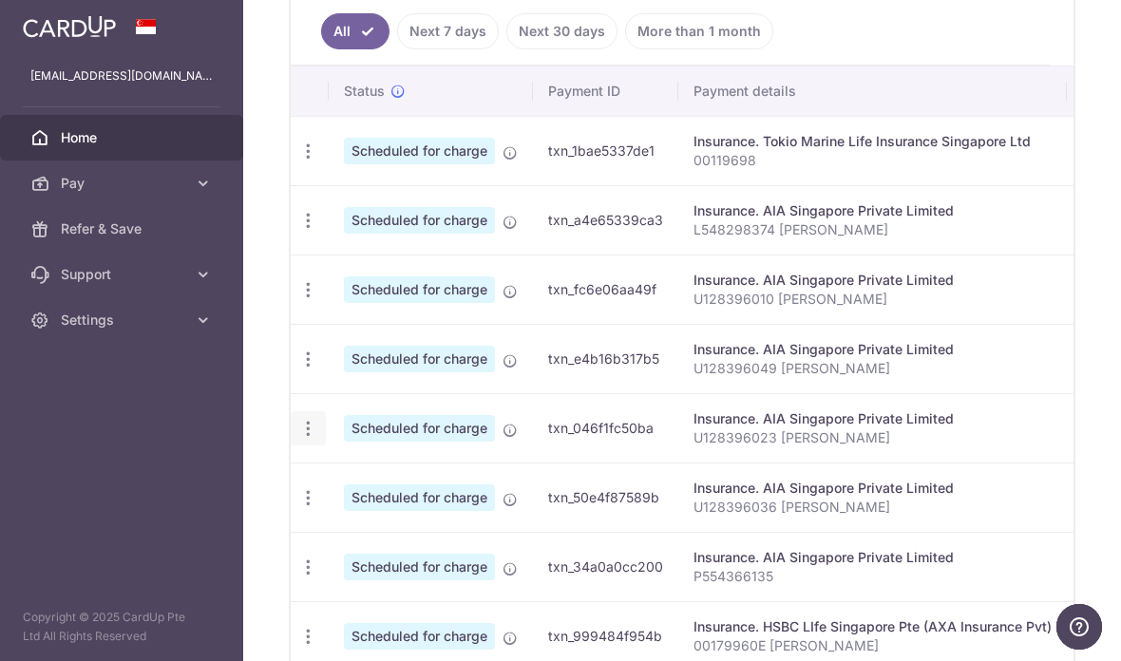
click at [298, 439] on icon "button" at bounding box center [308, 429] width 20 height 20
click at [346, 539] on span "Cancel payment" at bounding box center [409, 527] width 127 height 23
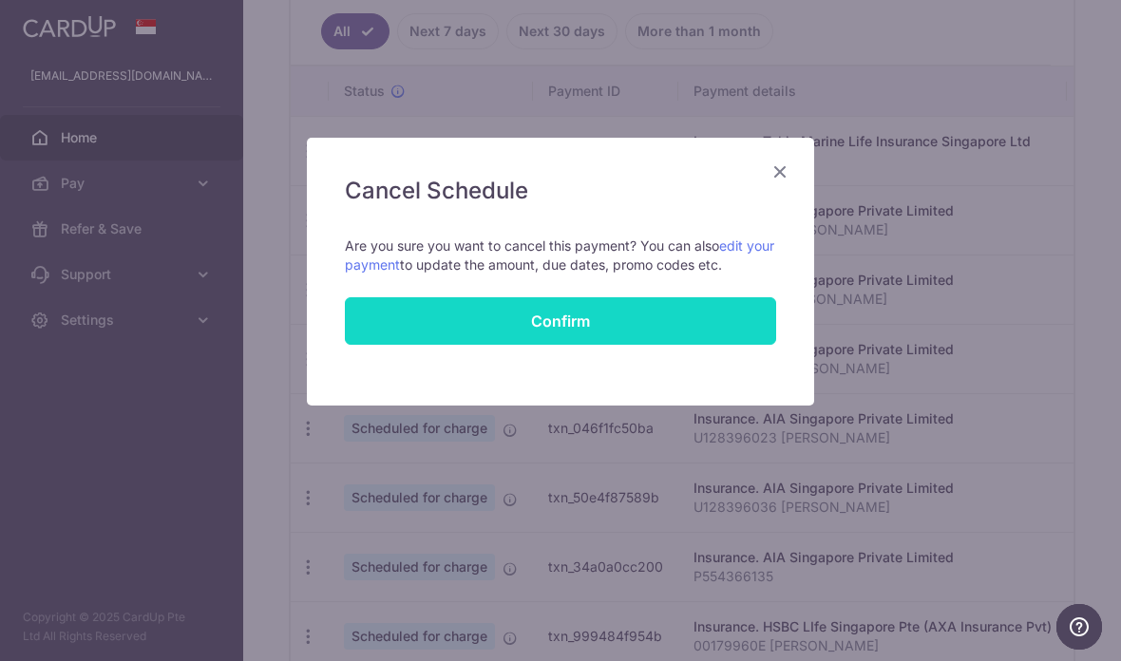
click at [615, 325] on button "Confirm" at bounding box center [560, 321] width 431 height 48
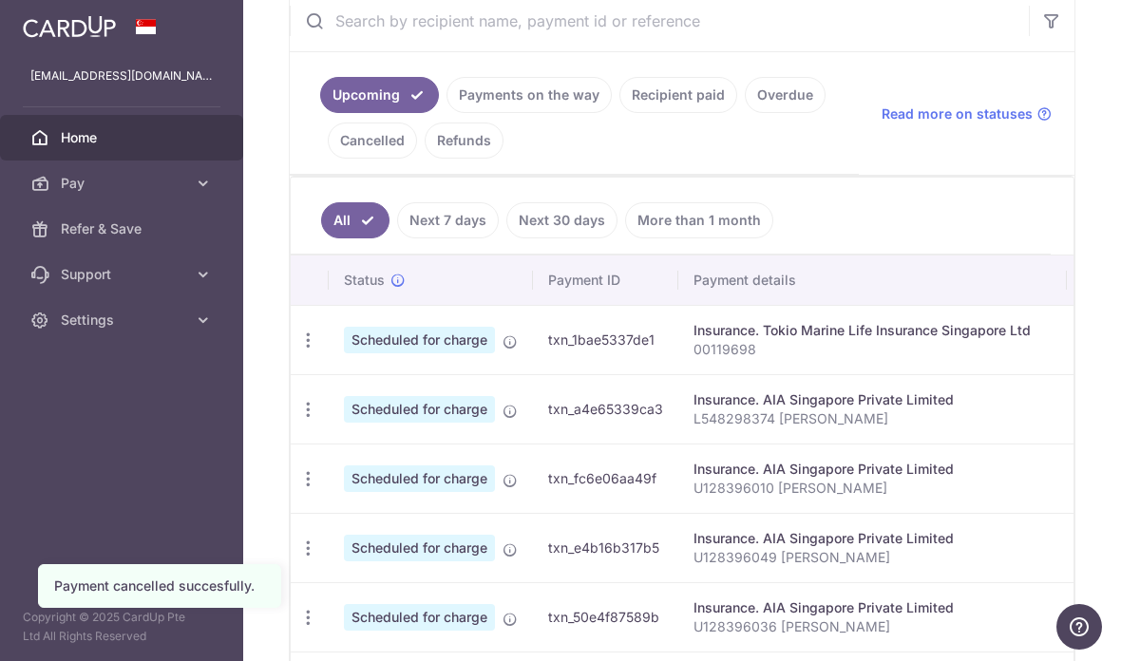
scroll to position [480, 0]
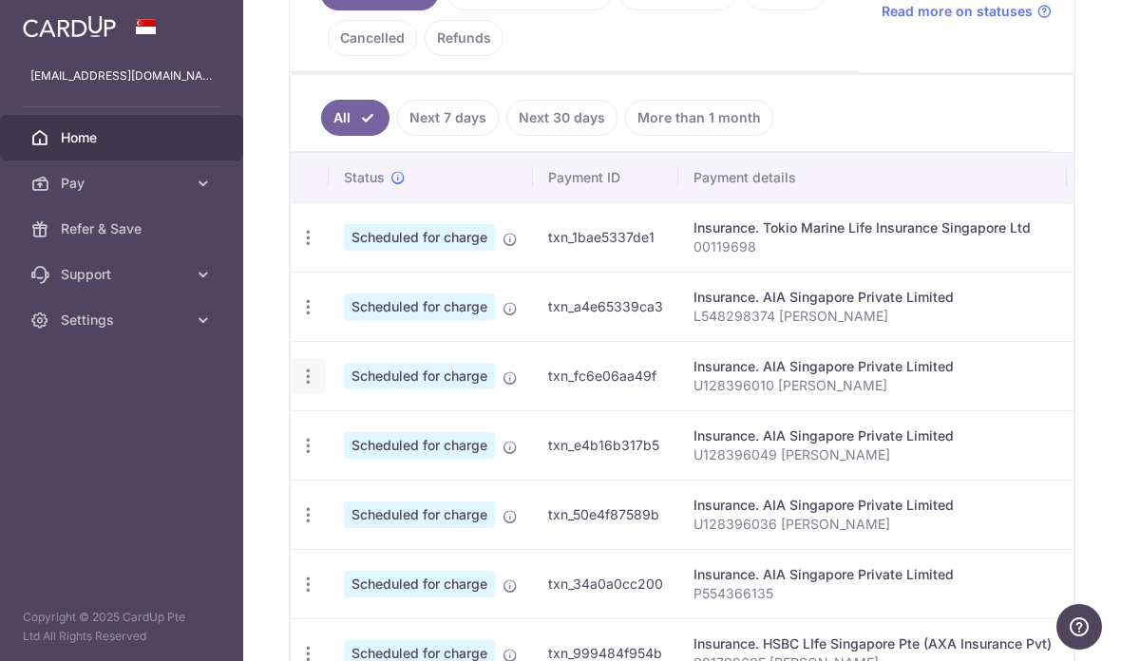
click at [298, 387] on icon "button" at bounding box center [308, 377] width 20 height 20
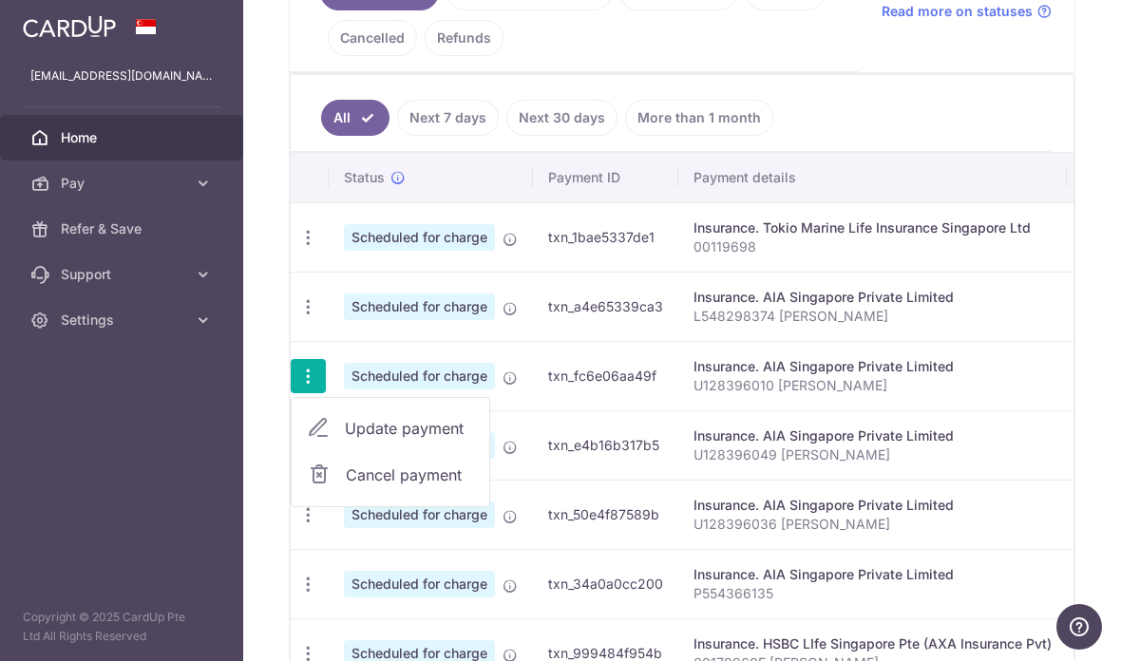
click at [292, 499] on link "Cancel payment" at bounding box center [391, 475] width 198 height 48
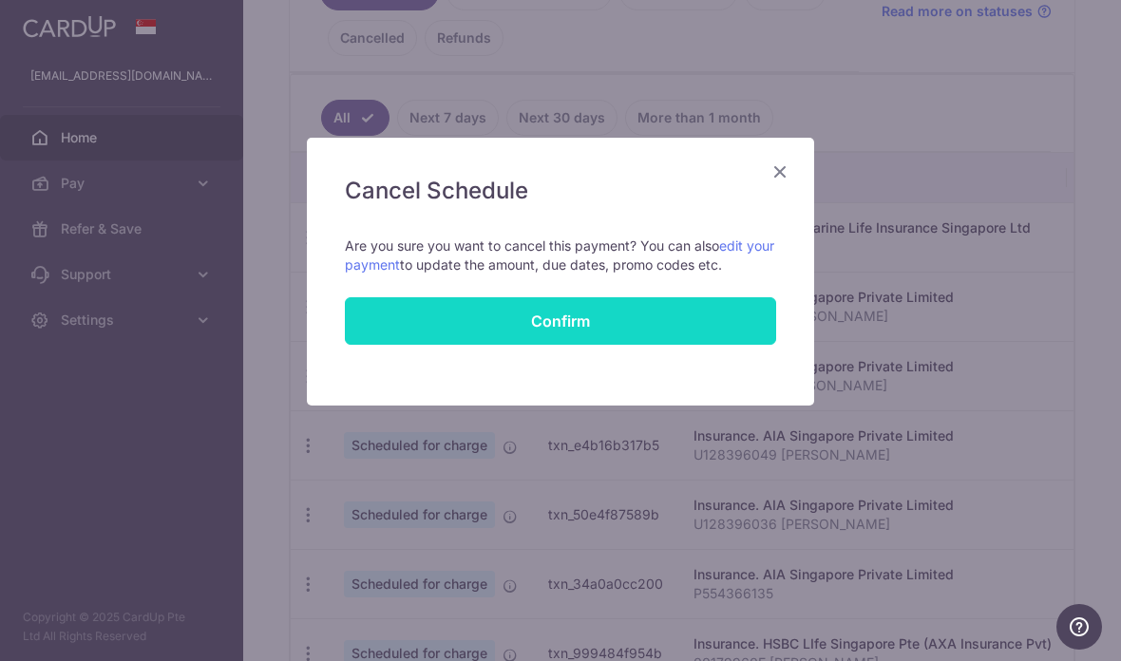
click at [519, 323] on button "Confirm" at bounding box center [560, 321] width 431 height 48
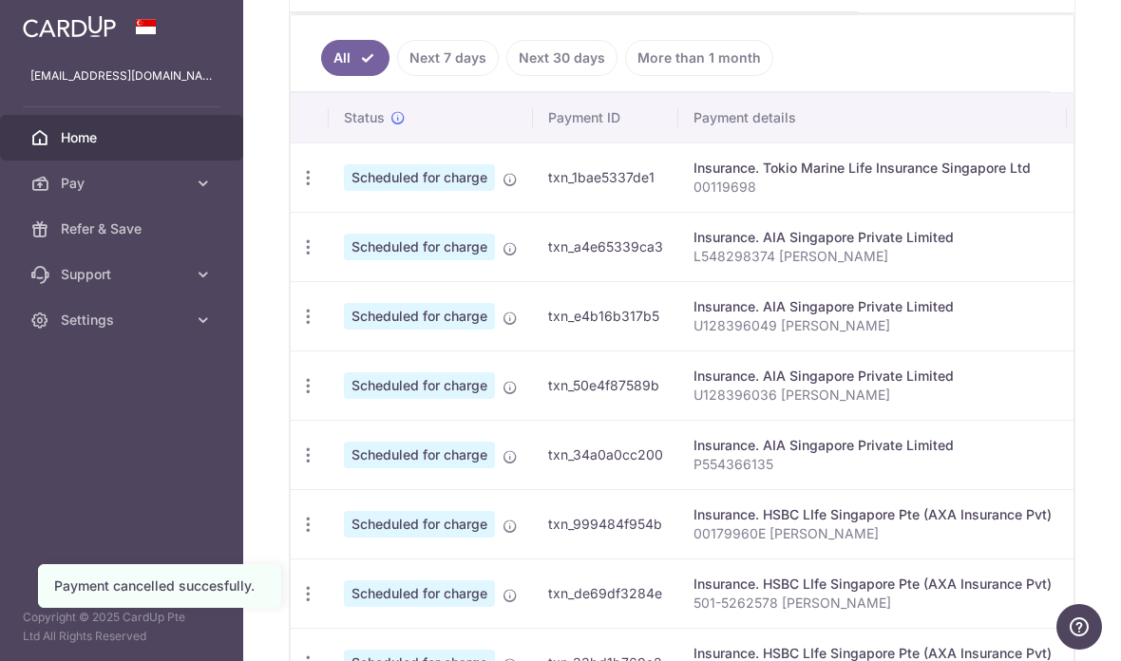
scroll to position [542, 0]
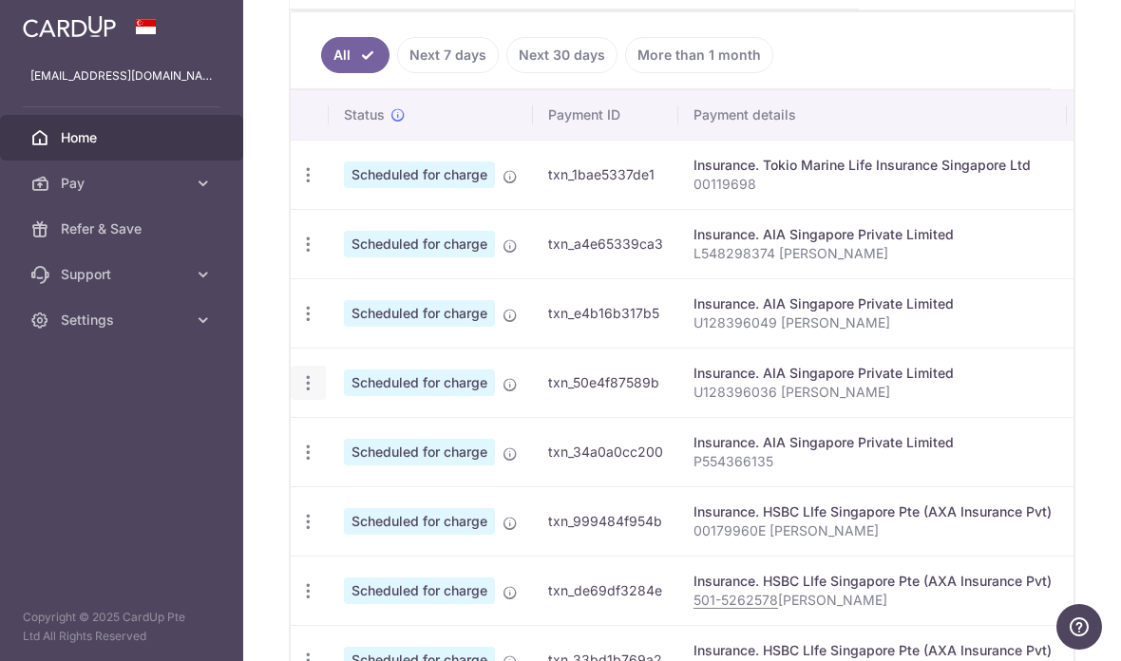
click at [298, 393] on icon "button" at bounding box center [308, 383] width 20 height 20
click at [346, 493] on span "Cancel payment" at bounding box center [409, 481] width 127 height 23
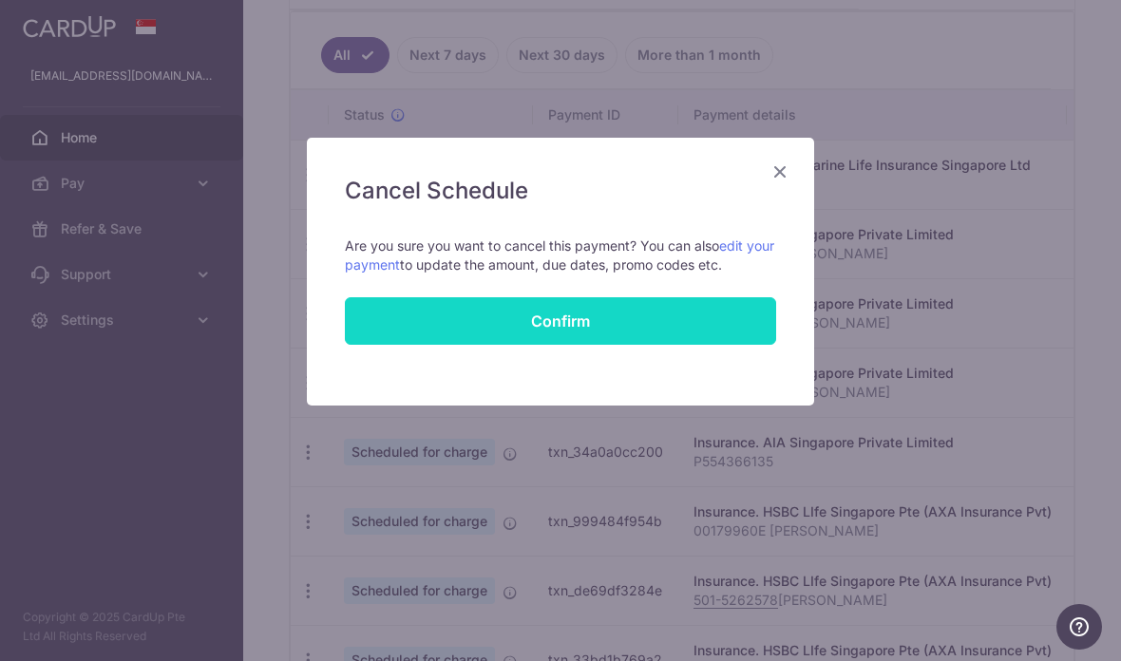
click at [529, 314] on button "Confirm" at bounding box center [560, 321] width 431 height 48
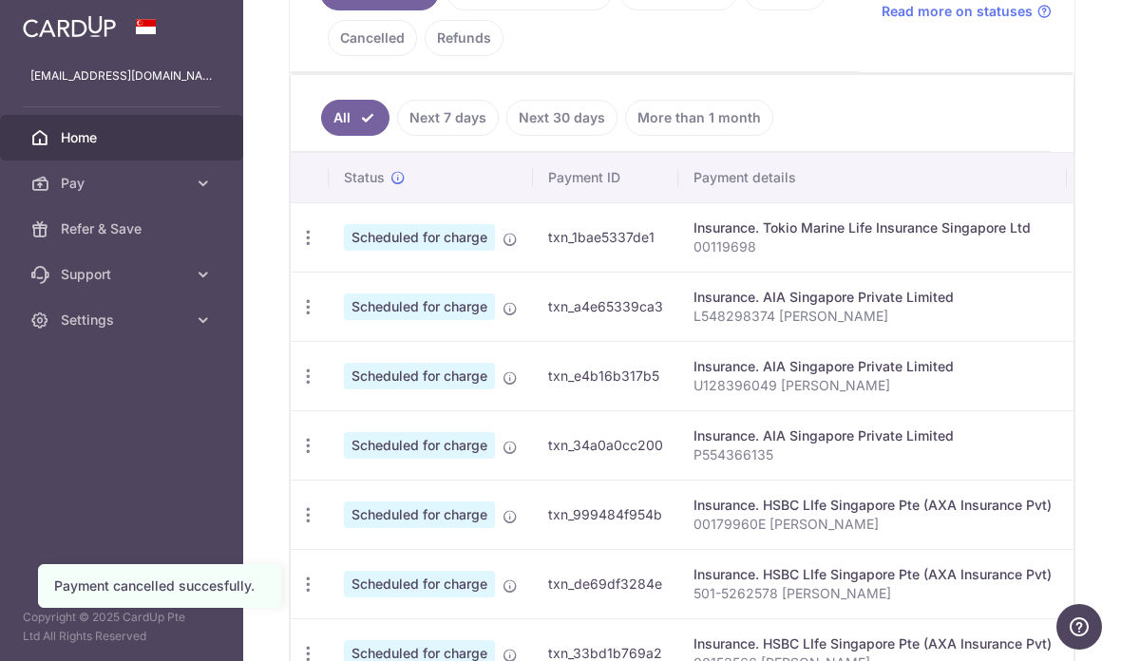
scroll to position [526, 0]
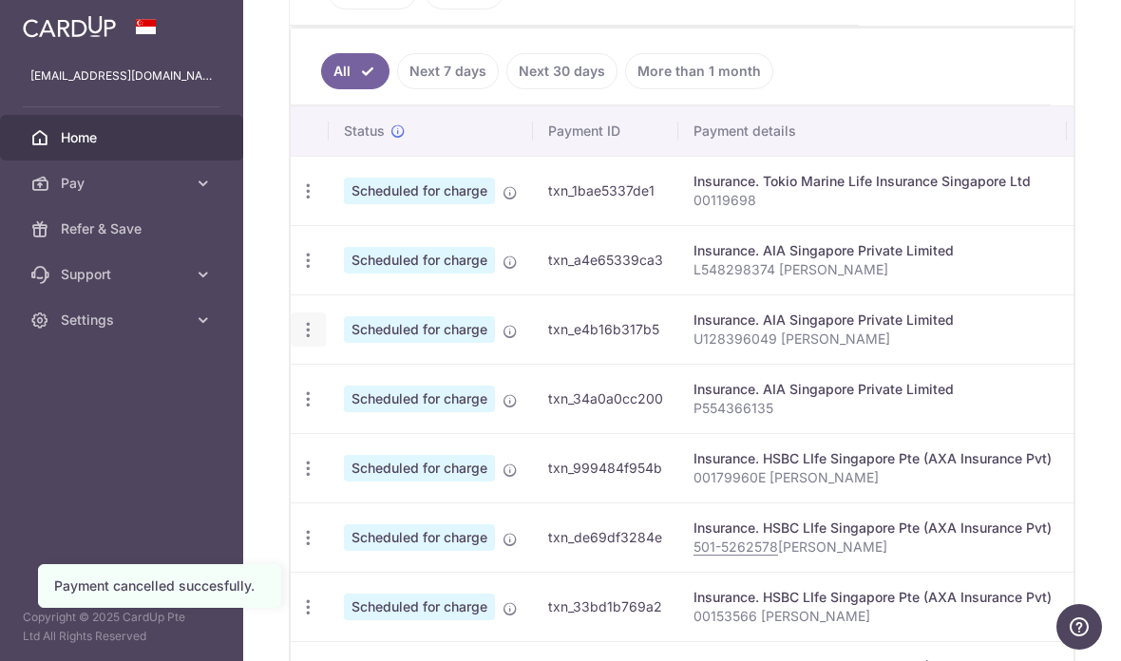
click at [298, 340] on icon "button" at bounding box center [308, 330] width 20 height 20
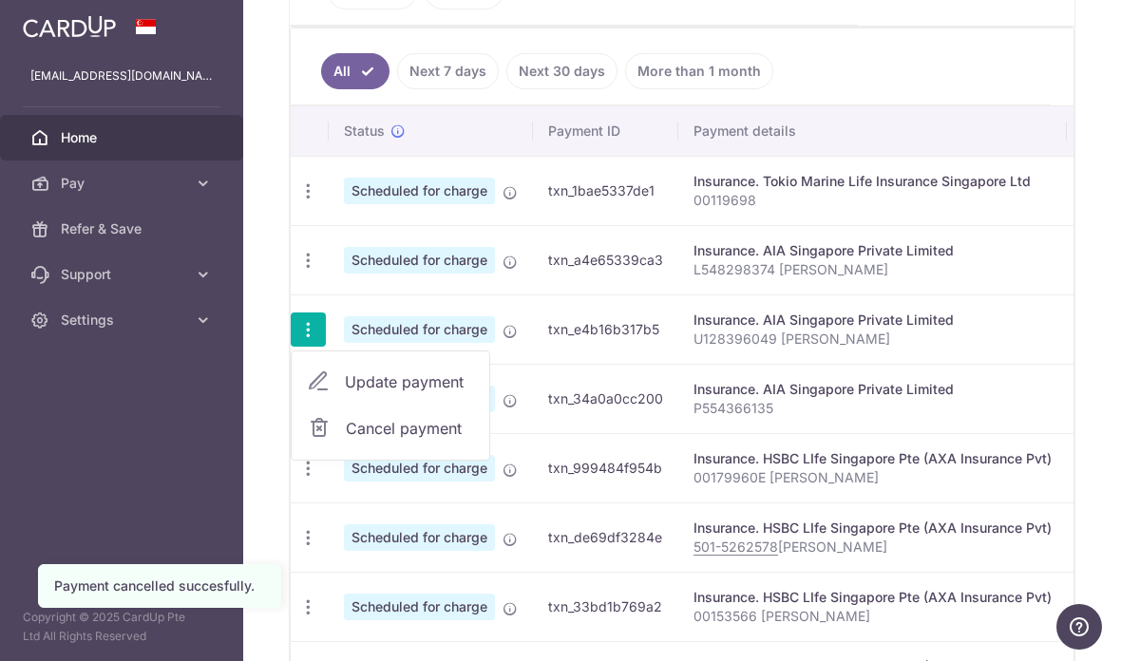
click at [346, 440] on span "Cancel payment" at bounding box center [409, 428] width 127 height 23
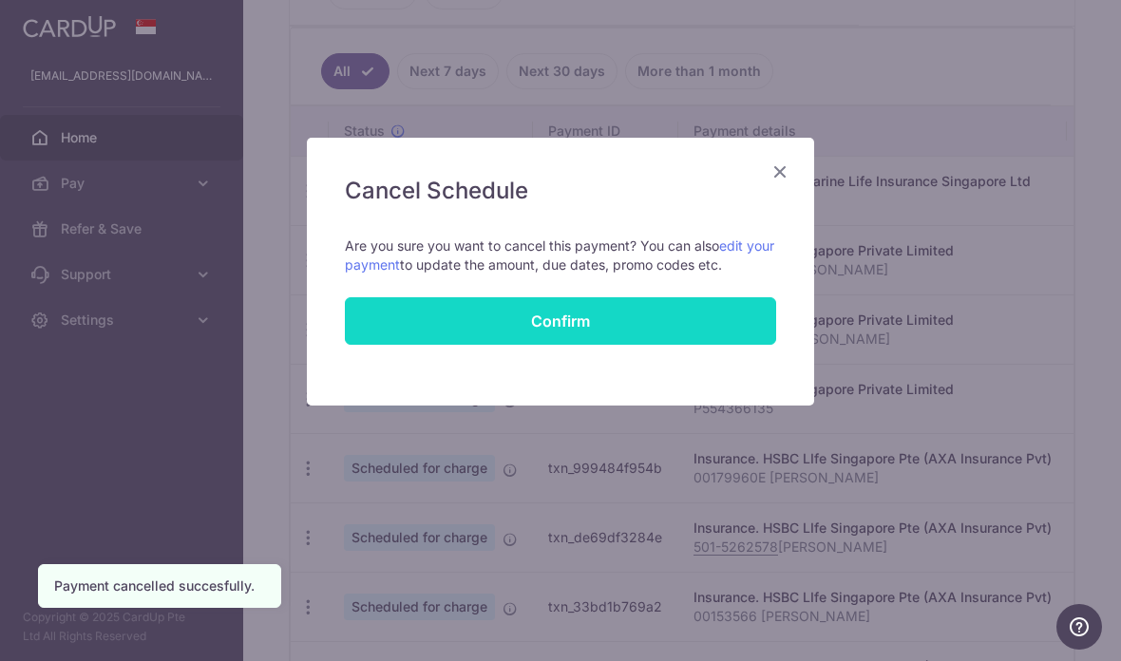
click at [542, 318] on button "Confirm" at bounding box center [560, 321] width 431 height 48
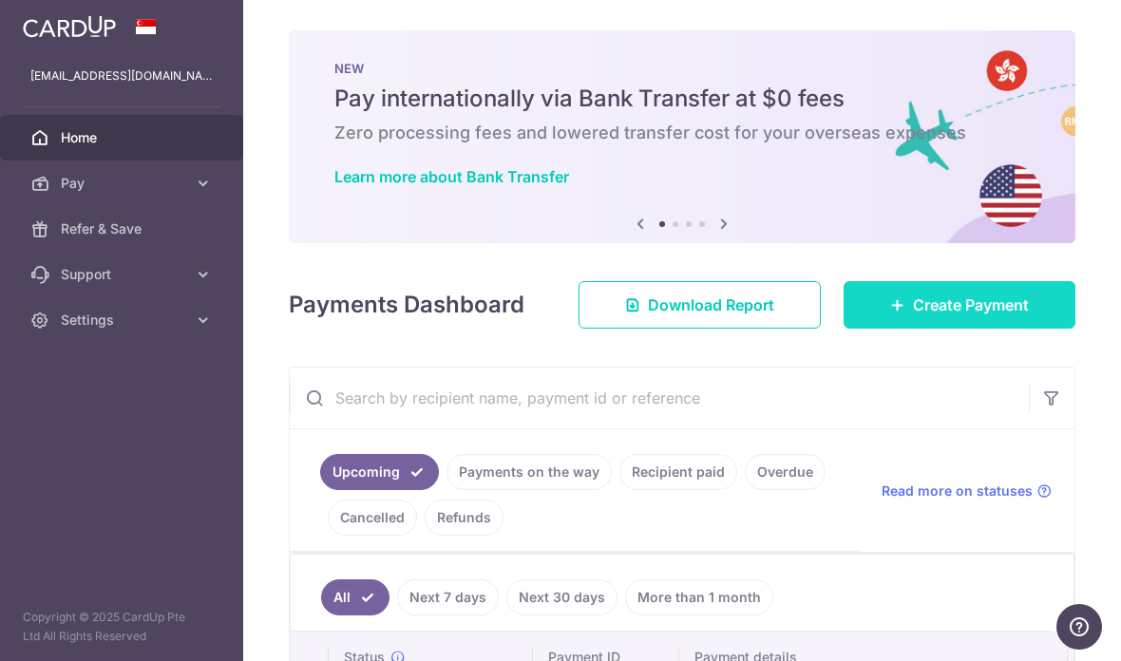
click at [957, 316] on span "Create Payment" at bounding box center [971, 305] width 116 height 23
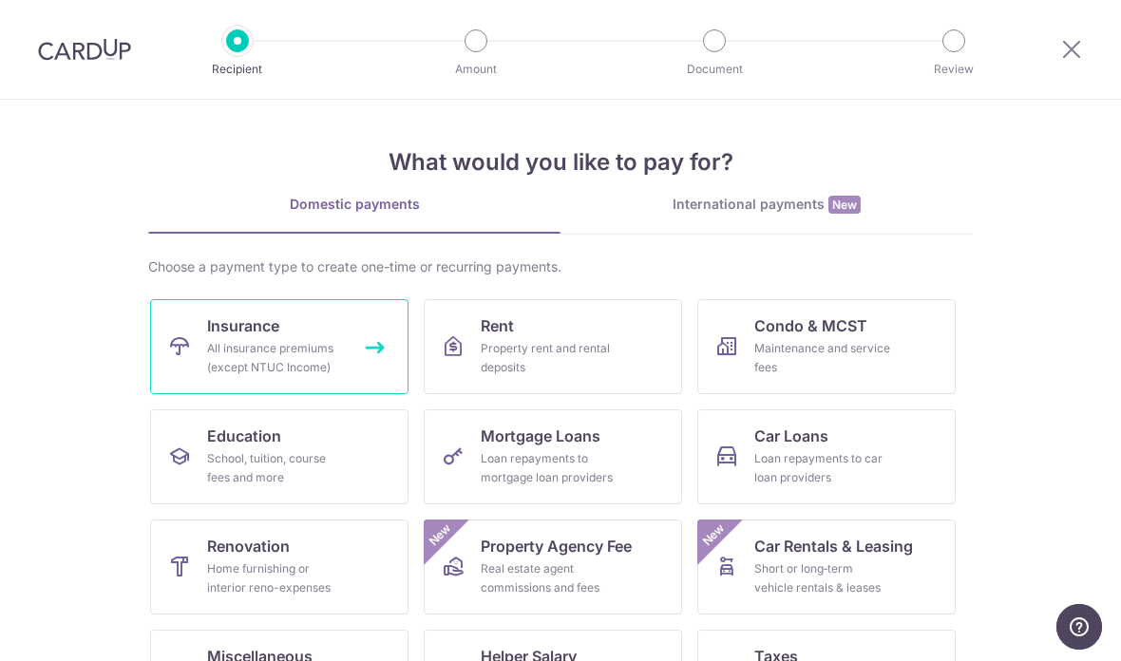
click at [317, 369] on div "All insurance premiums (except NTUC Income)" at bounding box center [275, 358] width 137 height 38
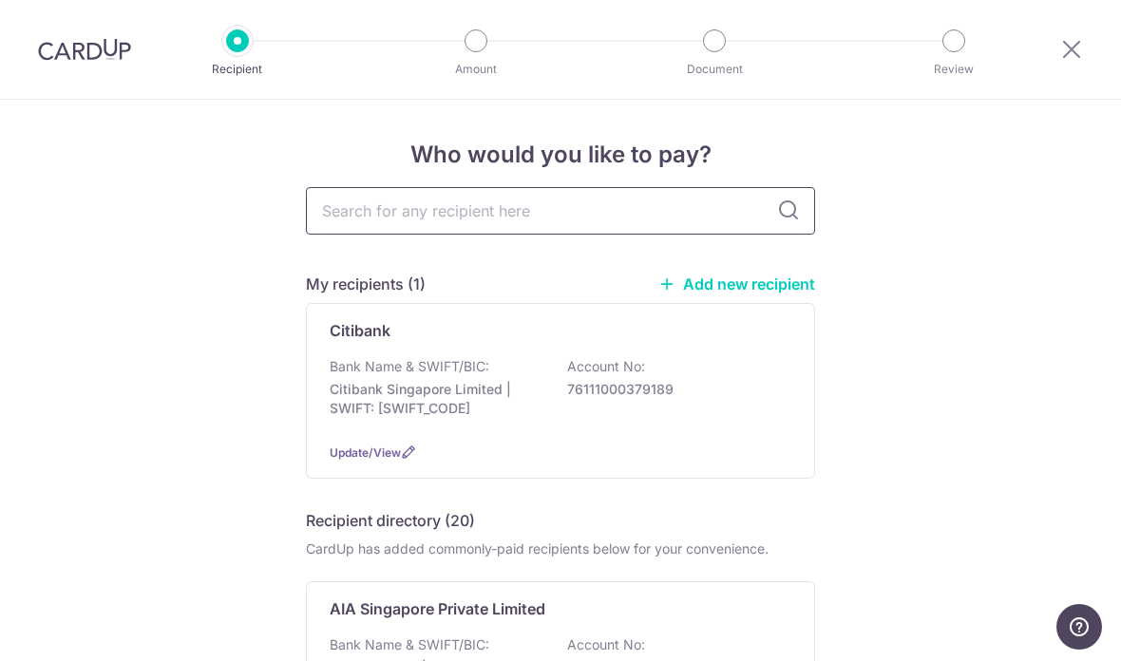
click at [571, 220] on input "text" at bounding box center [560, 211] width 509 height 48
type input "Aia"
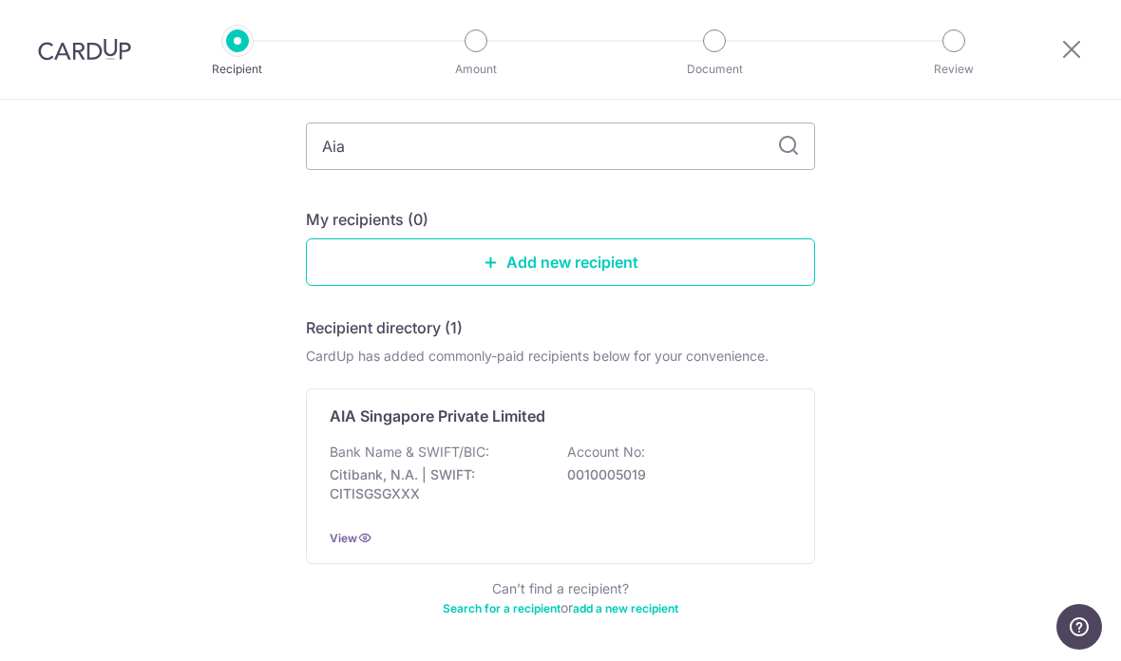
scroll to position [106, 0]
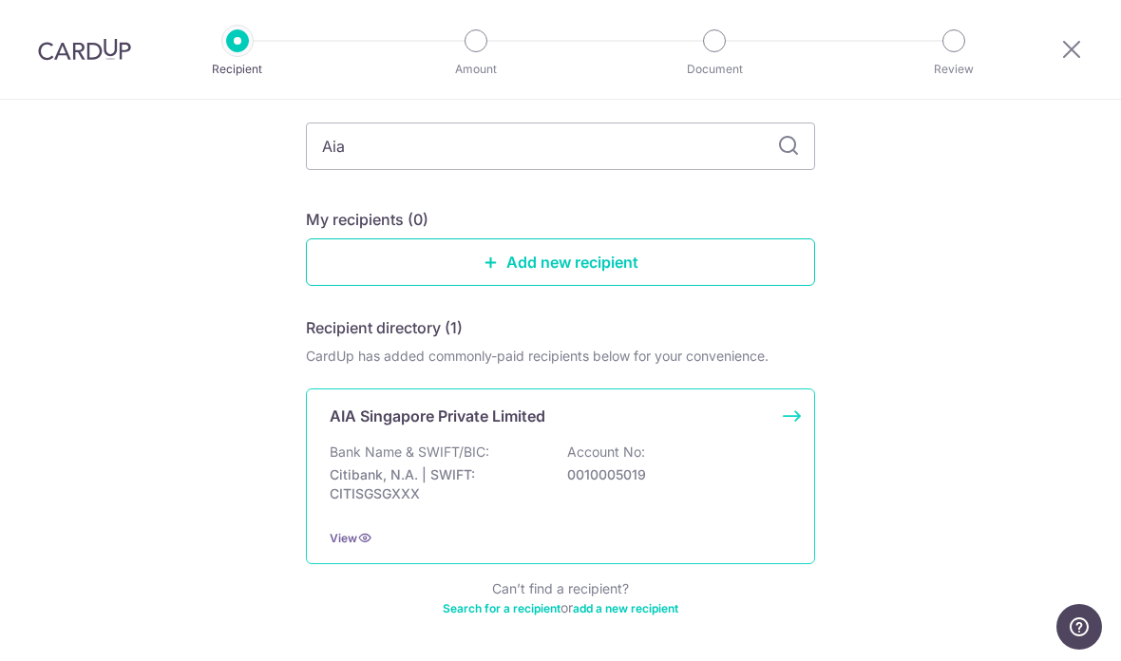
click at [668, 480] on p "0010005019" at bounding box center [673, 475] width 213 height 19
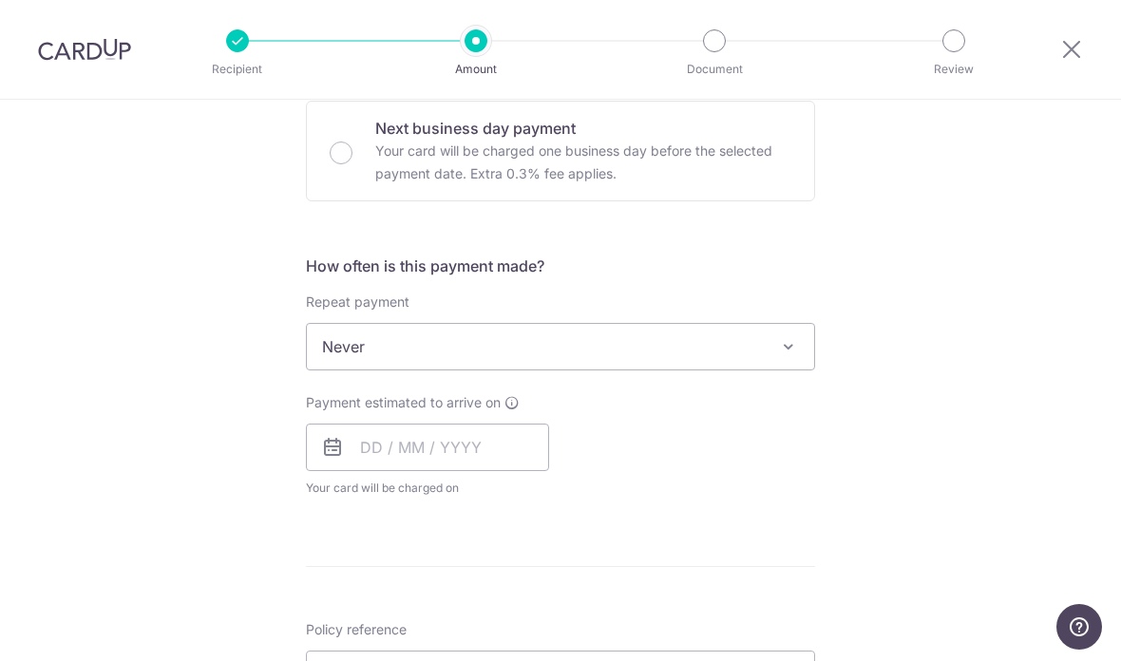
scroll to position [580, 0]
click at [491, 446] on input "text" at bounding box center [427, 448] width 243 height 48
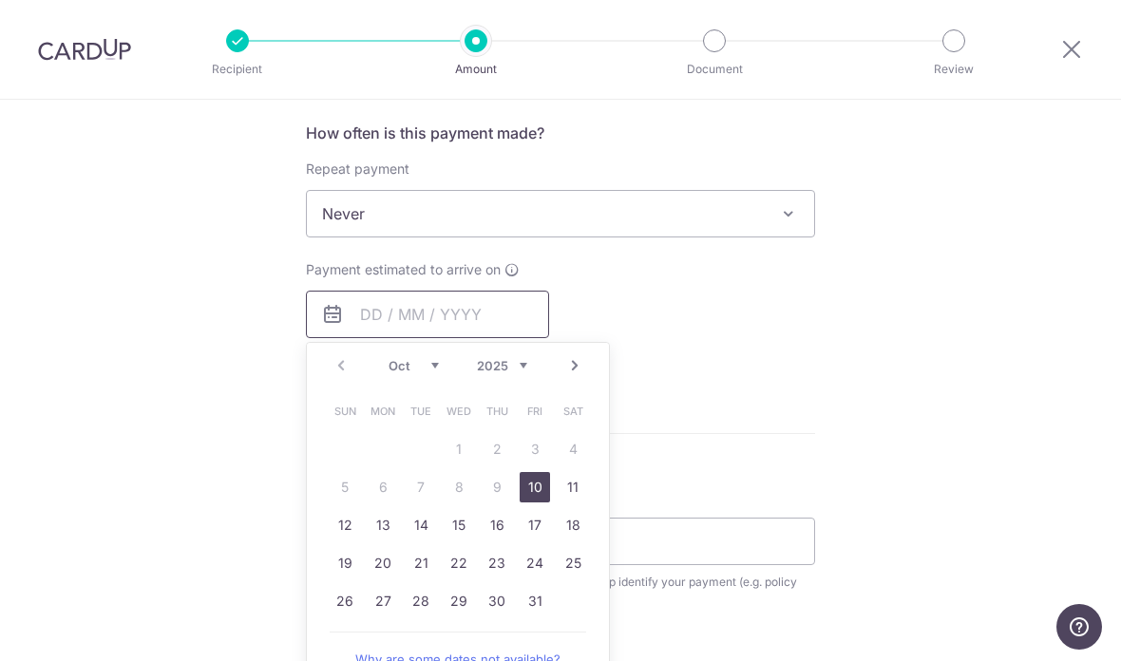
scroll to position [772, 0]
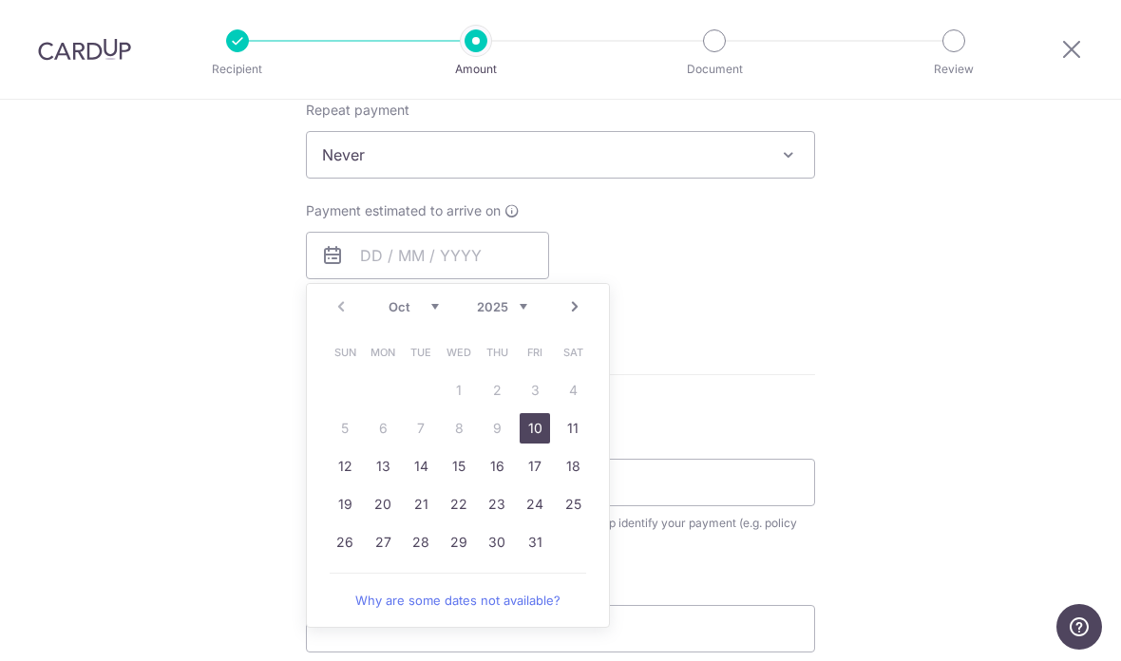
click at [542, 438] on link "10" at bounding box center [535, 428] width 30 height 30
type input "[DATE]"
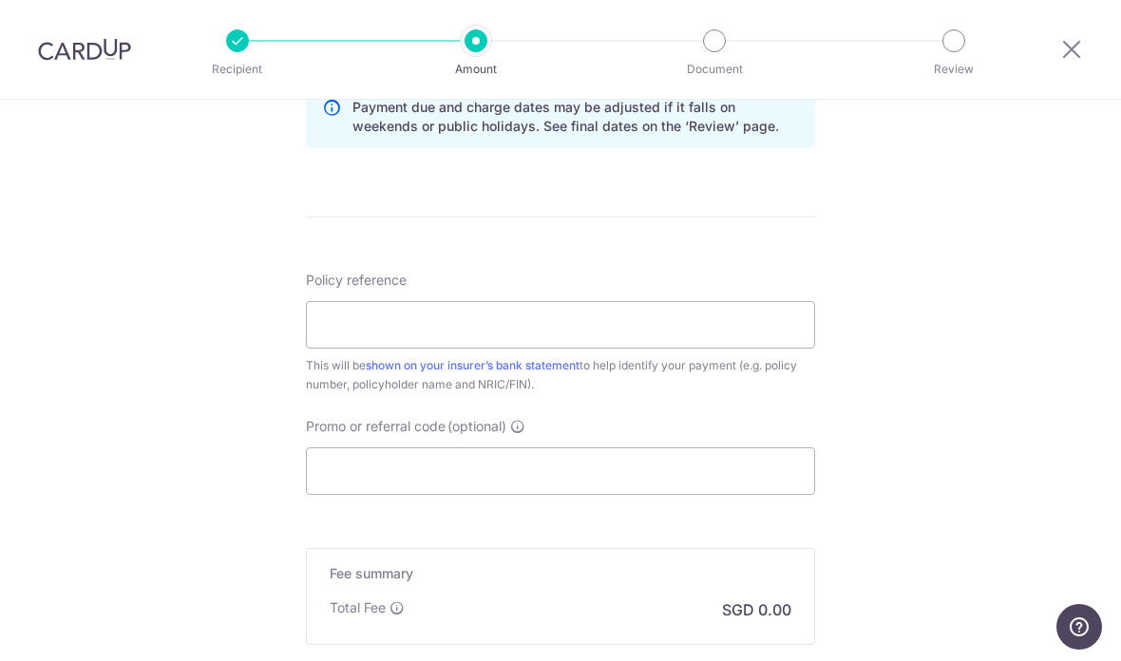
scroll to position [1068, 0]
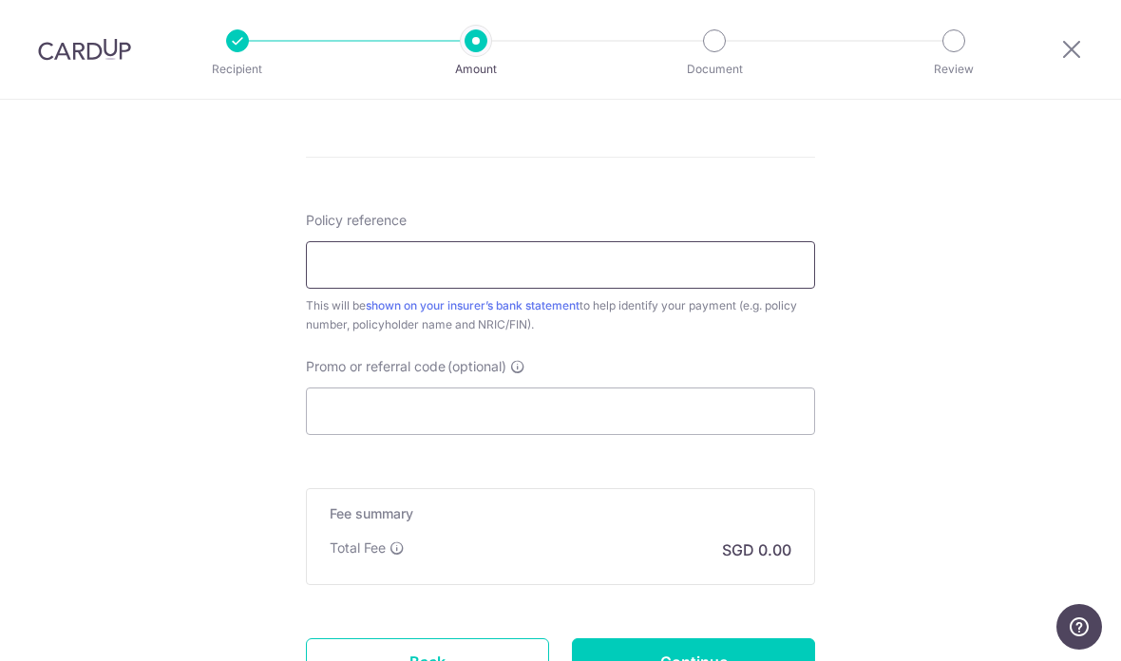
click at [701, 287] on input "Policy reference" at bounding box center [560, 265] width 509 height 48
type input "U128396036 Lee Seng Hai"
click at [441, 414] on input "Promo or referral code (optional)" at bounding box center [560, 412] width 509 height 48
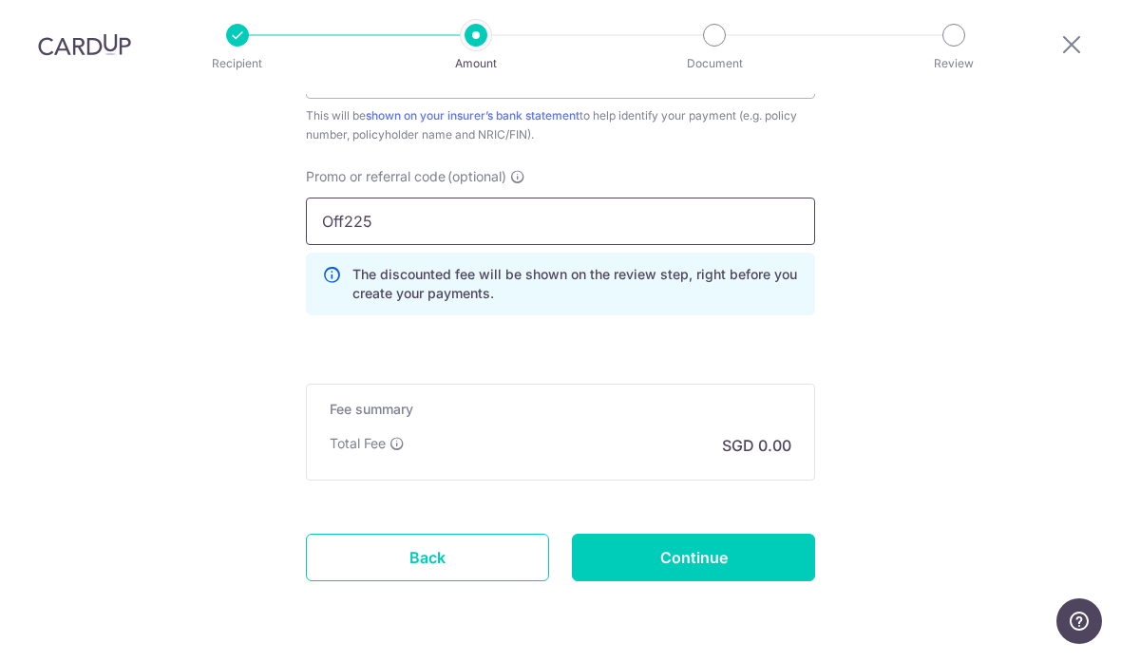
scroll to position [76, 0]
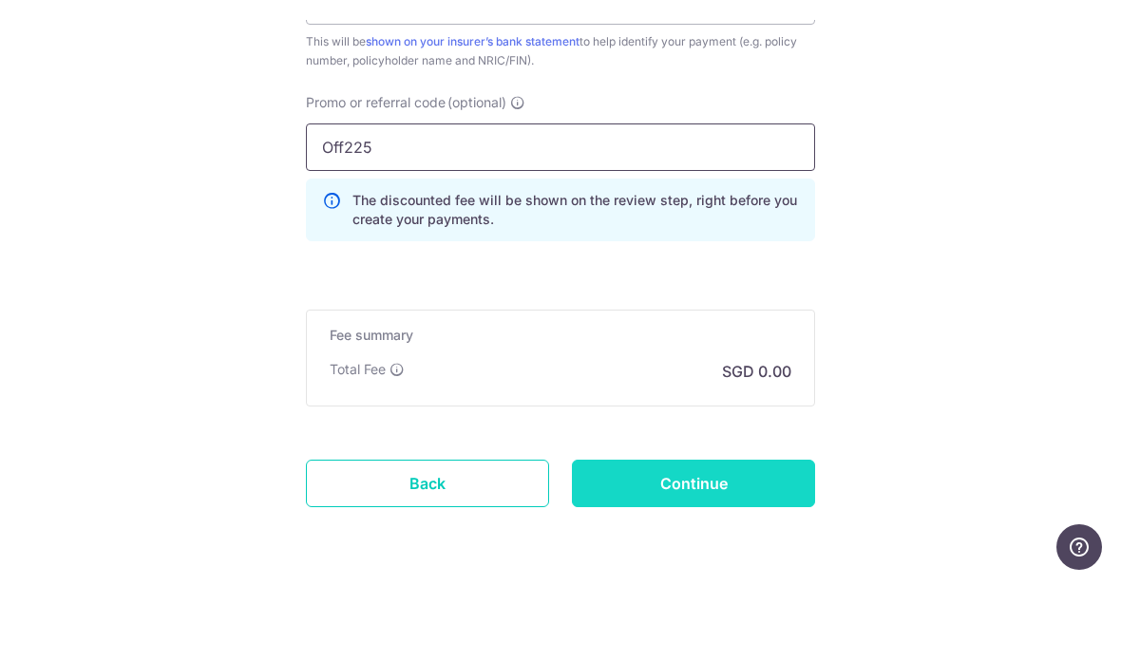
type input "Off225"
click at [763, 540] on input "Continue" at bounding box center [693, 564] width 243 height 48
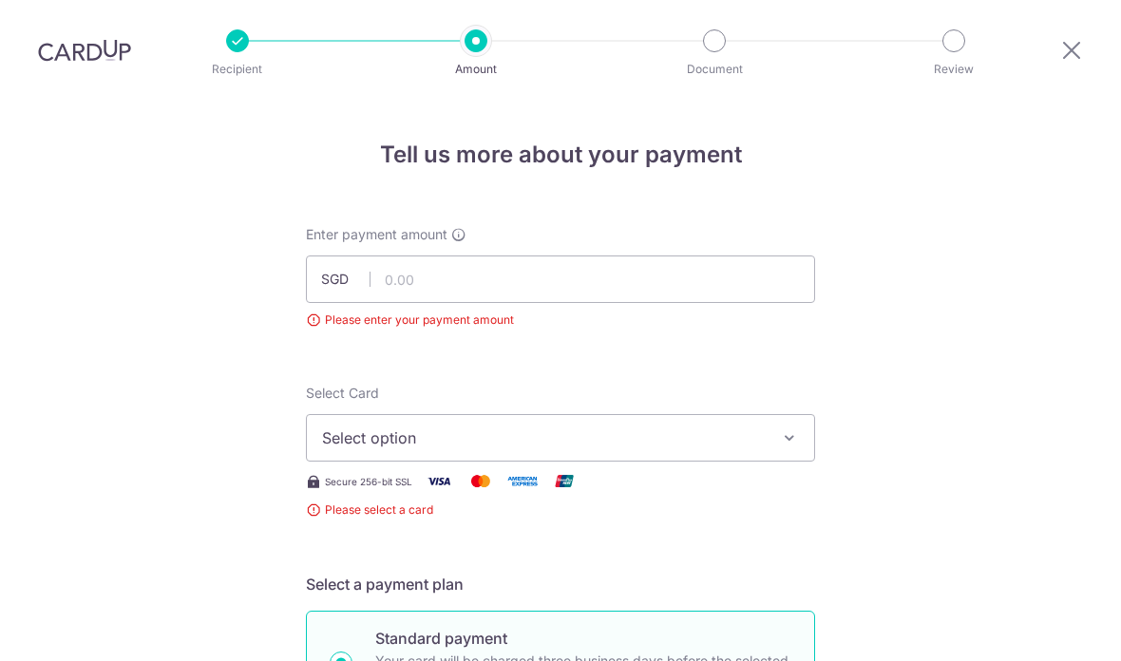
scroll to position [219, 0]
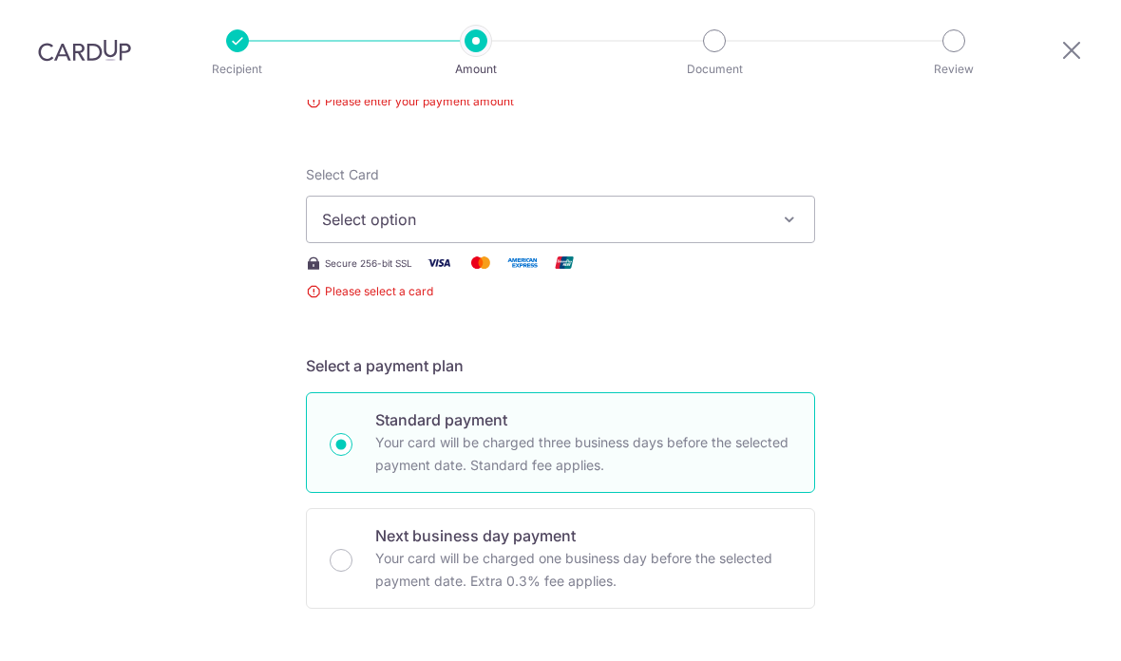
click at [512, 208] on span "Select option" at bounding box center [543, 219] width 443 height 23
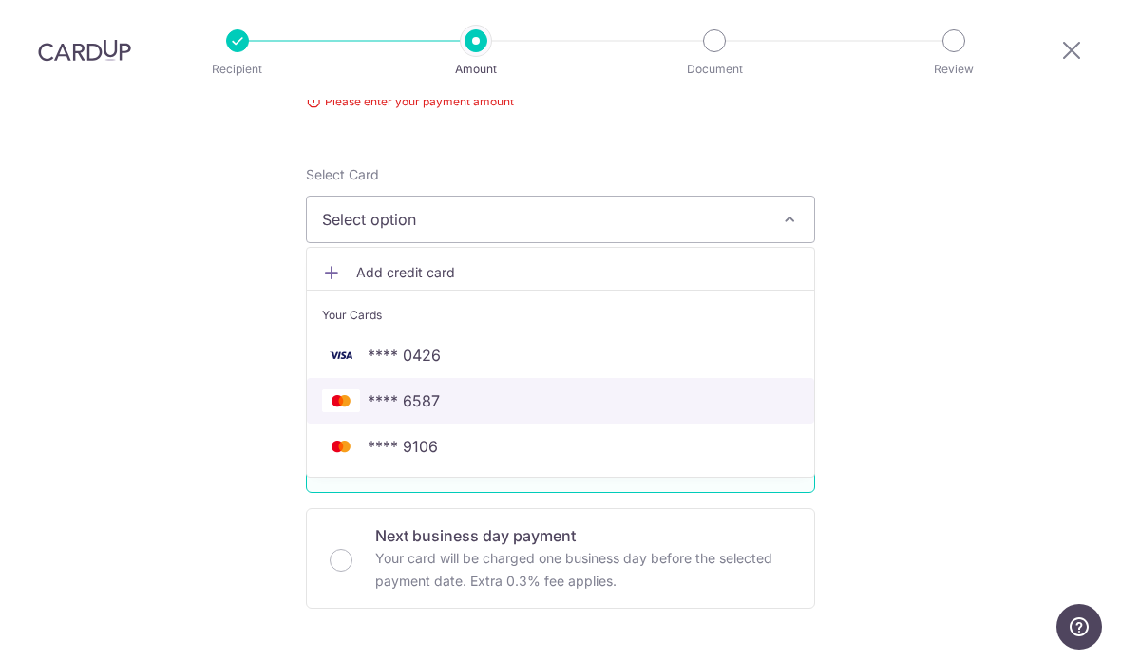
click at [570, 390] on span "**** 6587" at bounding box center [560, 401] width 477 height 23
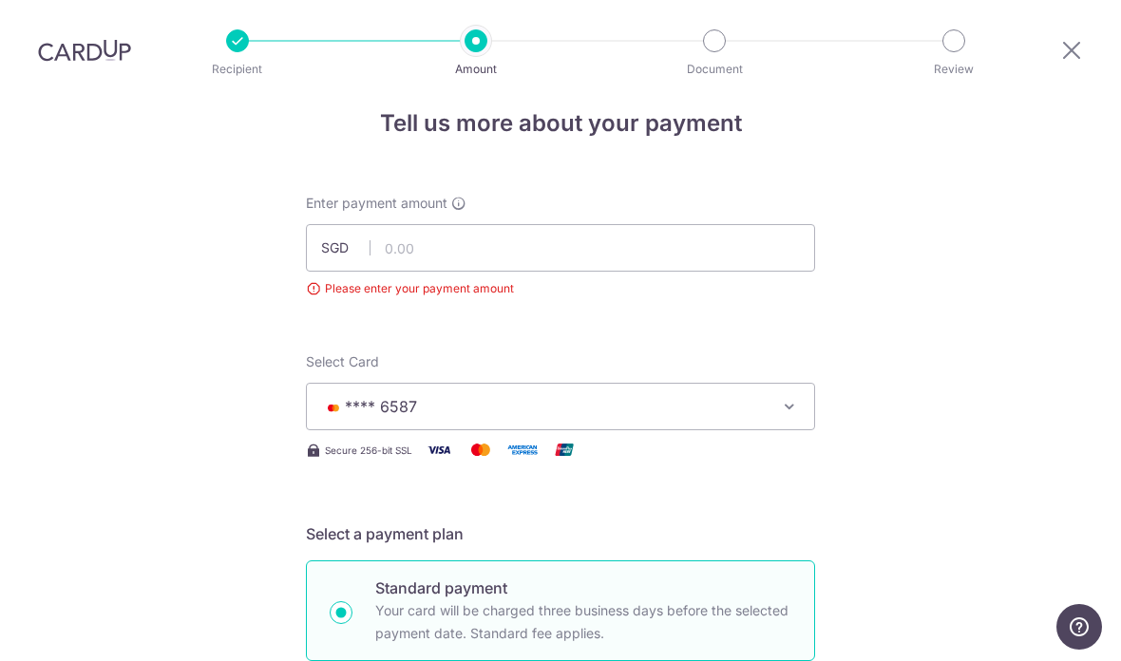
scroll to position [9, 0]
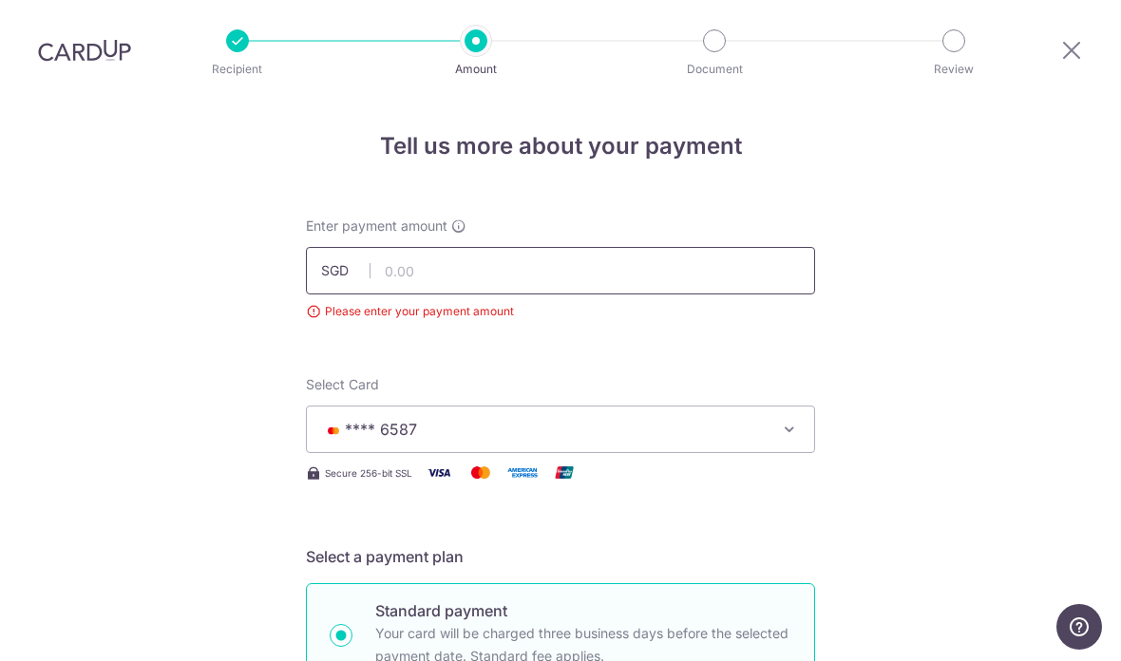
click at [574, 247] on input "text" at bounding box center [560, 271] width 509 height 48
type input "49,481.00"
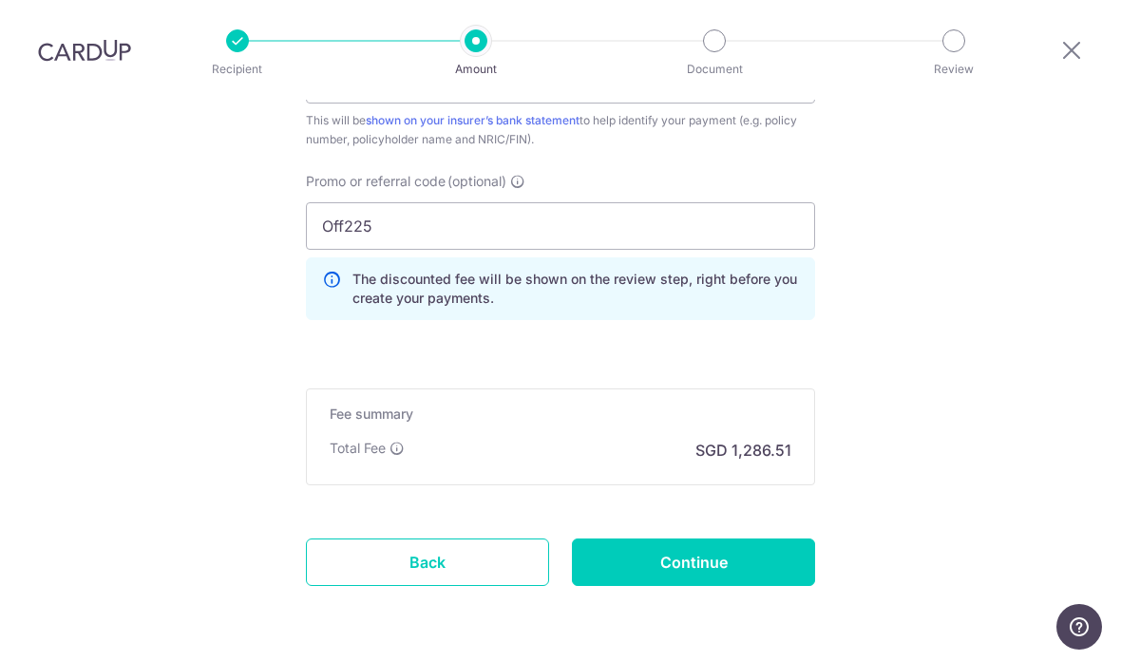
scroll to position [1279, 0]
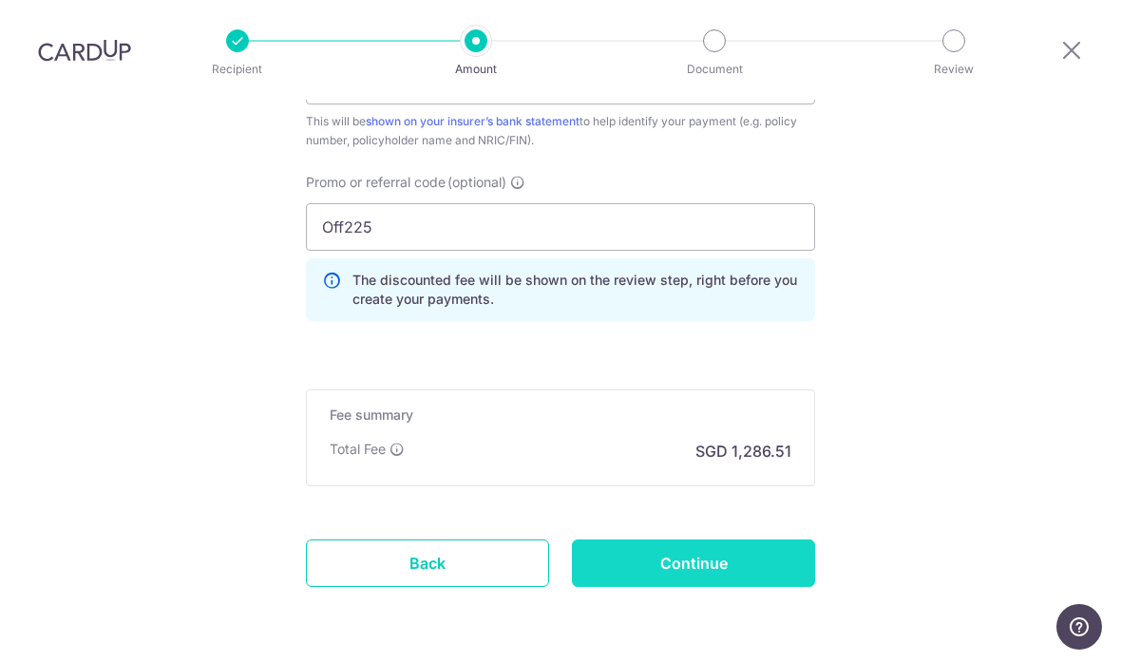
click at [763, 540] on input "Continue" at bounding box center [693, 564] width 243 height 48
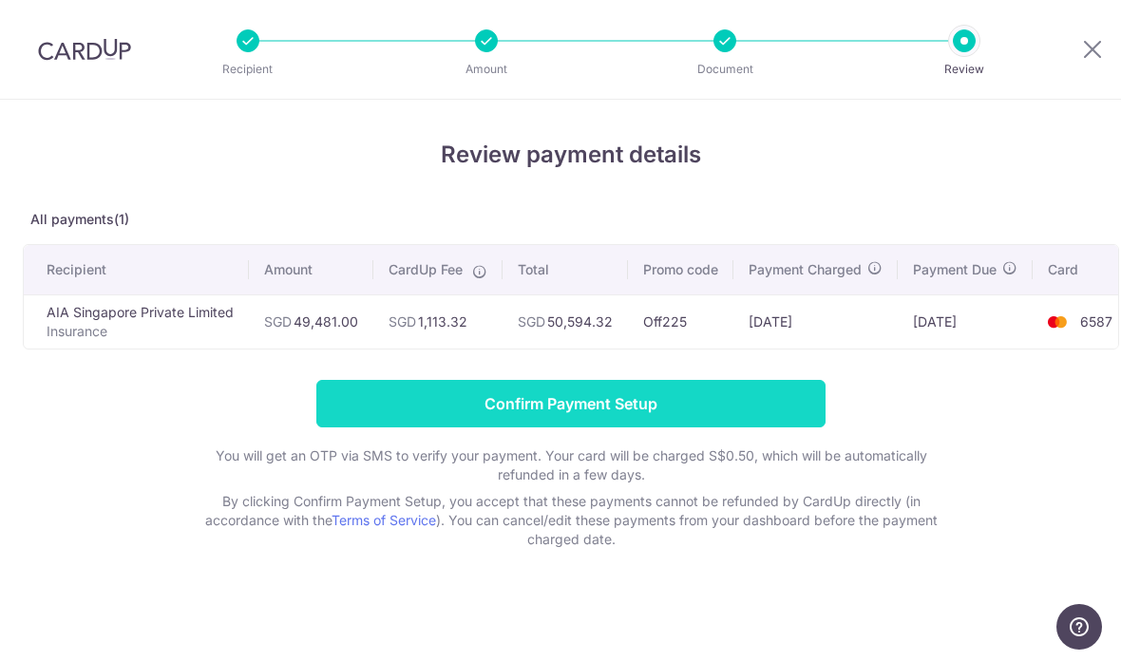
click at [749, 406] on input "Confirm Payment Setup" at bounding box center [570, 404] width 509 height 48
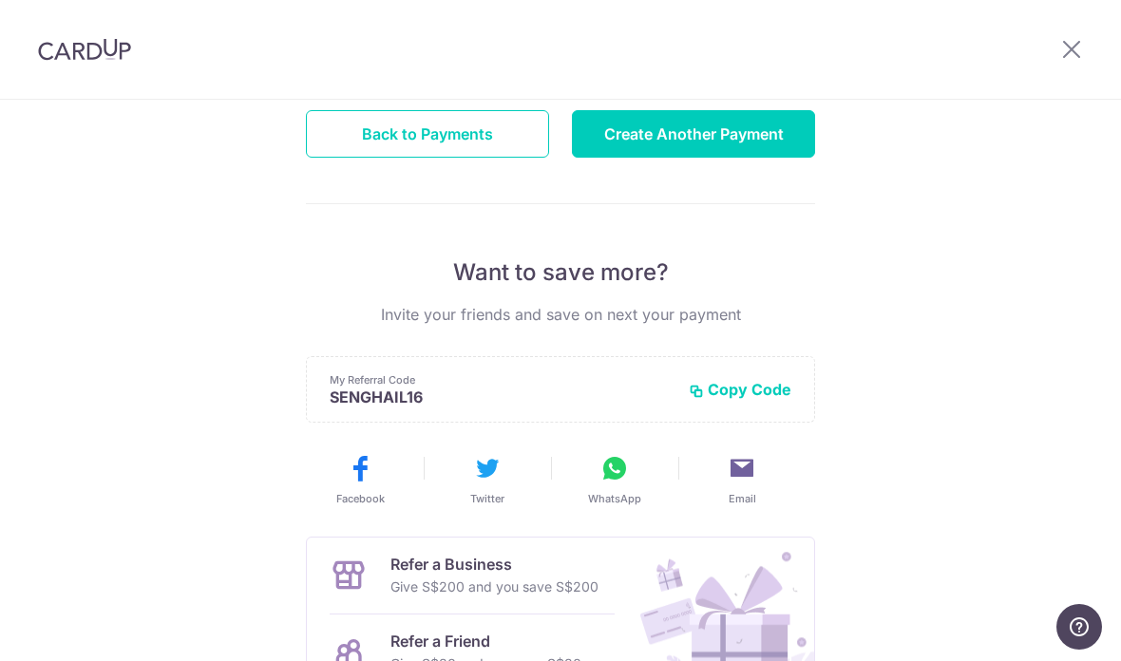
scroll to position [162, 0]
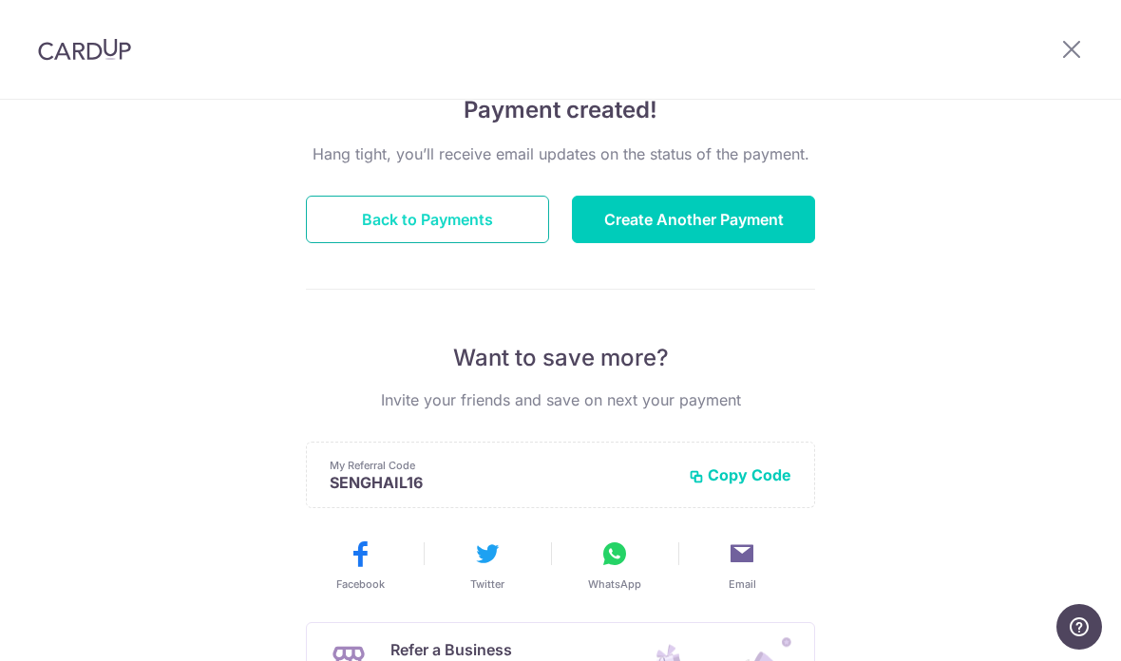
click at [494, 219] on button "Back to Payments" at bounding box center [427, 220] width 243 height 48
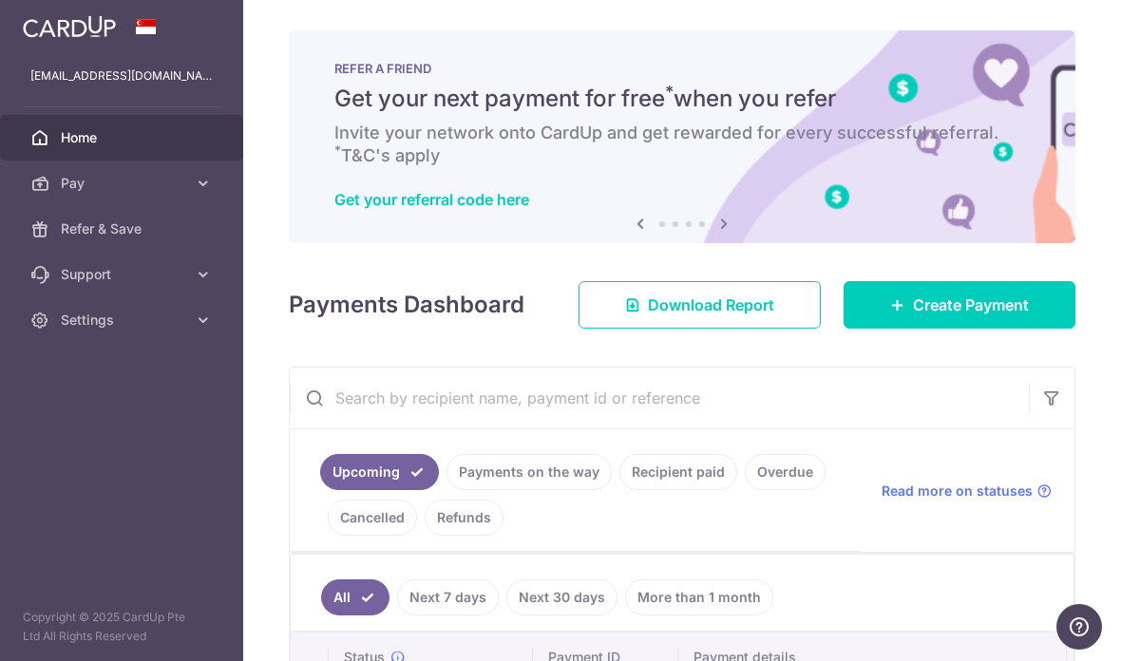
click at [0, 0] on icon "button" at bounding box center [0, 0] width 0 height 0
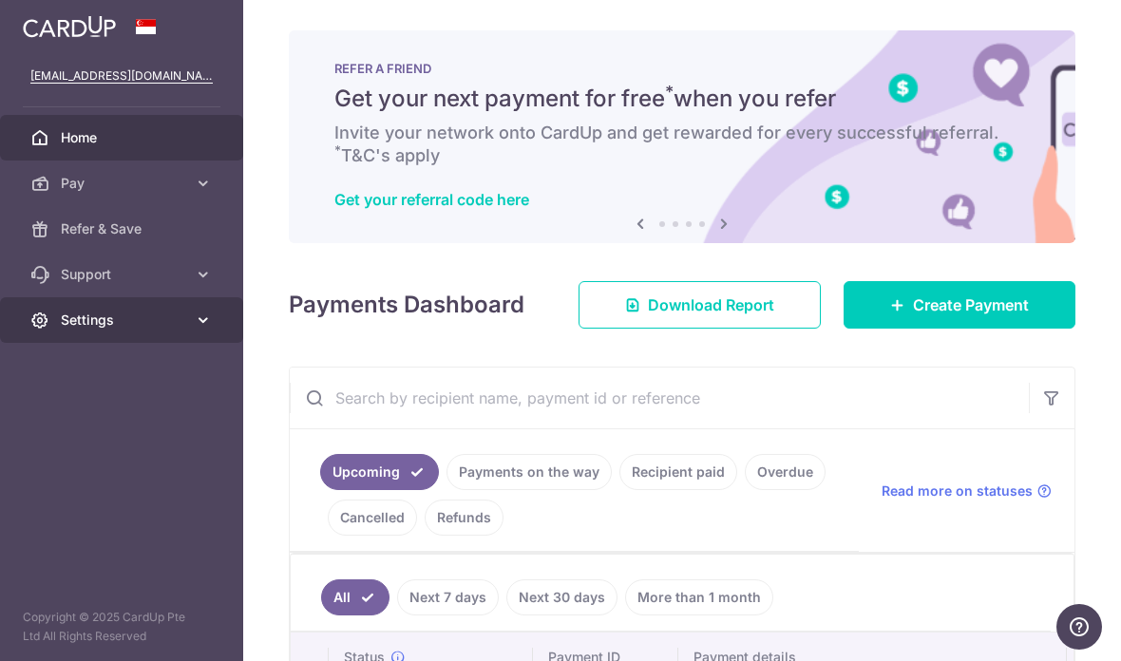
click at [198, 326] on icon at bounding box center [203, 320] width 19 height 19
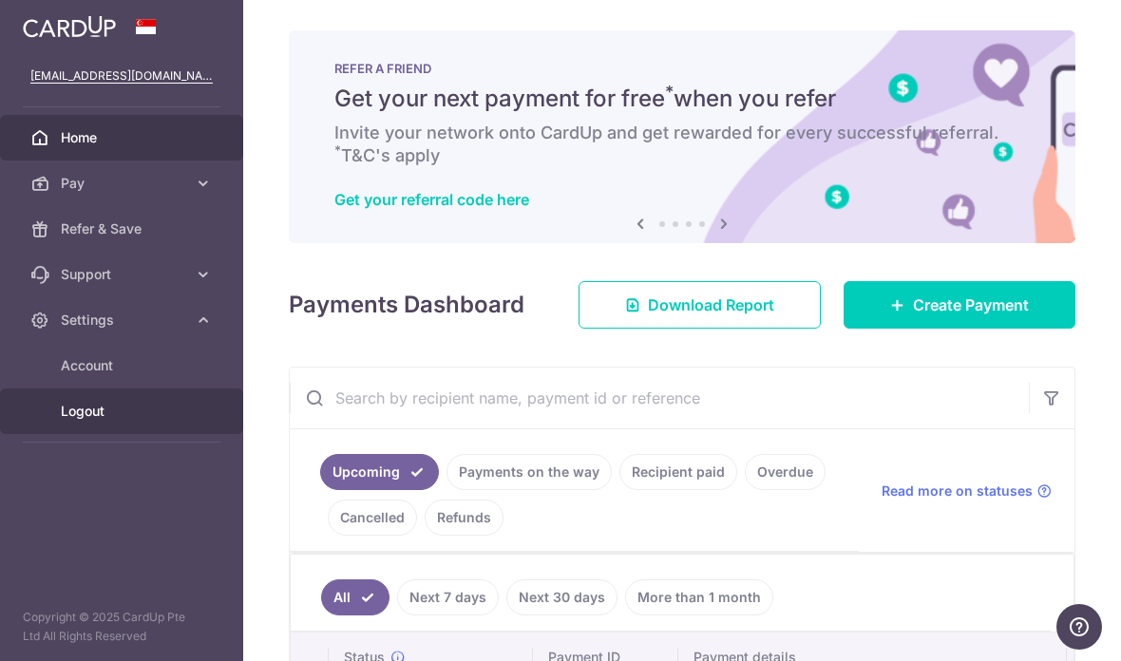
click at [147, 418] on span "Logout" at bounding box center [123, 411] width 125 height 19
